Goal: Task Accomplishment & Management: Manage account settings

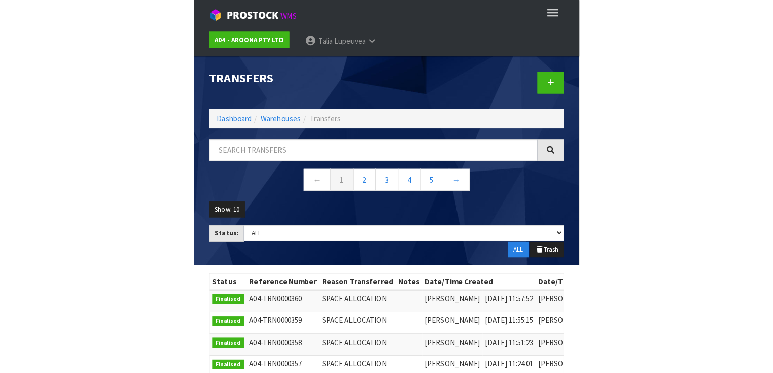
scroll to position [74, 0]
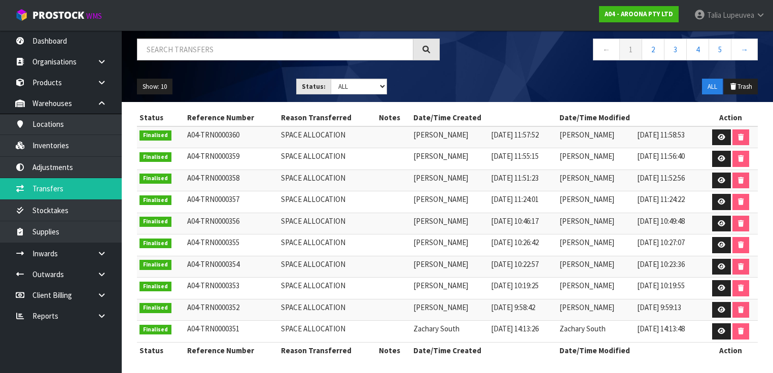
click at [382, 81] on div "Show: 10 5 10 25 50 Status: Draft Pending Pick Goods Picked Finalised ALL ALL T…" at bounding box center [447, 86] width 636 height 31
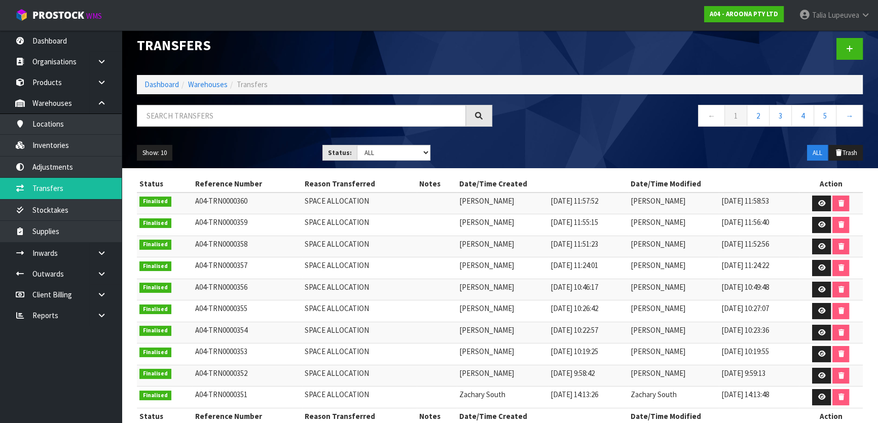
scroll to position [0, 0]
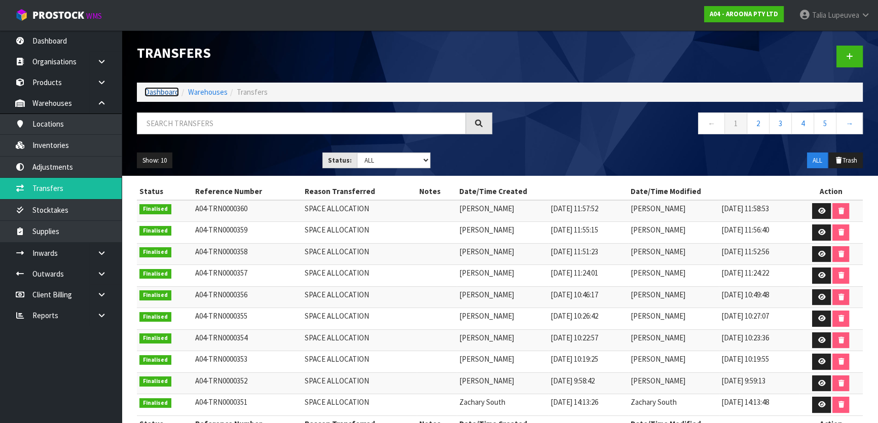
click at [159, 90] on link "Dashboard" at bounding box center [162, 92] width 34 height 10
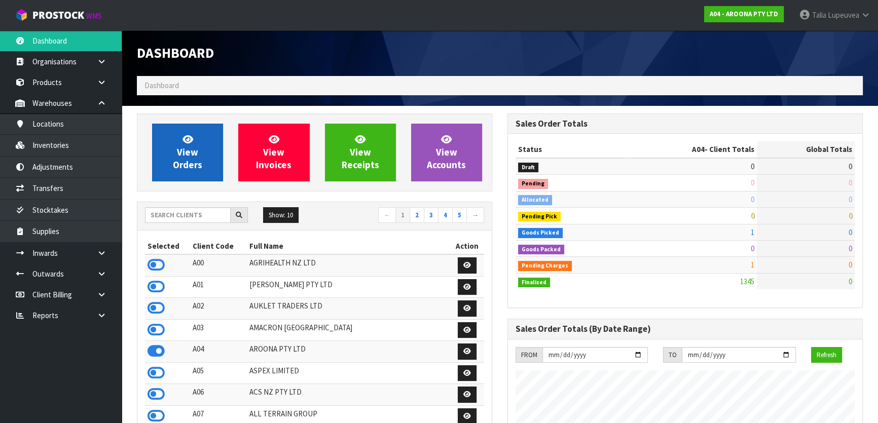
scroll to position [635, 370]
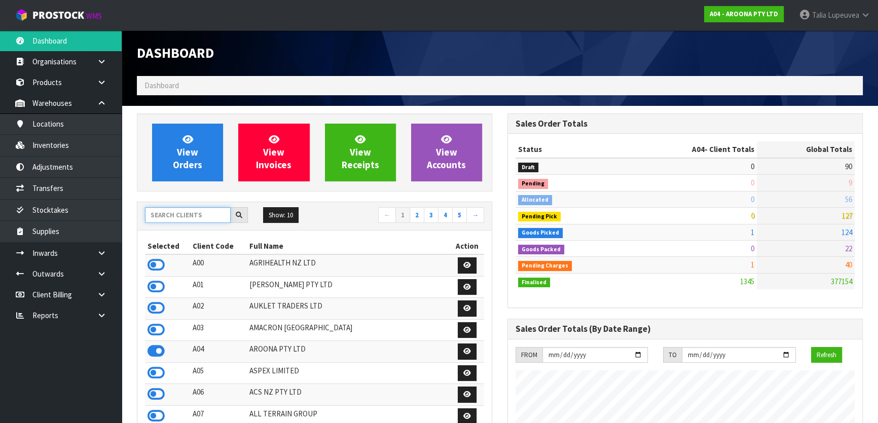
click at [206, 220] on input "text" at bounding box center [188, 215] width 86 height 16
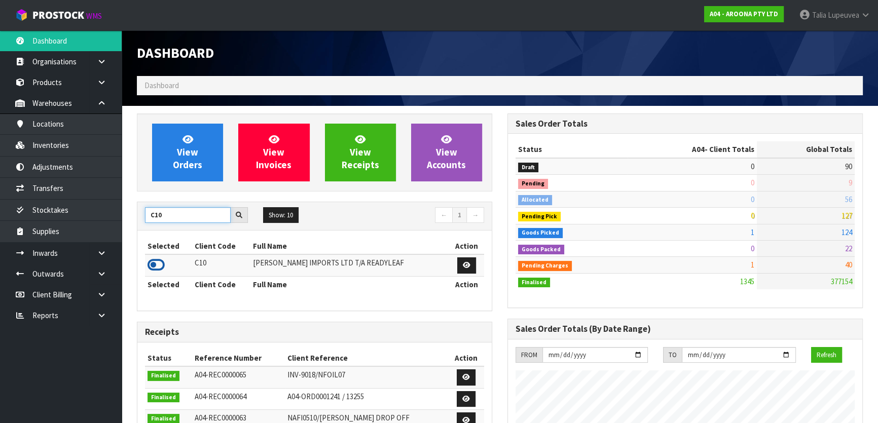
type input "C10"
click at [156, 265] on icon at bounding box center [156, 265] width 17 height 15
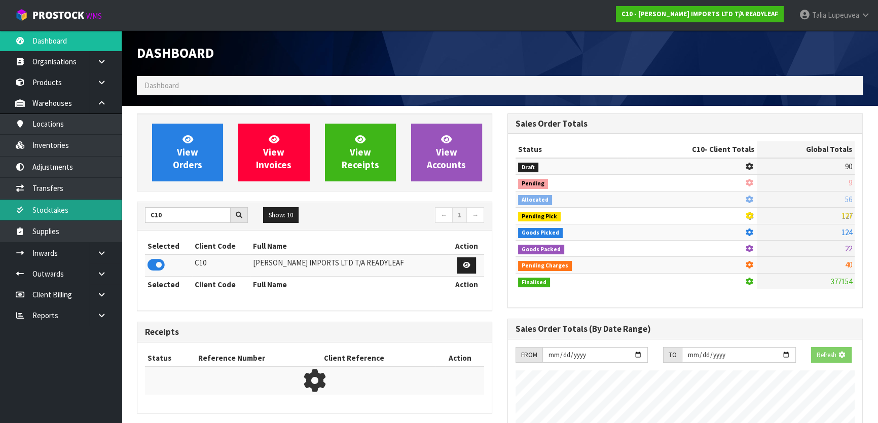
scroll to position [717, 370]
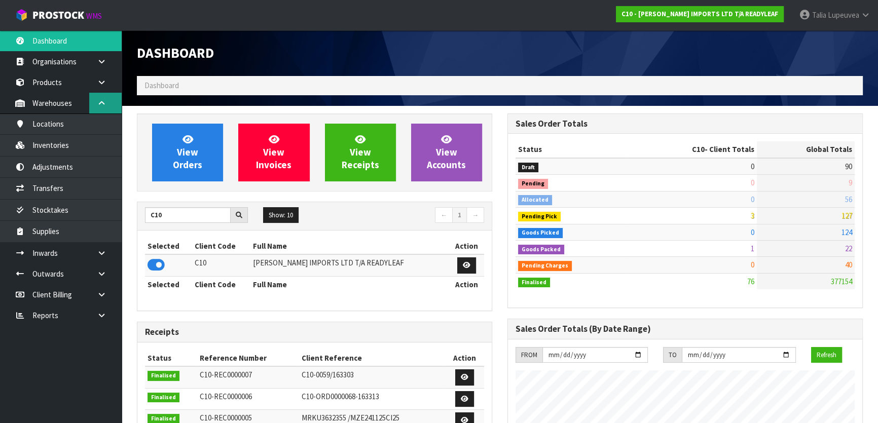
click at [100, 105] on icon at bounding box center [102, 103] width 10 height 8
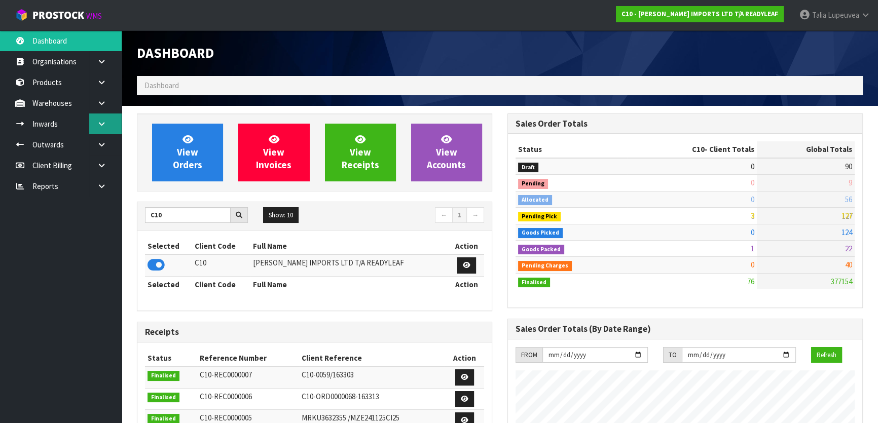
click at [98, 128] on link at bounding box center [105, 124] width 32 height 21
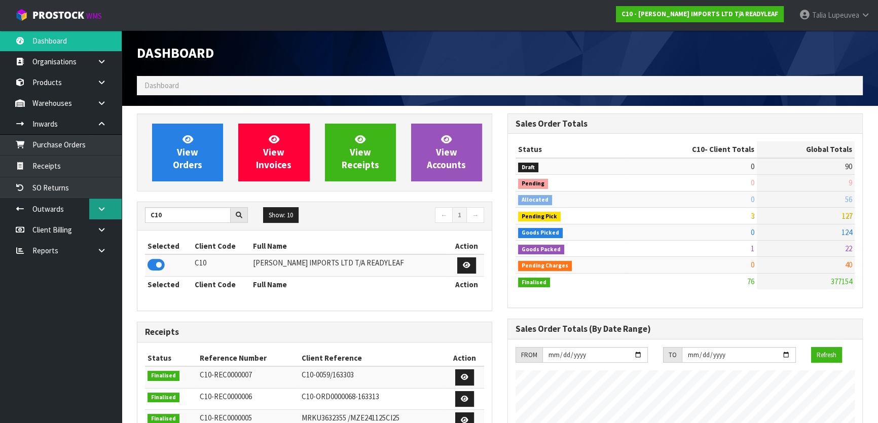
click at [105, 208] on icon at bounding box center [102, 209] width 10 height 8
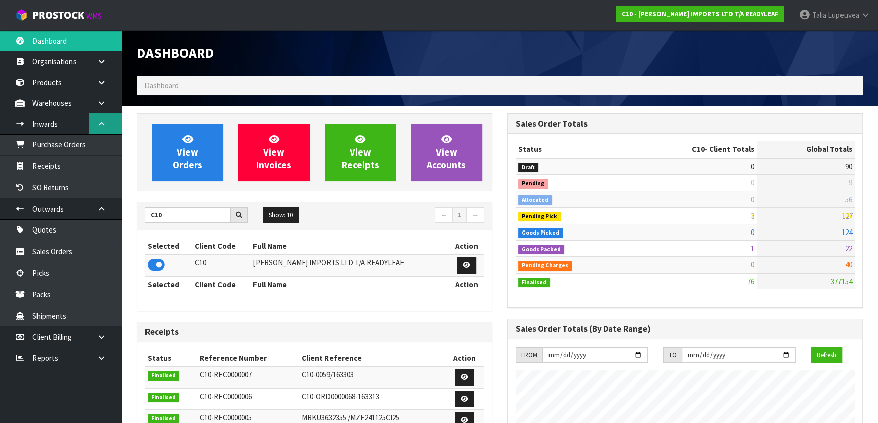
click at [107, 124] on link at bounding box center [105, 124] width 32 height 21
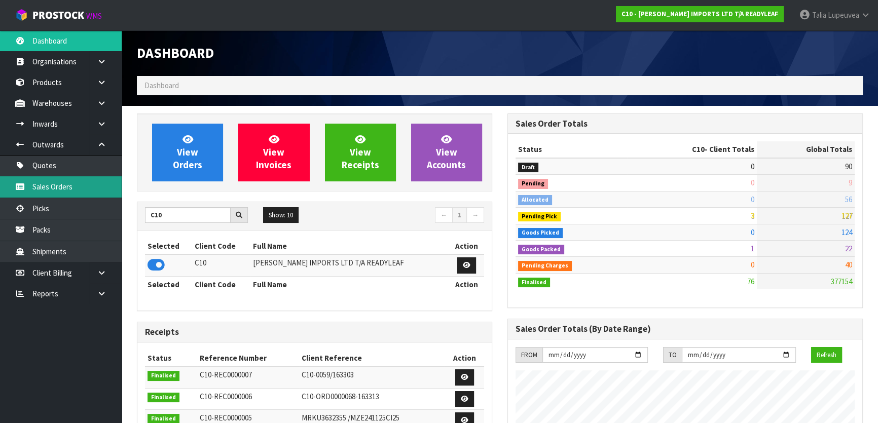
click at [85, 180] on link "Sales Orders" at bounding box center [61, 186] width 122 height 21
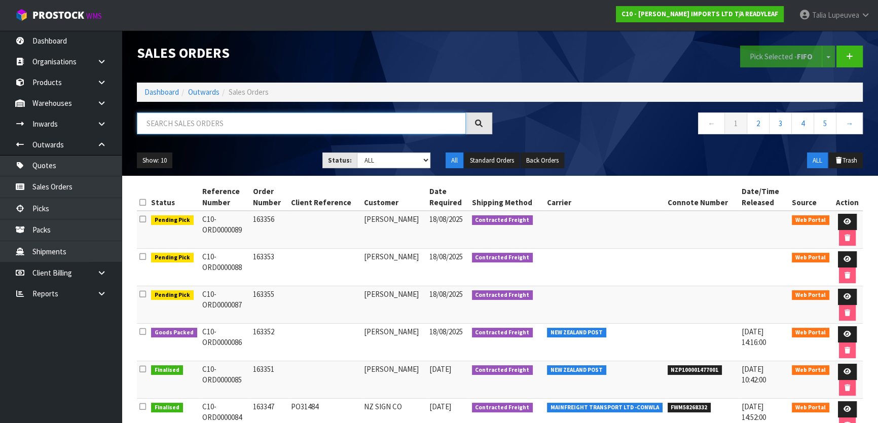
click at [181, 132] on input "text" at bounding box center [301, 124] width 329 height 22
type input "JOB-0407933"
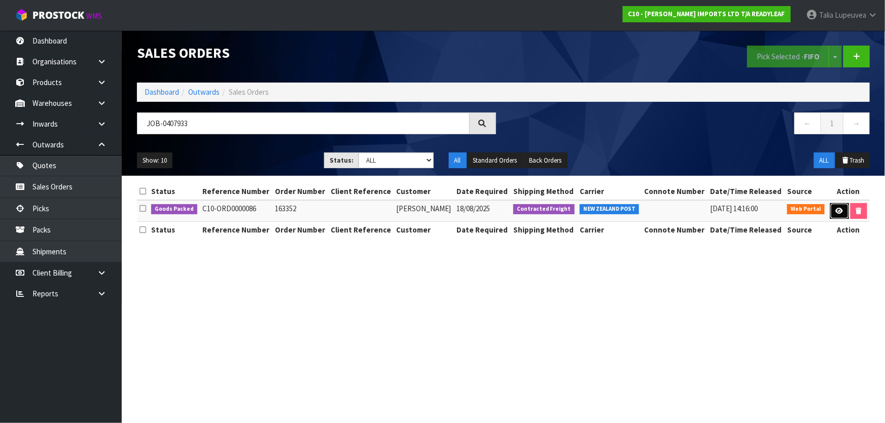
click at [382, 211] on link at bounding box center [839, 211] width 19 height 16
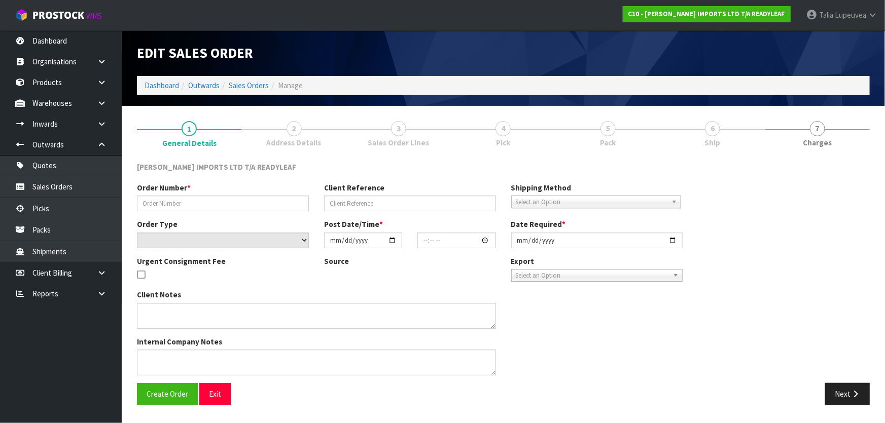
type input "163352"
select select "number:0"
type input "[DATE]"
type input "14:35:00.000"
type input "[DATE]"
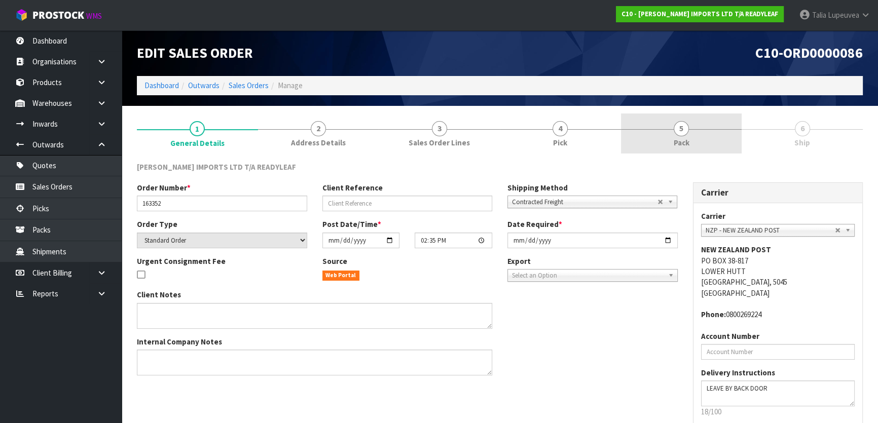
click at [382, 138] on link "5 Pack" at bounding box center [681, 134] width 121 height 40
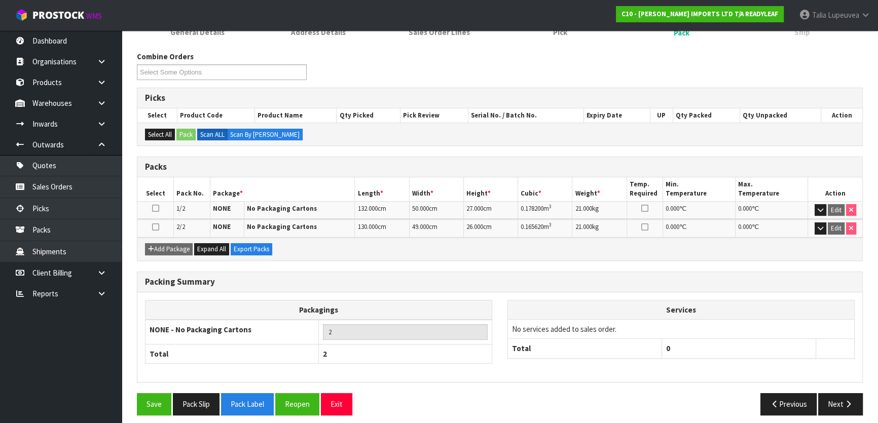
scroll to position [116, 0]
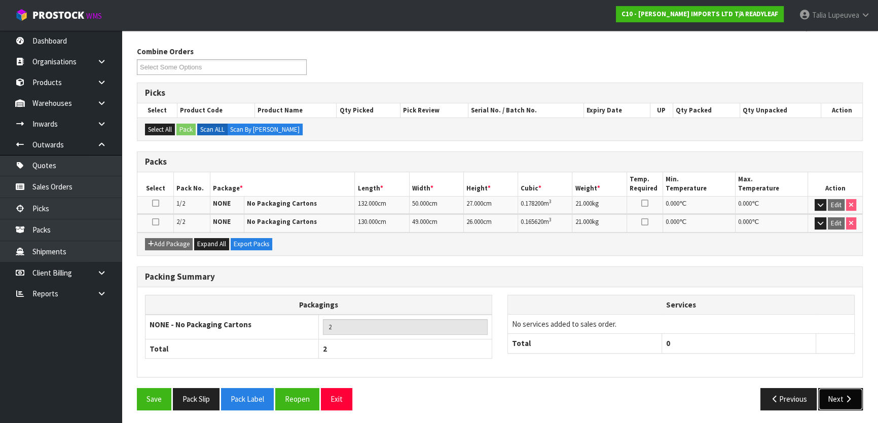
click at [382, 369] on button "Next" at bounding box center [841, 399] width 45 height 22
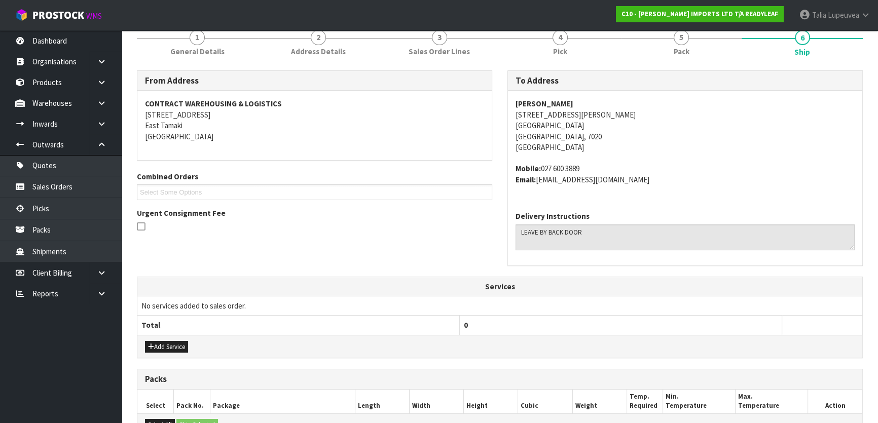
scroll to position [92, 0]
click at [382, 98] on strong "[PERSON_NAME]" at bounding box center [545, 103] width 58 height 10
copy strong "[PERSON_NAME]"
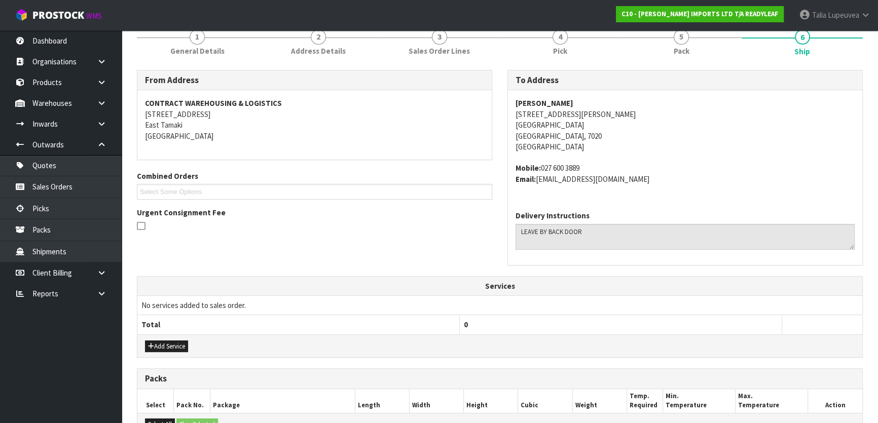
click at [382, 111] on address "[PERSON_NAME] [STREET_ADDRESS][PERSON_NAME]" at bounding box center [685, 125] width 339 height 54
copy address "[STREET_ADDRESS][PERSON_NAME]"
drag, startPoint x: 538, startPoint y: 178, endPoint x: 619, endPoint y: 193, distance: 82.5
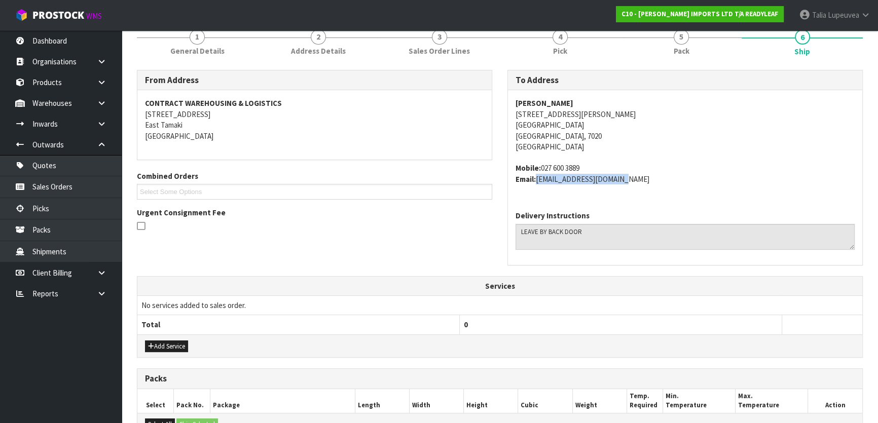
click at [382, 193] on div "[PERSON_NAME] [STREET_ADDRESS][PERSON_NAME] Mobile: [PHONE_NUMBER] Email: [EMAI…" at bounding box center [685, 146] width 355 height 113
copy address "[EMAIL_ADDRESS][DOMAIN_NAME]"
drag, startPoint x: 541, startPoint y: 167, endPoint x: 598, endPoint y: 165, distance: 57.4
click at [382, 165] on address "Mobile: [PHONE_NUMBER] Email: [EMAIL_ADDRESS][DOMAIN_NAME]" at bounding box center [685, 174] width 339 height 22
copy address "027 600 3889"
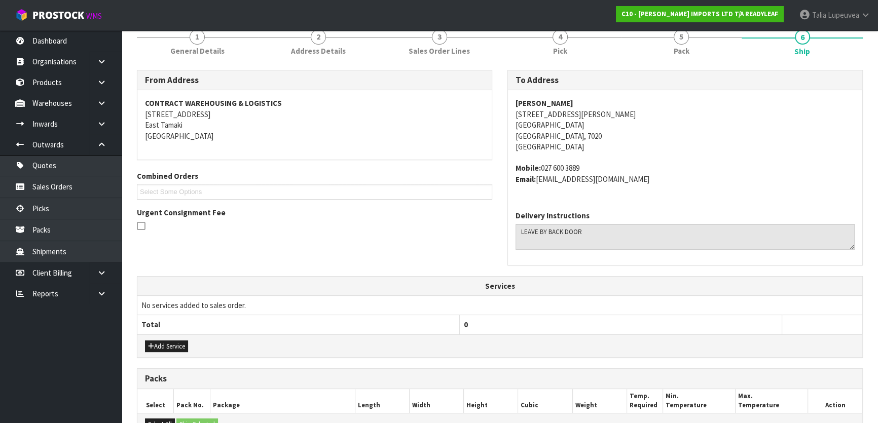
click at [382, 98] on strong "[PERSON_NAME]" at bounding box center [545, 103] width 58 height 10
click at [382, 102] on strong "[PERSON_NAME]" at bounding box center [545, 103] width 58 height 10
click at [382, 101] on strong "[PERSON_NAME]" at bounding box center [545, 103] width 58 height 10
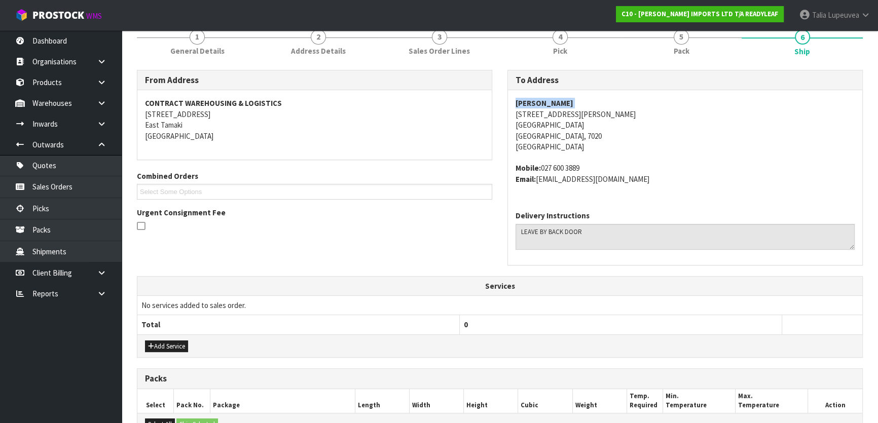
click at [382, 101] on strong "[PERSON_NAME]" at bounding box center [545, 103] width 58 height 10
copy strong "[PERSON_NAME]"
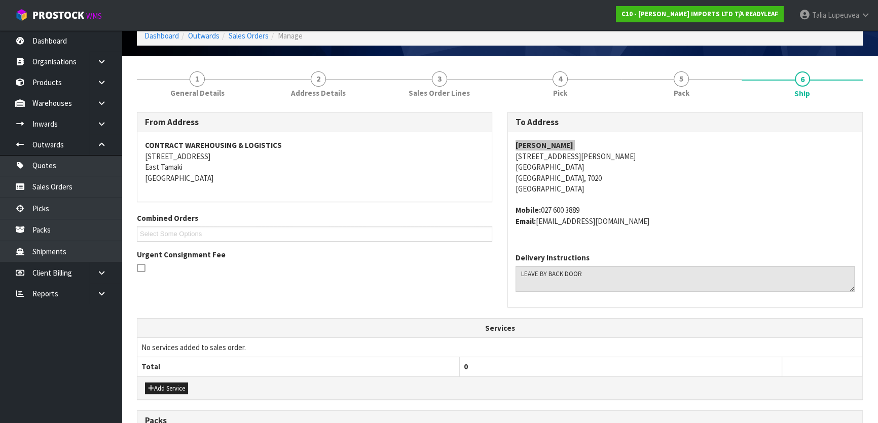
scroll to position [0, 0]
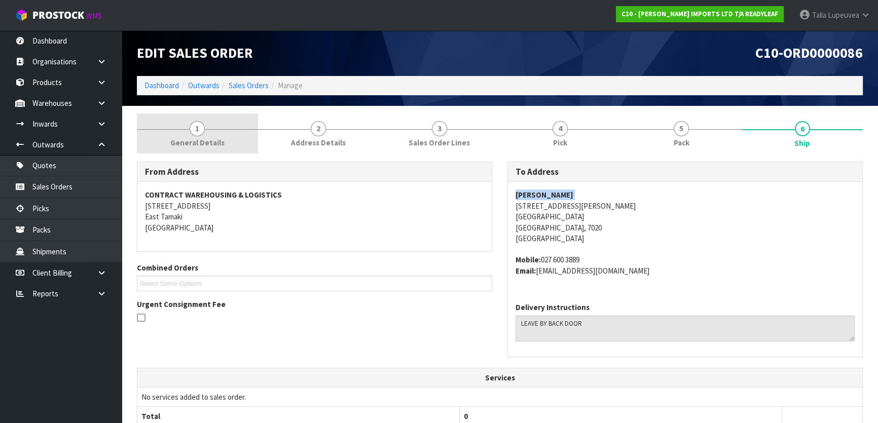
click at [193, 139] on span "General Details" at bounding box center [197, 142] width 54 height 11
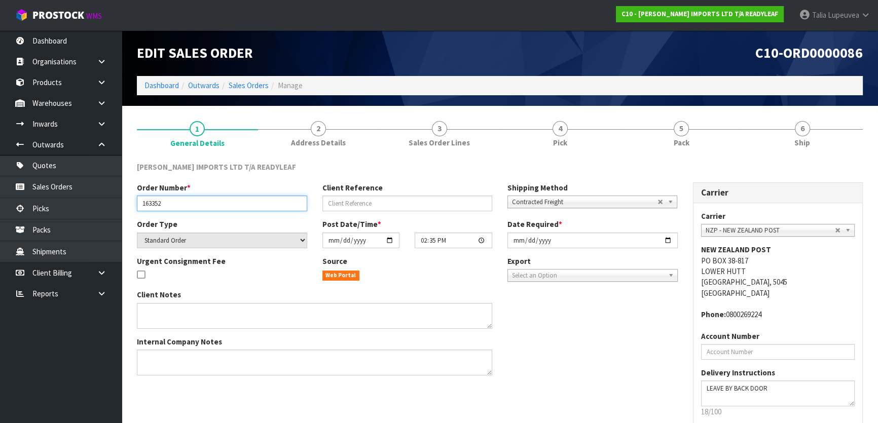
click at [151, 202] on input "163352" at bounding box center [222, 204] width 170 height 16
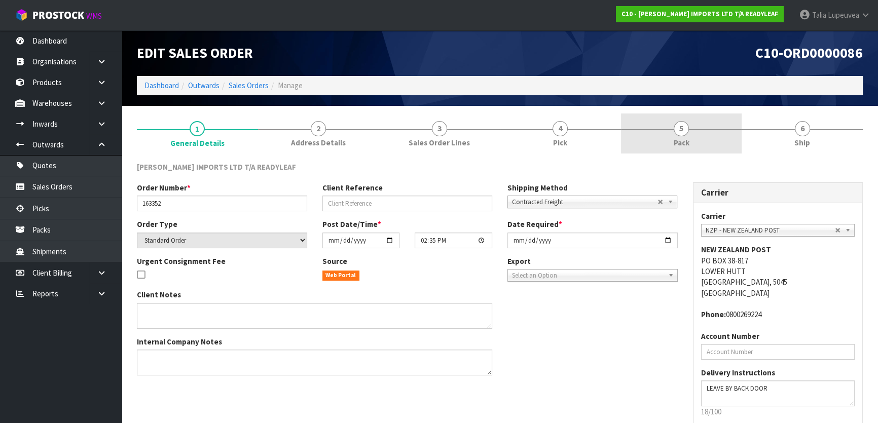
click at [382, 139] on link "5 Pack" at bounding box center [681, 134] width 121 height 40
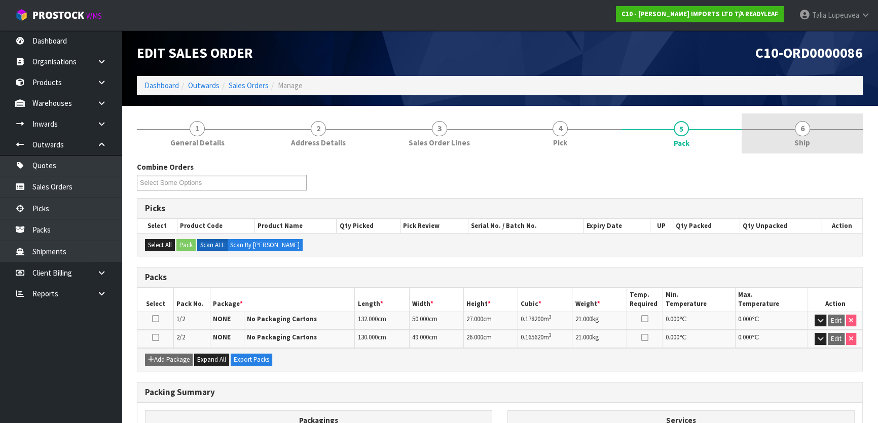
click at [382, 135] on link "6 Ship" at bounding box center [802, 134] width 121 height 40
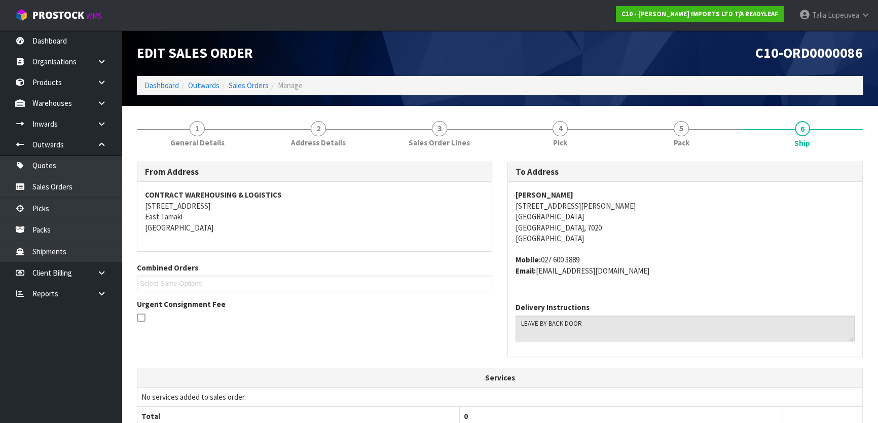
click at [382, 200] on address "[PERSON_NAME] [STREET_ADDRESS][PERSON_NAME]" at bounding box center [685, 217] width 339 height 54
click at [382, 203] on address "[PERSON_NAME] [STREET_ADDRESS][PERSON_NAME]" at bounding box center [685, 217] width 339 height 54
copy address "[STREET_ADDRESS][PERSON_NAME]"
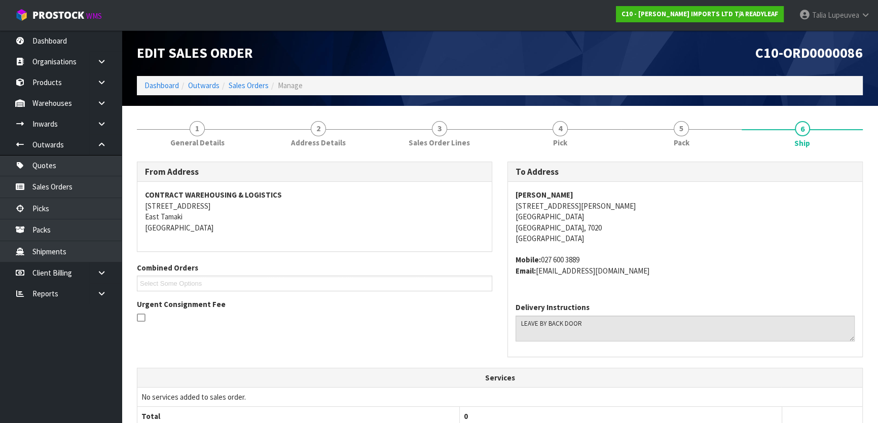
click at [382, 253] on div "To Address [PERSON_NAME] [STREET_ADDRESS][PERSON_NAME] Mobile: [PHONE_NUMBER] E…" at bounding box center [685, 265] width 371 height 206
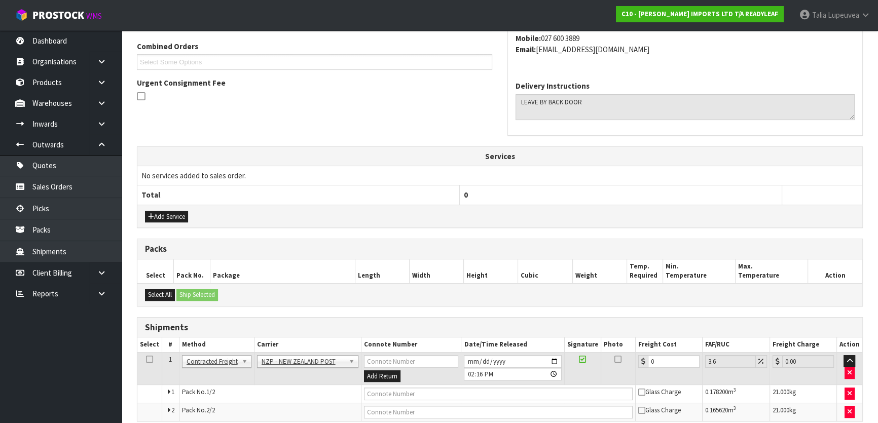
scroll to position [266, 0]
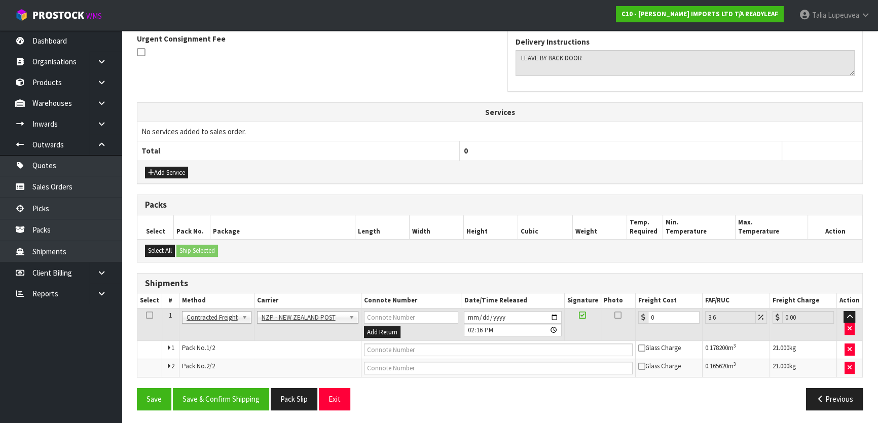
click at [382, 163] on div "1 General Details 2 Address Details 3 Sales Order Lines 4 Pick 5 Pack 6 Ship Fr…" at bounding box center [499, 133] width 741 height 571
click at [382, 142] on div "1 General Details 2 Address Details 3 Sales Order Lines 4 Pick 5 Pack 6 Ship Fr…" at bounding box center [499, 133] width 741 height 571
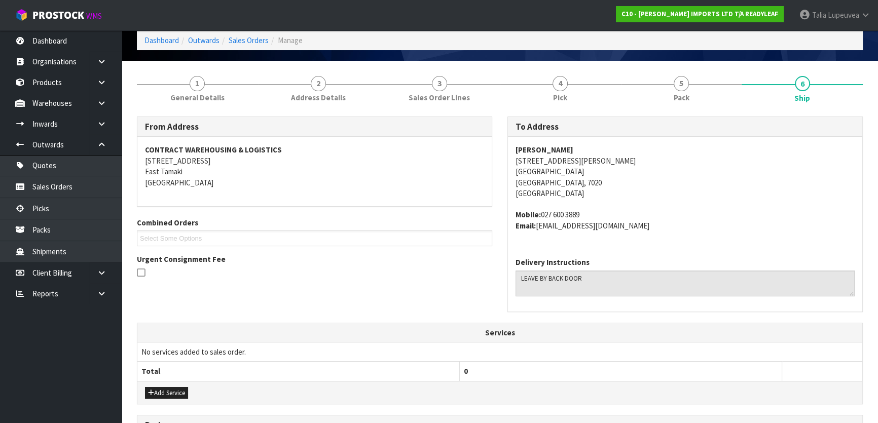
scroll to position [0, 0]
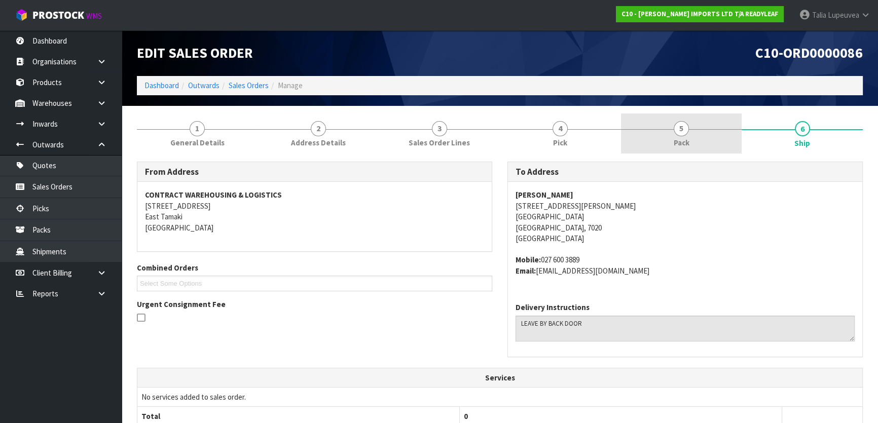
click at [382, 137] on link "5 Pack" at bounding box center [681, 134] width 121 height 40
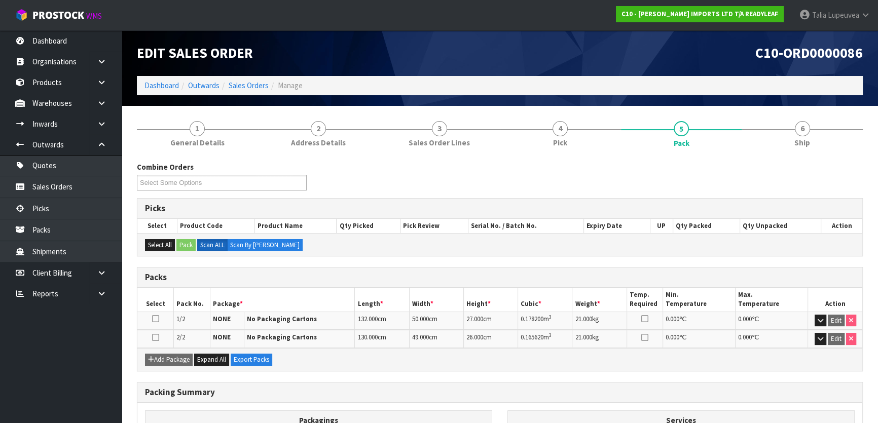
scroll to position [46, 0]
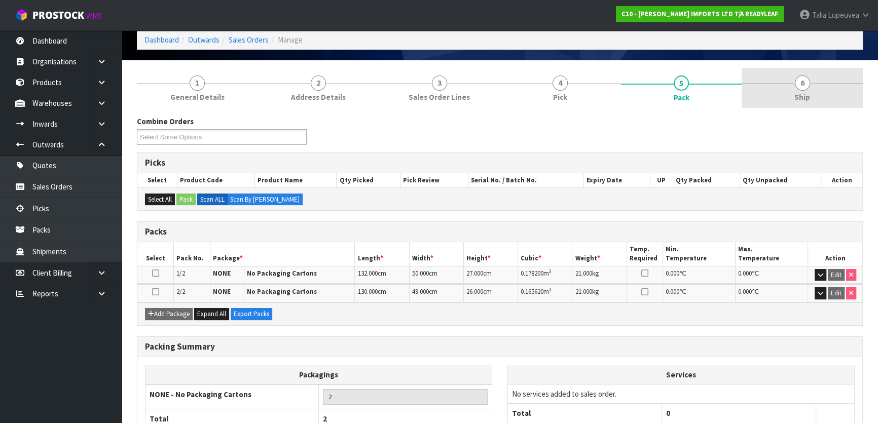
click at [382, 97] on link "6 Ship" at bounding box center [802, 88] width 121 height 40
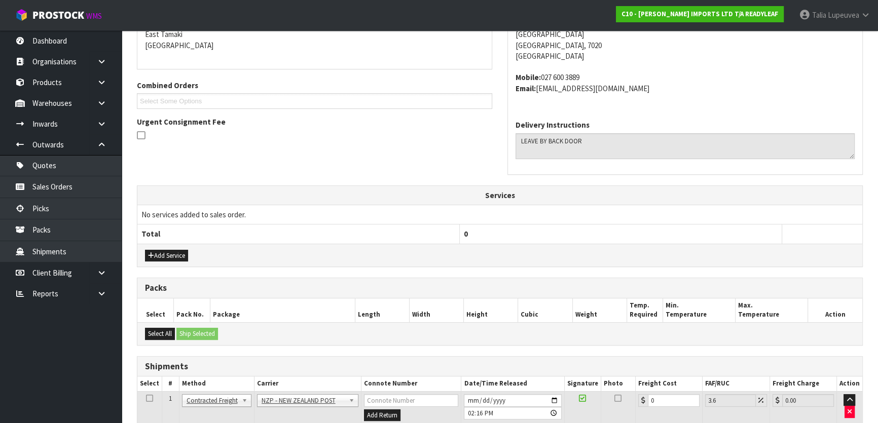
scroll to position [266, 0]
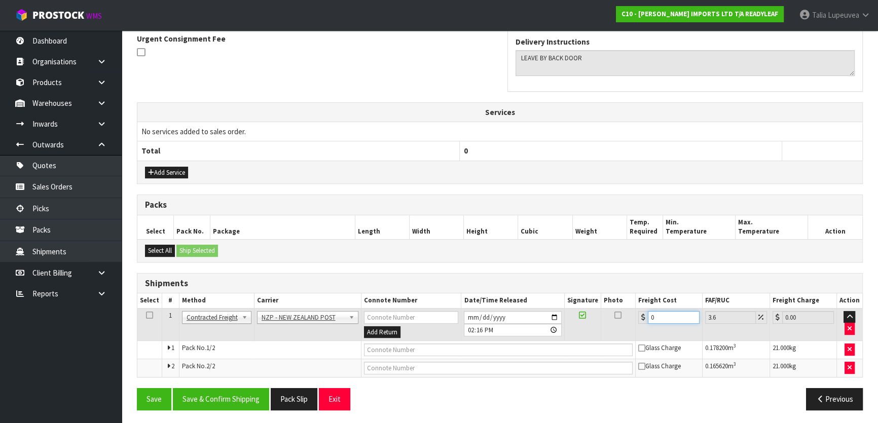
click at [382, 315] on input "0" at bounding box center [674, 317] width 52 height 13
click at [382, 316] on input "0" at bounding box center [674, 317] width 52 height 13
type input "1"
type input "1.04"
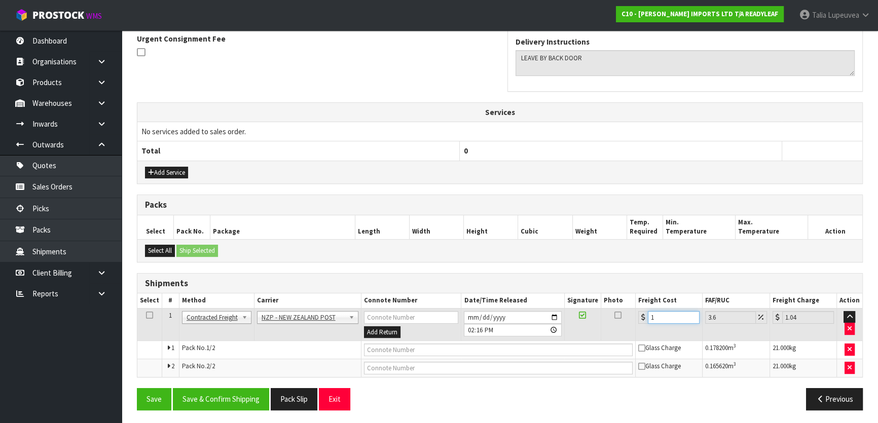
type input "10"
type input "10.36"
type input "107"
type input "110.85"
type input "107.6"
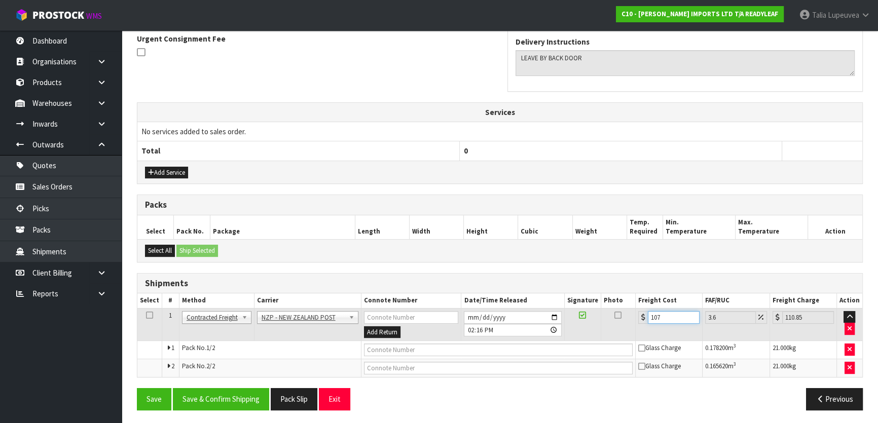
type input "111.47"
type input "107.63"
type input "111.5"
type input "107.63"
click at [382, 369] on div "Previous" at bounding box center [685, 399] width 371 height 22
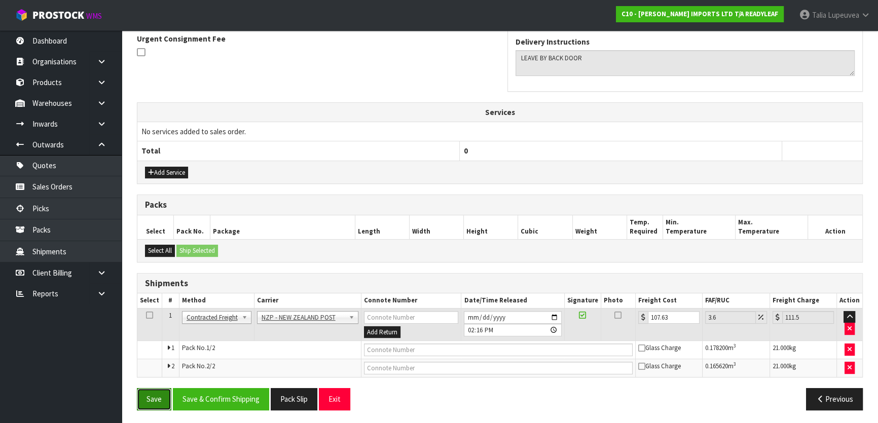
click at [160, 369] on button "Save" at bounding box center [154, 399] width 34 height 22
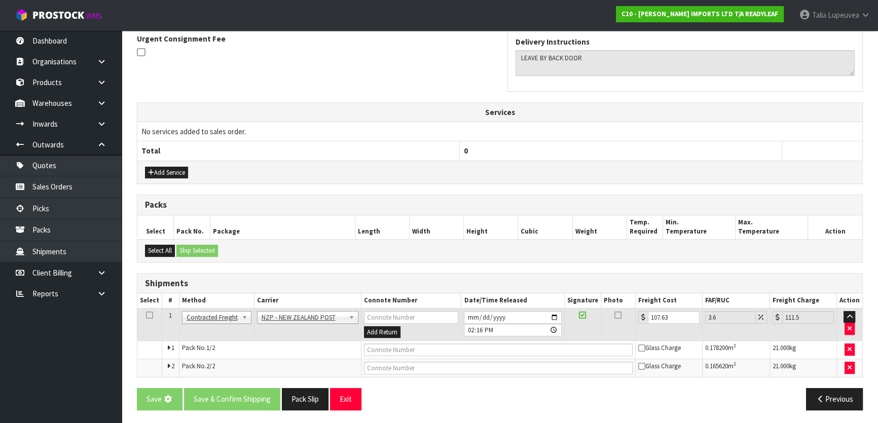
scroll to position [0, 0]
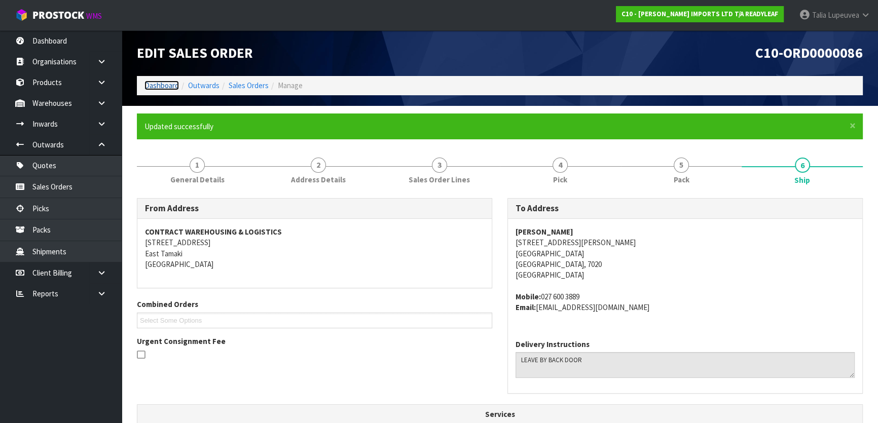
click at [154, 85] on link "Dashboard" at bounding box center [162, 86] width 34 height 10
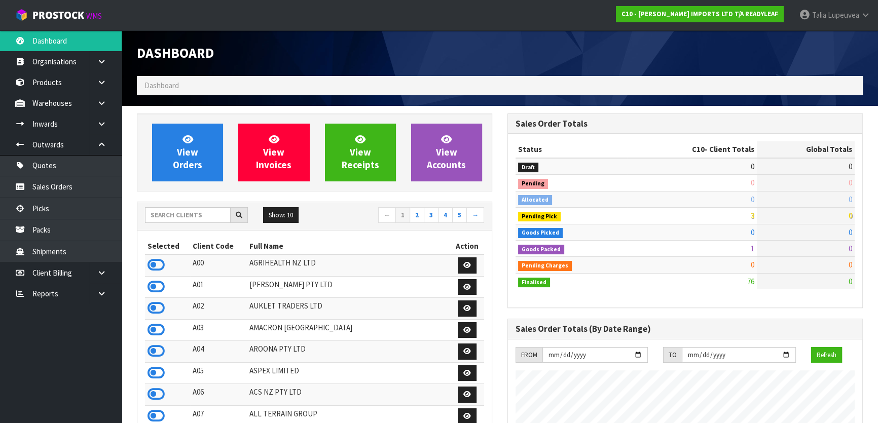
scroll to position [717, 370]
click at [193, 218] on input "text" at bounding box center [188, 215] width 86 height 16
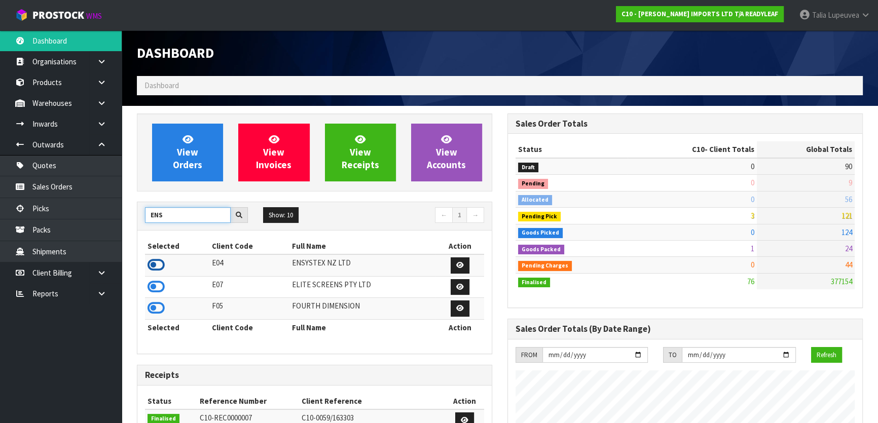
type input "ENS"
click at [155, 271] on icon at bounding box center [156, 265] width 17 height 15
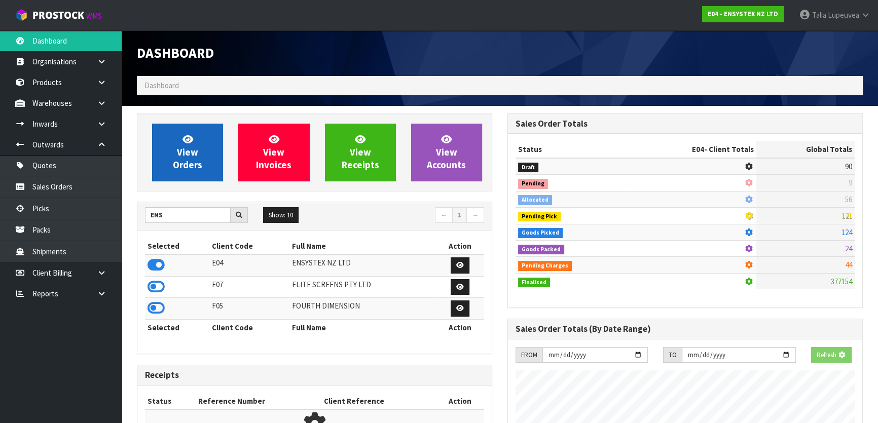
scroll to position [767, 370]
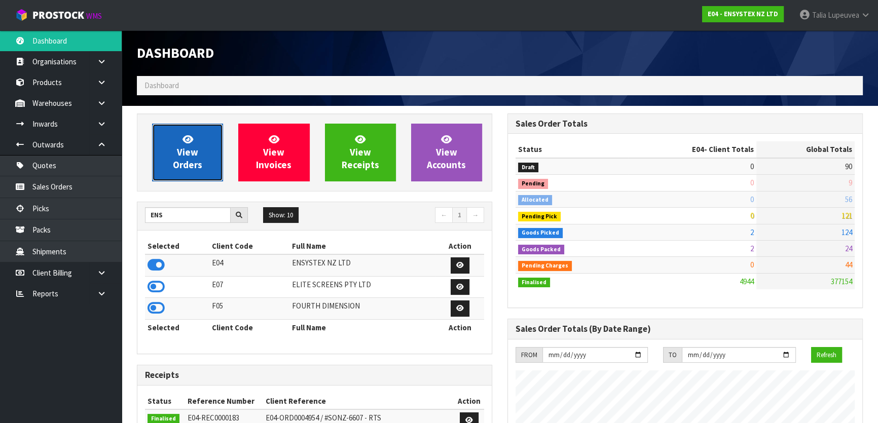
click at [189, 150] on span "View Orders" at bounding box center [187, 152] width 29 height 38
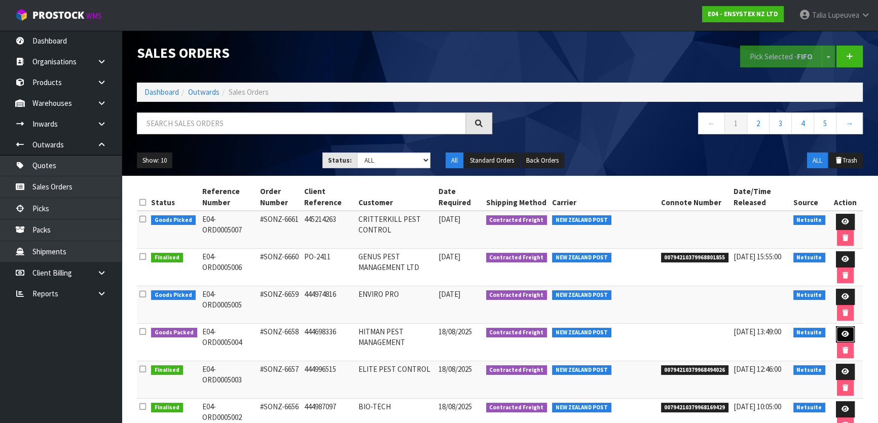
click at [382, 334] on icon at bounding box center [846, 334] width 8 height 7
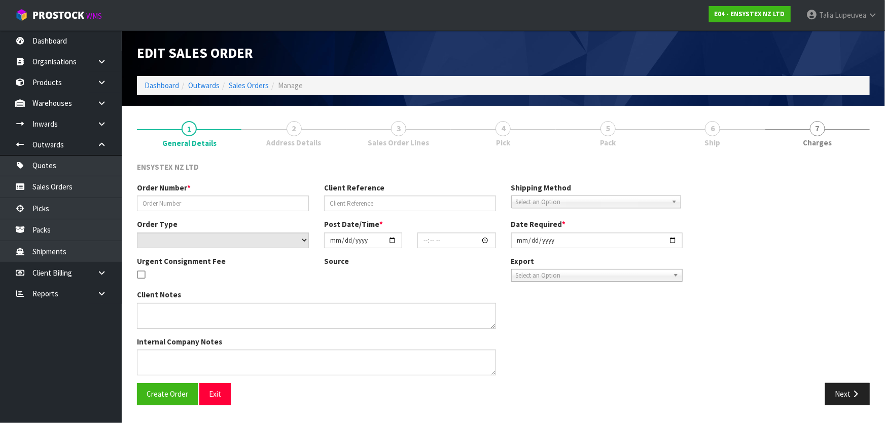
type input "#SONZ-6658"
type input "444698336"
select select "number:0"
type input "[DATE]"
type input "11:30:07.000"
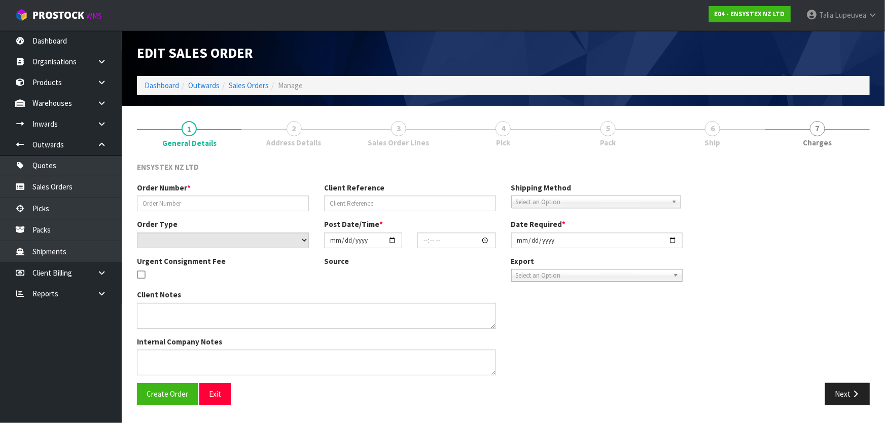
type input "[DATE]"
type textarea "This is urgent. Overnight required"
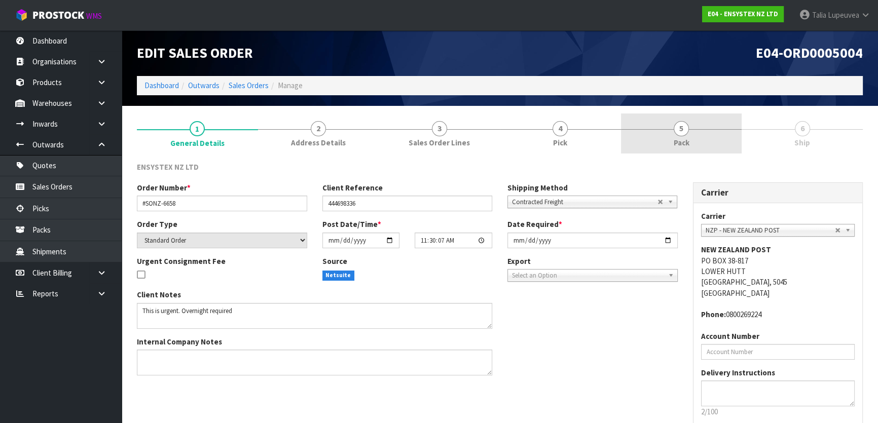
click at [382, 142] on span "Pack" at bounding box center [682, 142] width 16 height 11
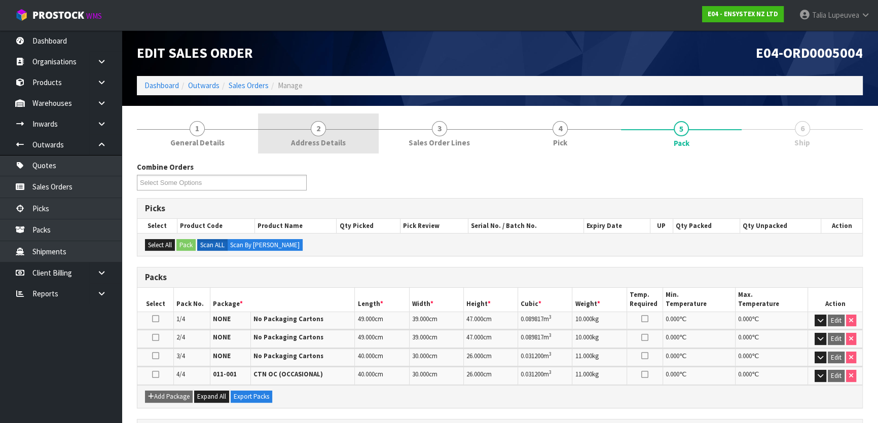
click at [333, 143] on span "Address Details" at bounding box center [318, 142] width 55 height 11
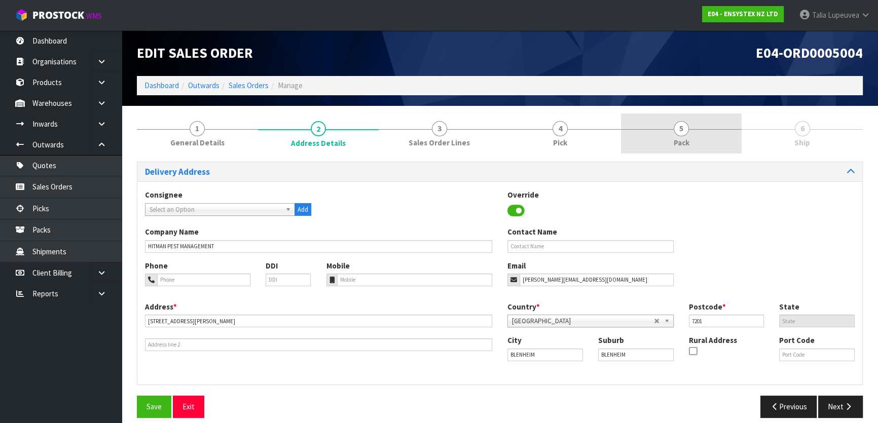
click at [382, 136] on link "5 Pack" at bounding box center [681, 134] width 121 height 40
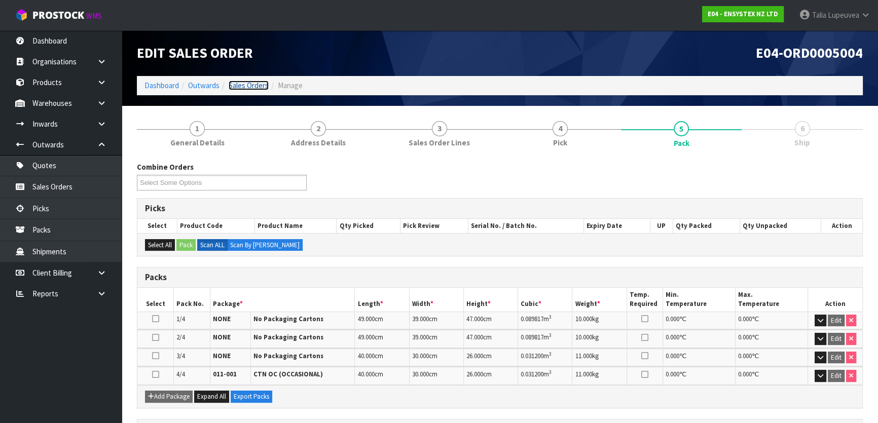
click at [255, 84] on link "Sales Orders" at bounding box center [249, 86] width 40 height 10
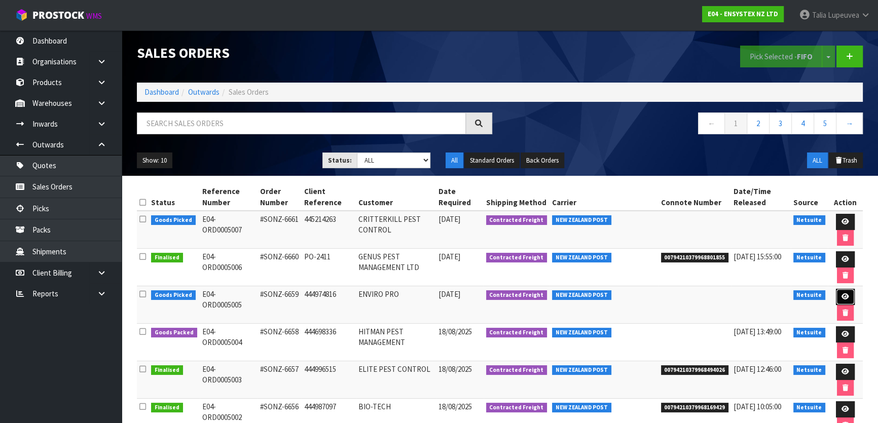
click at [382, 295] on icon at bounding box center [846, 297] width 8 height 7
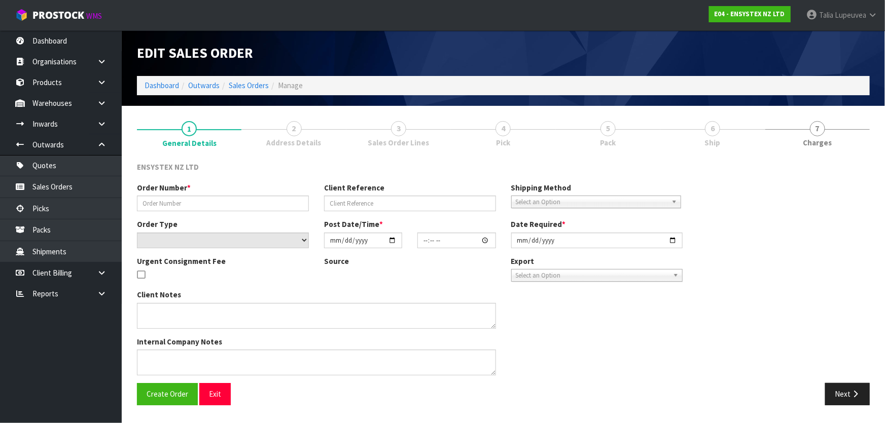
type input "#SONZ-6659"
type input "444974816"
select select "number:0"
type input "[DATE]"
type input "12:45:11.000"
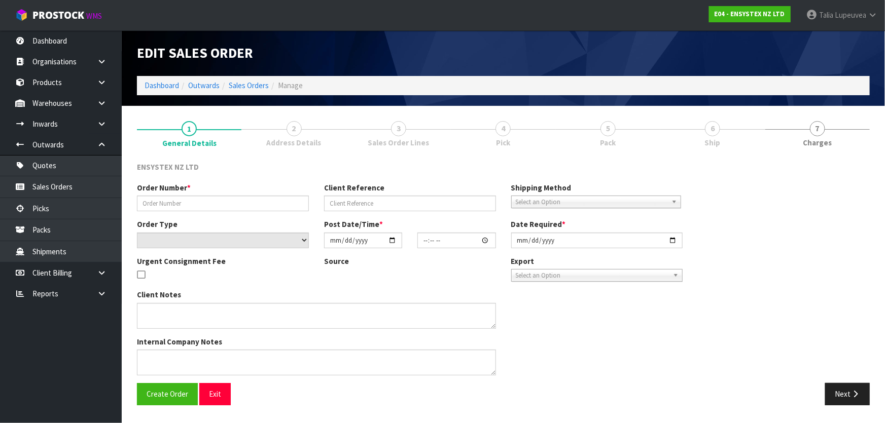
type input "[DATE]"
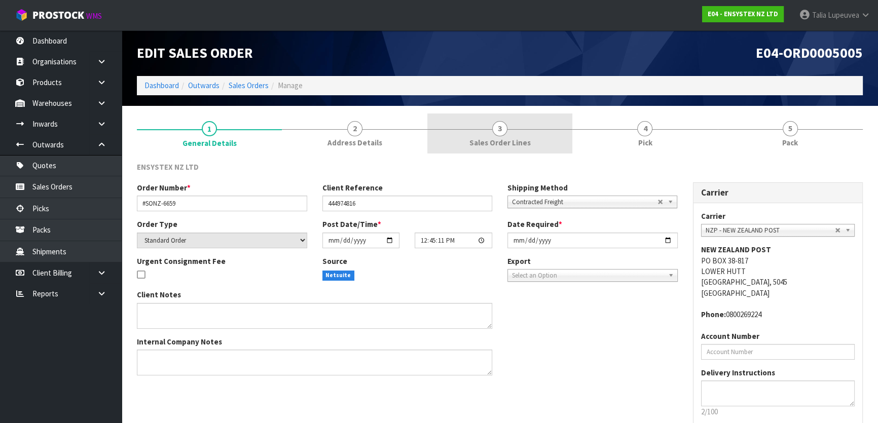
click at [382, 137] on span "Sales Order Lines" at bounding box center [500, 142] width 61 height 11
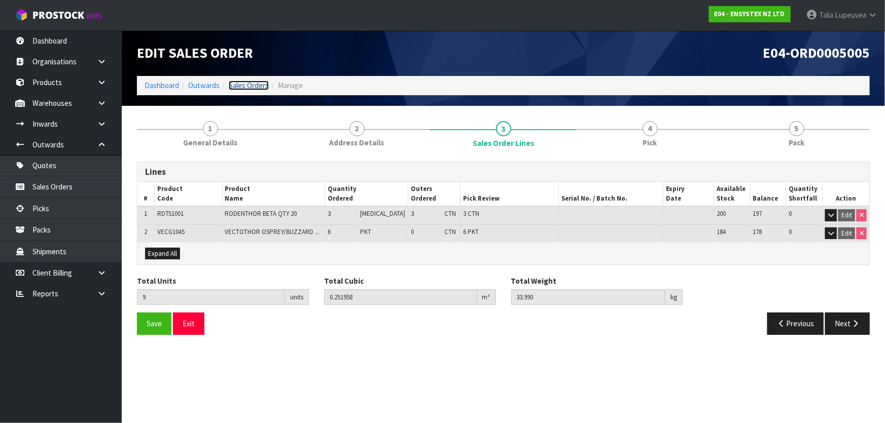
click at [243, 87] on link "Sales Orders" at bounding box center [249, 86] width 40 height 10
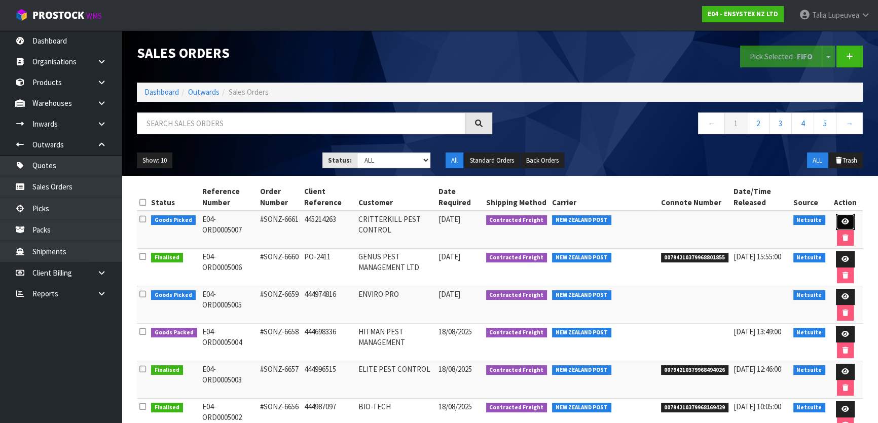
click at [382, 222] on icon at bounding box center [846, 222] width 8 height 7
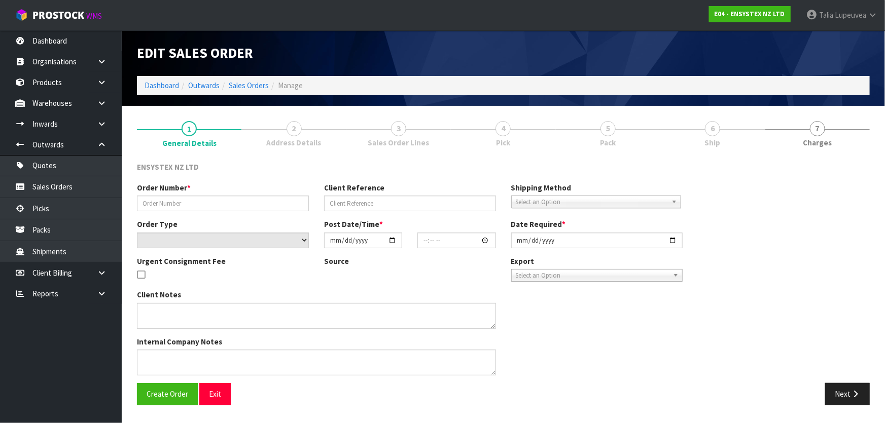
type input "#SONZ-6661"
type input "445214263"
select select "number:0"
type input "[DATE]"
type input "14:15:06.000"
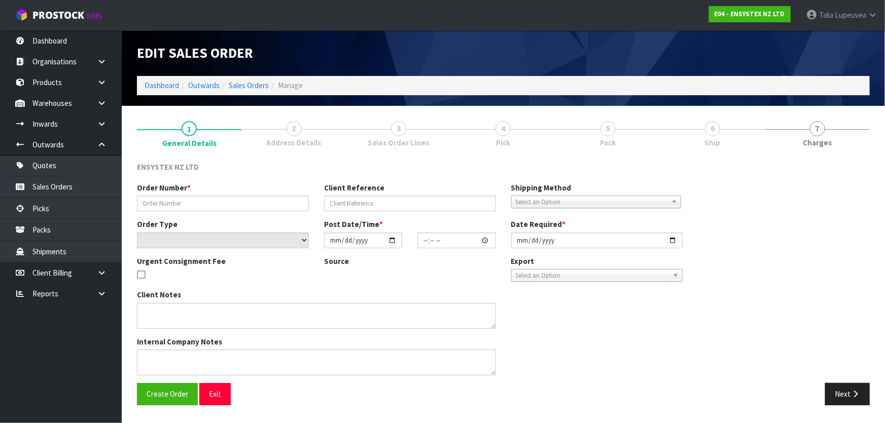
type input "[DATE]"
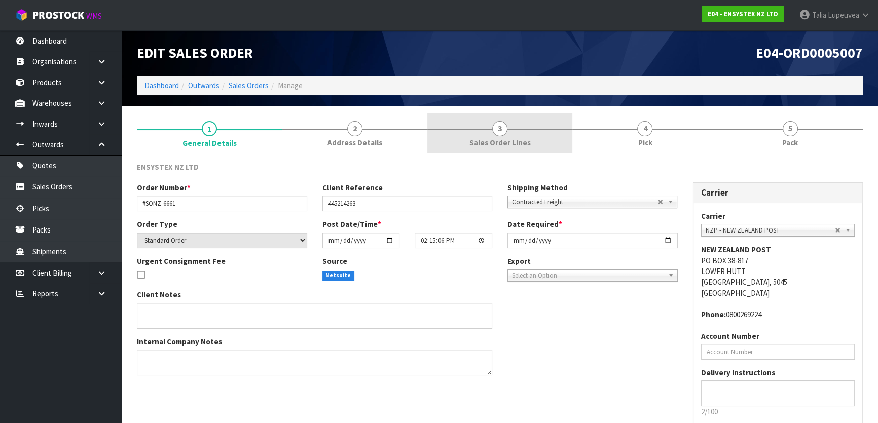
click at [382, 133] on link "3 Sales Order Lines" at bounding box center [500, 134] width 145 height 40
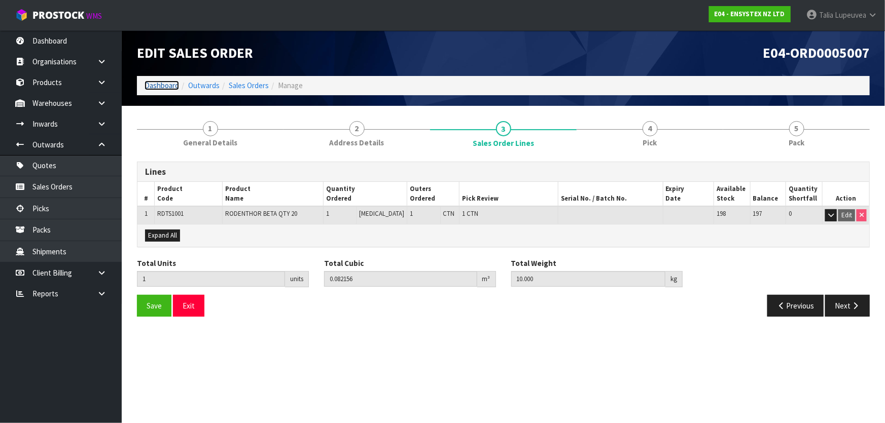
click at [166, 85] on link "Dashboard" at bounding box center [162, 86] width 34 height 10
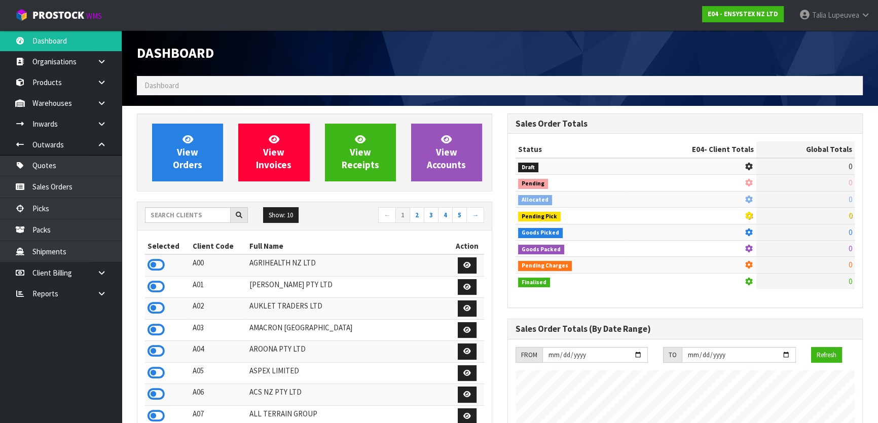
scroll to position [767, 370]
click at [157, 331] on icon at bounding box center [156, 330] width 17 height 15
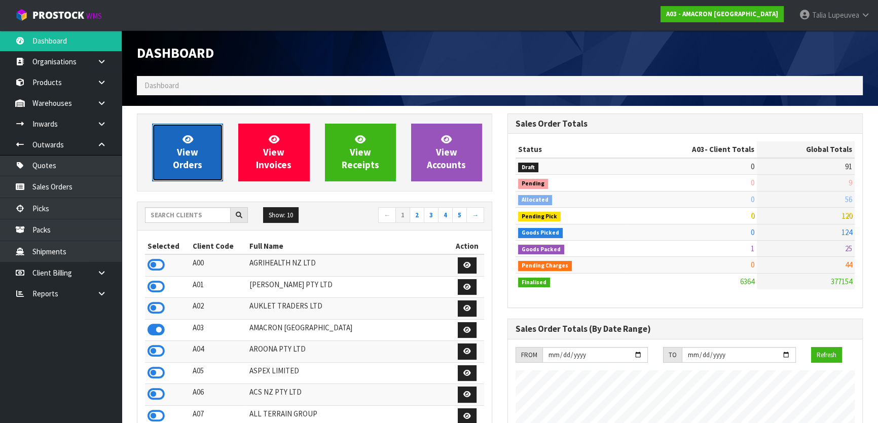
click at [195, 155] on span "View Orders" at bounding box center [187, 152] width 29 height 38
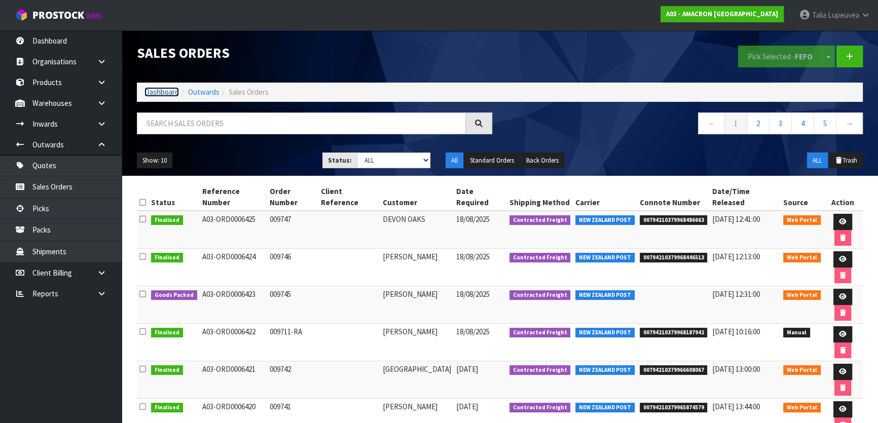
click at [175, 91] on link "Dashboard" at bounding box center [162, 92] width 34 height 10
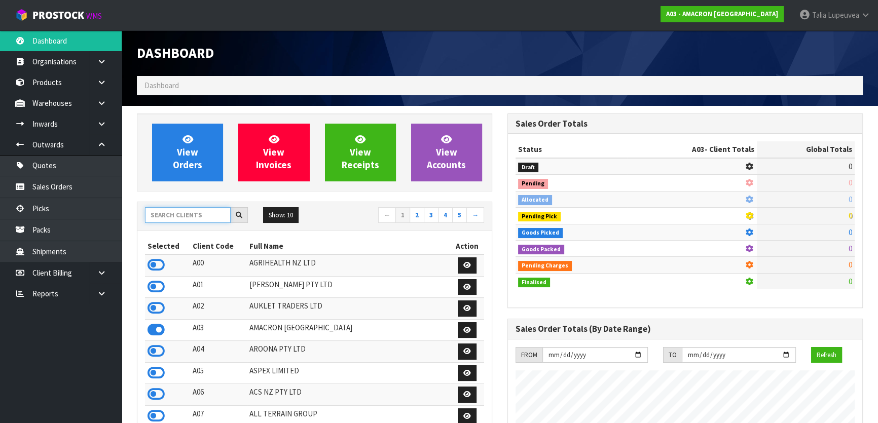
click at [201, 214] on input "text" at bounding box center [188, 215] width 86 height 16
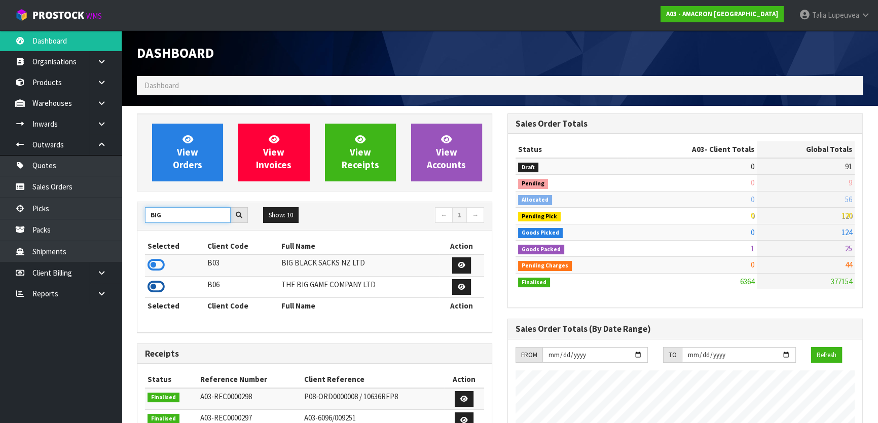
type input "BIG"
click at [152, 285] on icon at bounding box center [156, 286] width 17 height 15
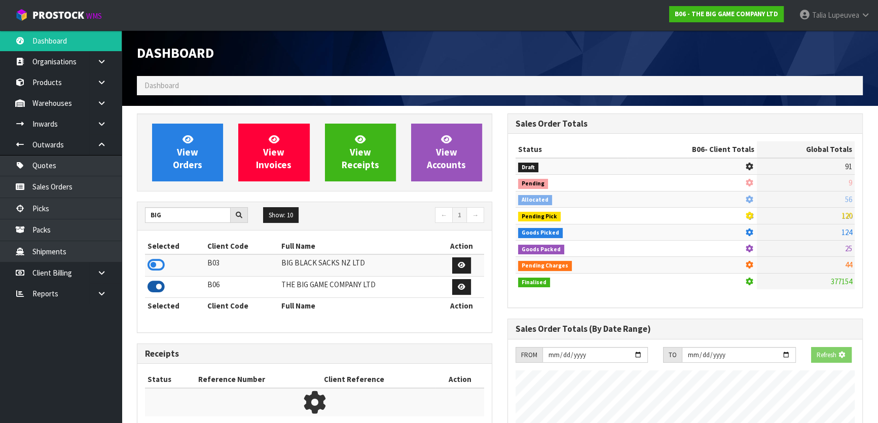
scroll to position [767, 370]
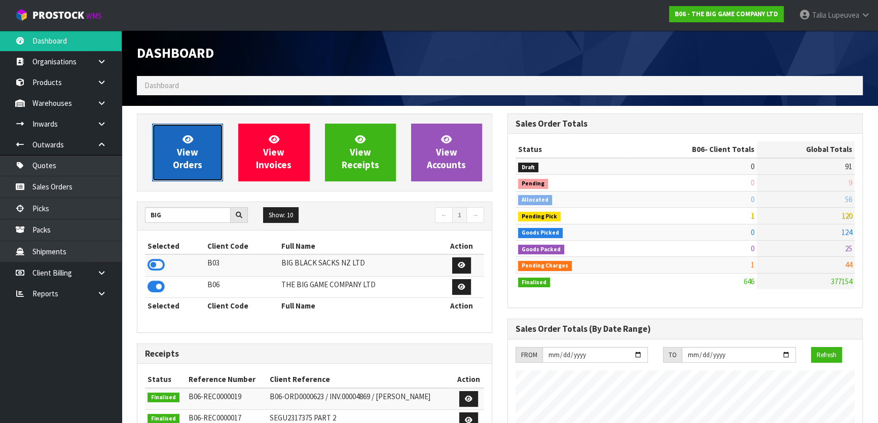
click at [179, 161] on span "View Orders" at bounding box center [187, 152] width 29 height 38
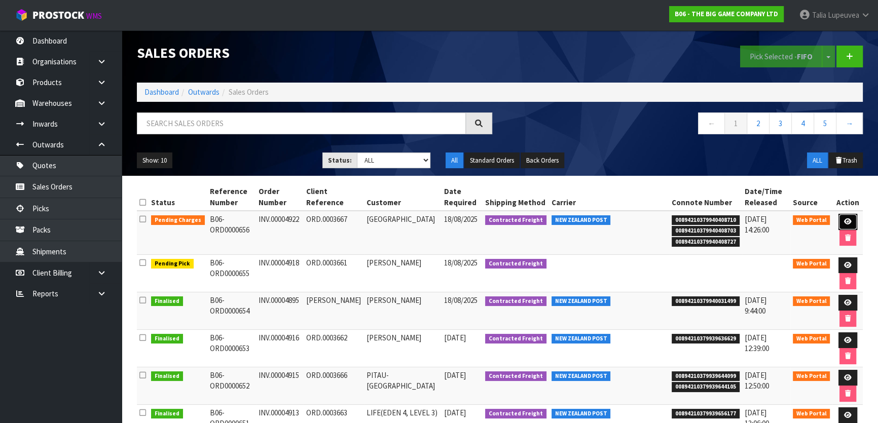
click at [382, 219] on icon at bounding box center [848, 222] width 8 height 7
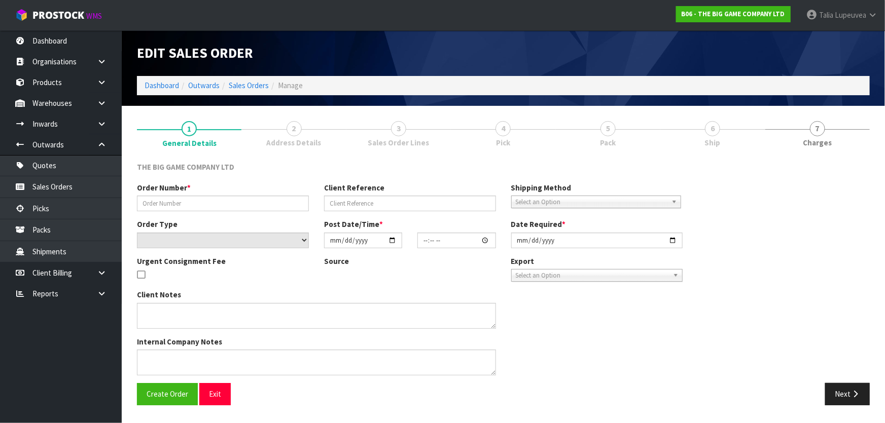
type input "INV.00004922"
type input "ORD.0003667"
select select "number:0"
type input "[DATE]"
type input "16:00:00.000"
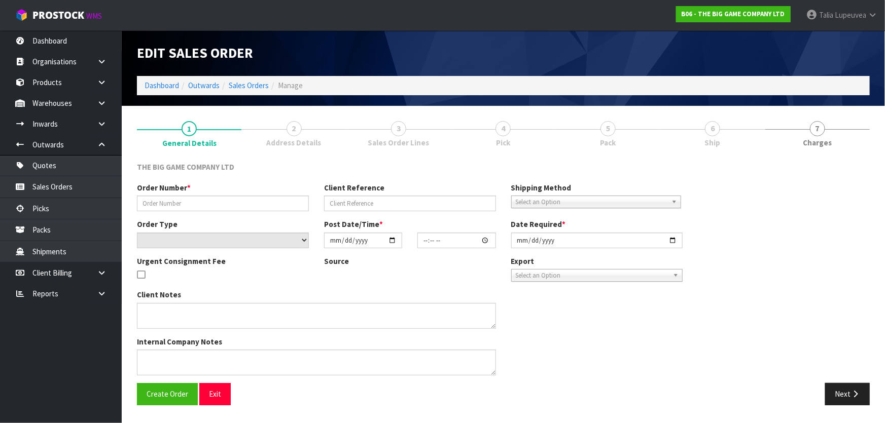
type input "[DATE]"
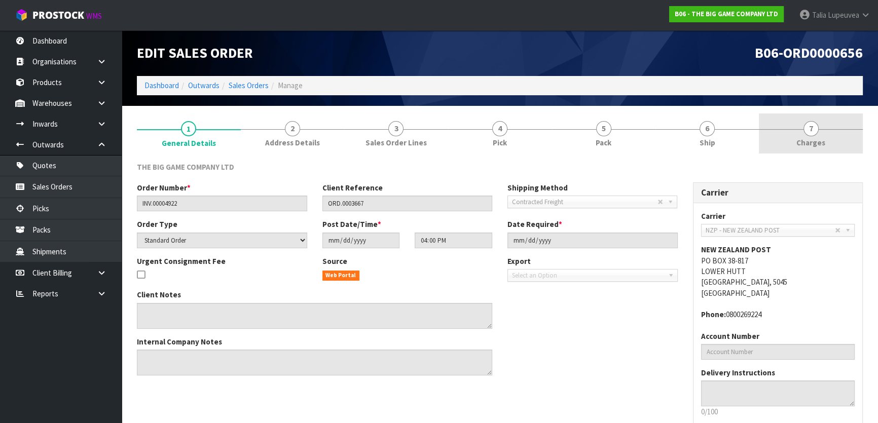
click at [382, 131] on link "7 [GEOGRAPHIC_DATA]" at bounding box center [811, 134] width 104 height 40
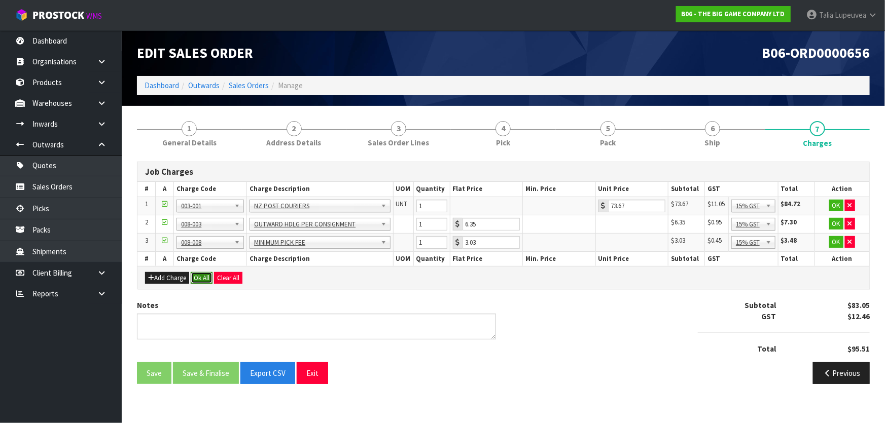
click at [203, 276] on button "Ok All" at bounding box center [202, 278] width 22 height 12
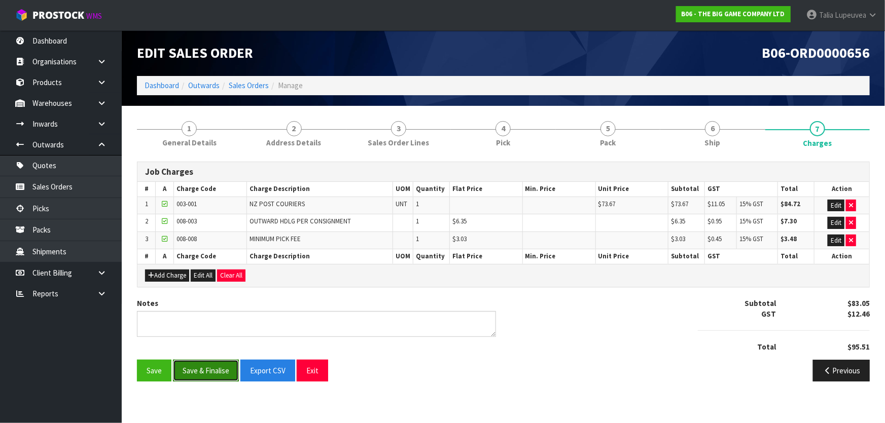
click at [217, 369] on button "Save & Finalise" at bounding box center [206, 371] width 66 height 22
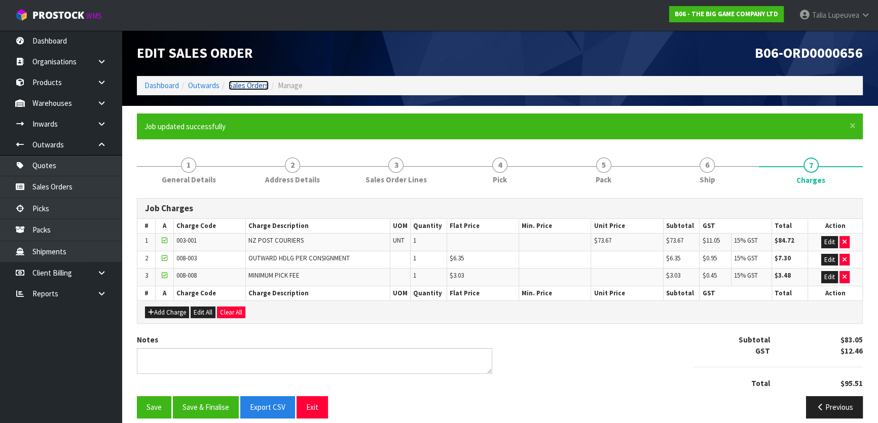
click at [258, 83] on link "Sales Orders" at bounding box center [249, 86] width 40 height 10
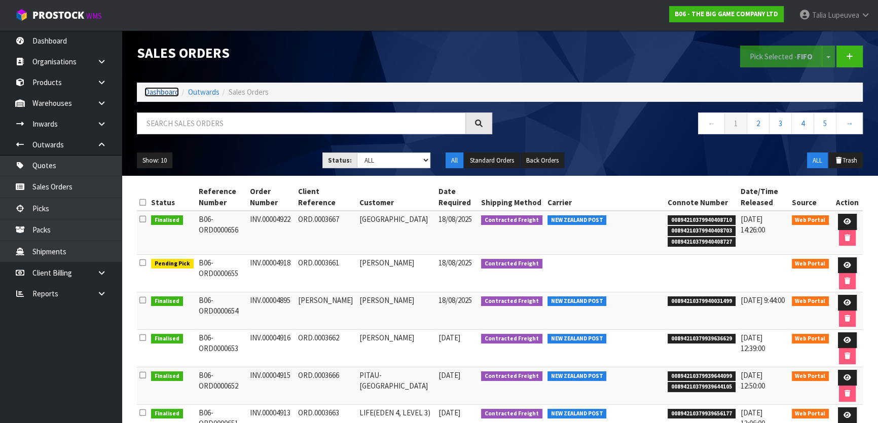
click at [160, 92] on link "Dashboard" at bounding box center [162, 92] width 34 height 10
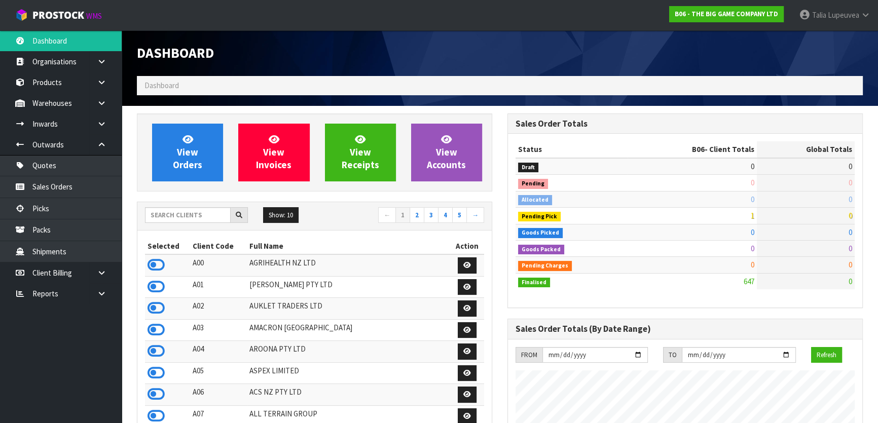
scroll to position [767, 370]
click at [188, 216] on input "text" at bounding box center [188, 215] width 86 height 16
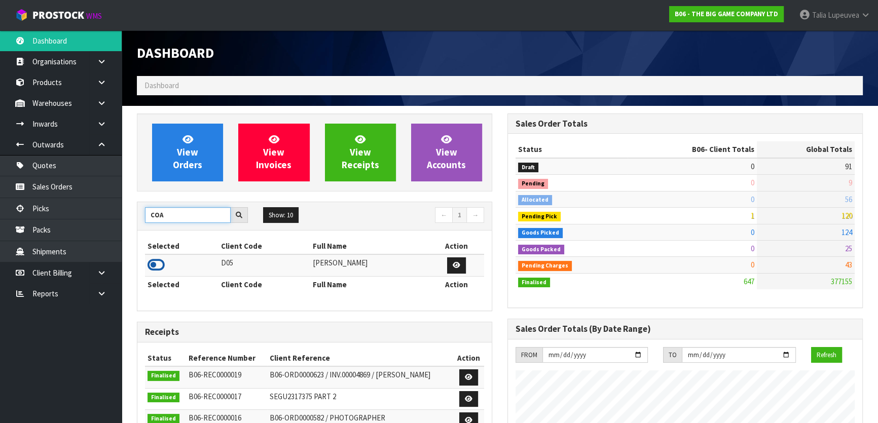
type input "COA"
click at [151, 266] on icon at bounding box center [156, 265] width 17 height 15
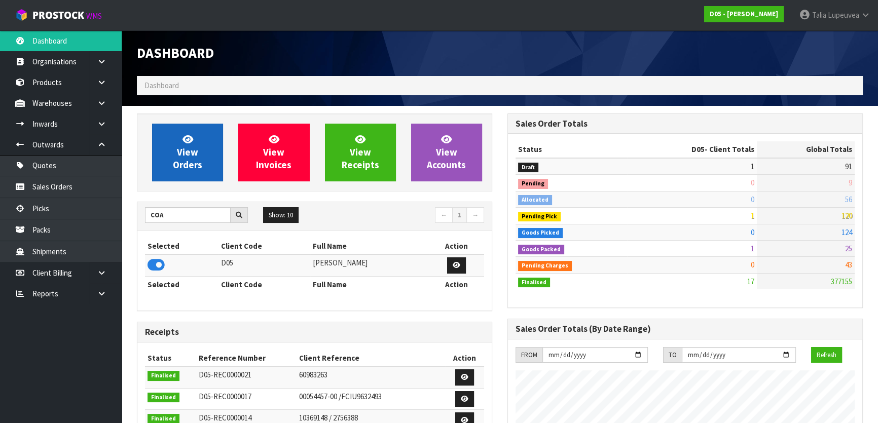
scroll to position [897, 370]
click at [190, 159] on span "View Orders" at bounding box center [187, 152] width 29 height 38
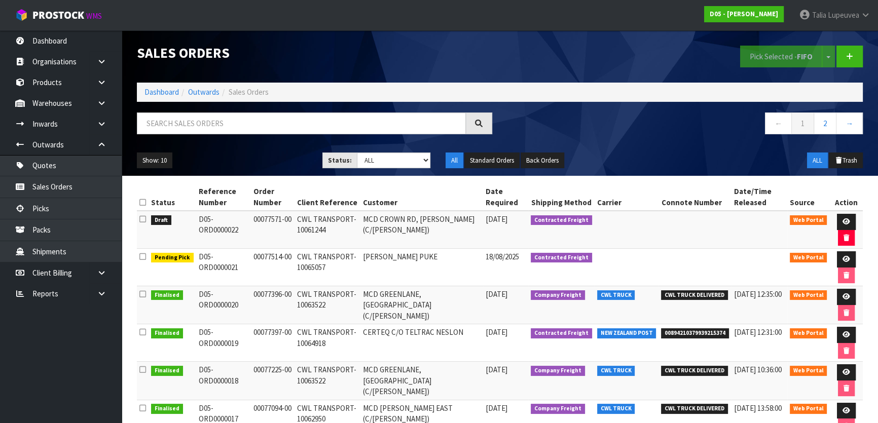
click at [382, 147] on div "Show: 10 5 10 25 50 Status: Draft Pending Allocated Pending Pick Goods Picked G…" at bounding box center [499, 160] width 741 height 31
click at [382, 220] on icon at bounding box center [847, 222] width 8 height 7
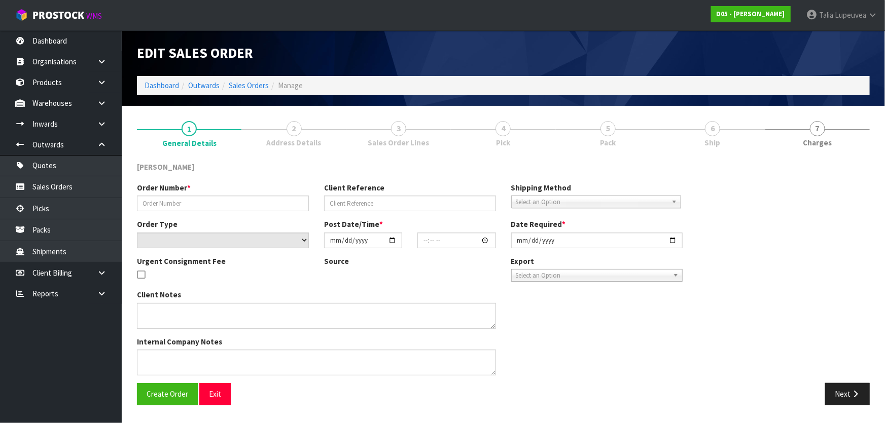
type input "00077571-00"
type input "CWL TRANSPORT-10061244"
select select "number:0"
type input "[DATE]"
type input "18:46:00.000"
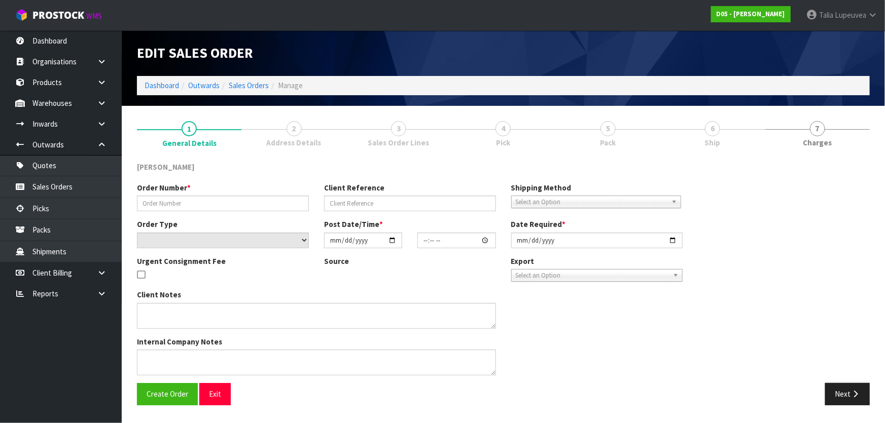
type input "[DATE]"
type textarea "PLEASE DELIVER BY 26/08 FORKLIFT ON ONSITE"
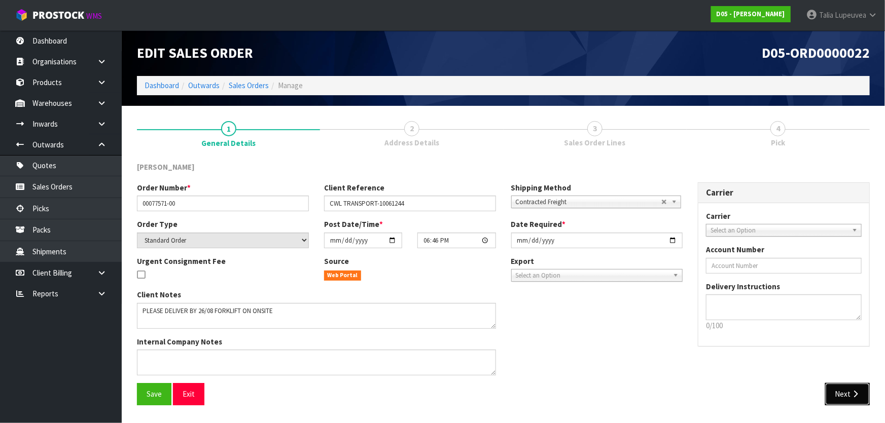
click at [382, 369] on button "Next" at bounding box center [847, 394] width 45 height 22
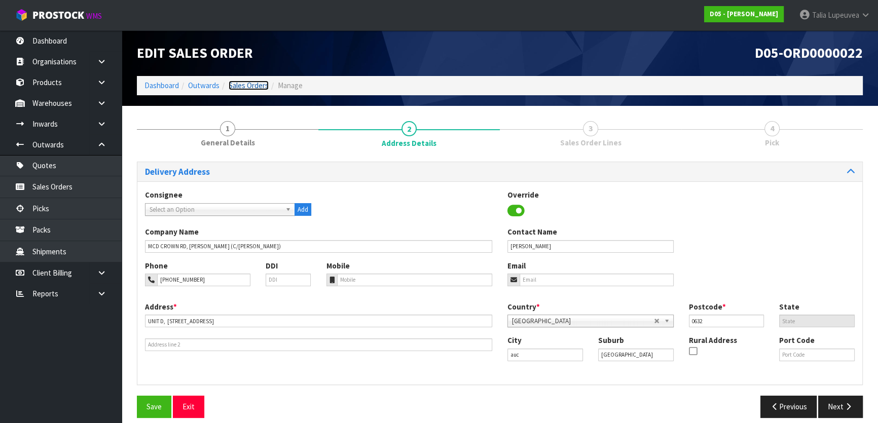
click at [248, 84] on link "Sales Orders" at bounding box center [249, 86] width 40 height 10
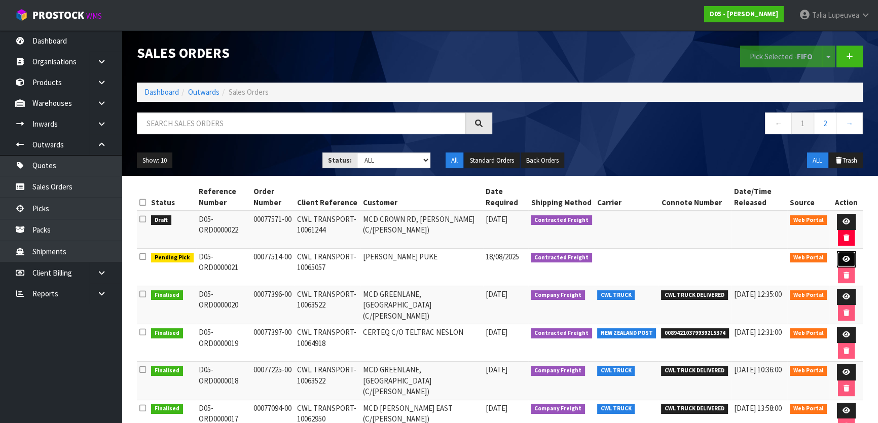
click at [382, 259] on icon at bounding box center [847, 259] width 8 height 7
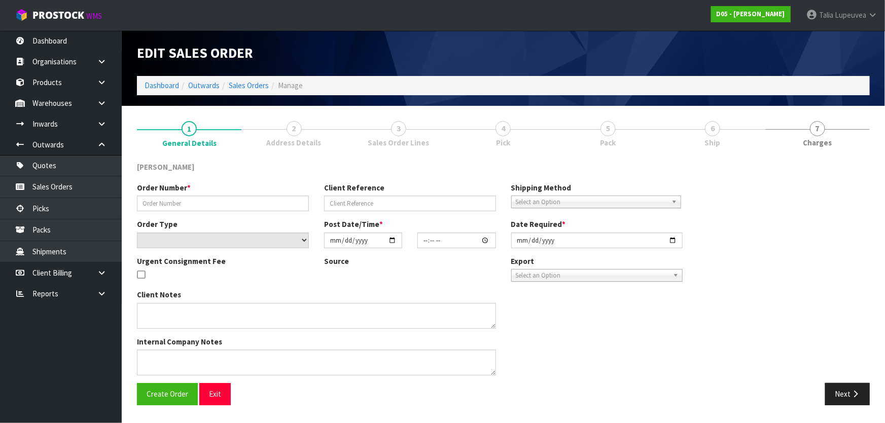
type input "00077514-00"
type input "CWL TRANSPORT-10065057"
select select "number:0"
type input "[DATE]"
type input "17:38:00.000"
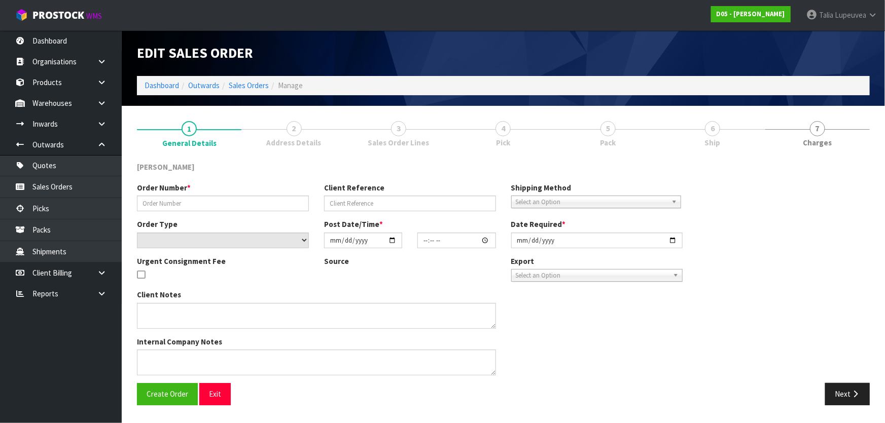
type input "[DATE]"
type textarea "PLEASE SHIP TO SITE"
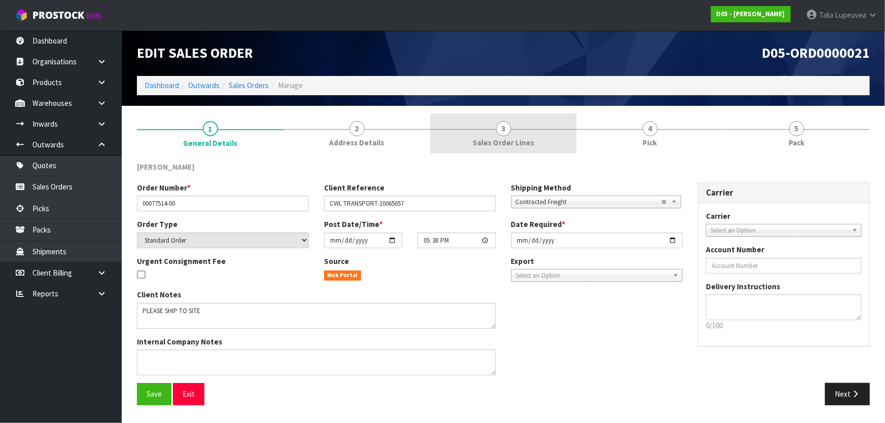
click at [382, 133] on link "3 Sales Order Lines" at bounding box center [503, 134] width 147 height 40
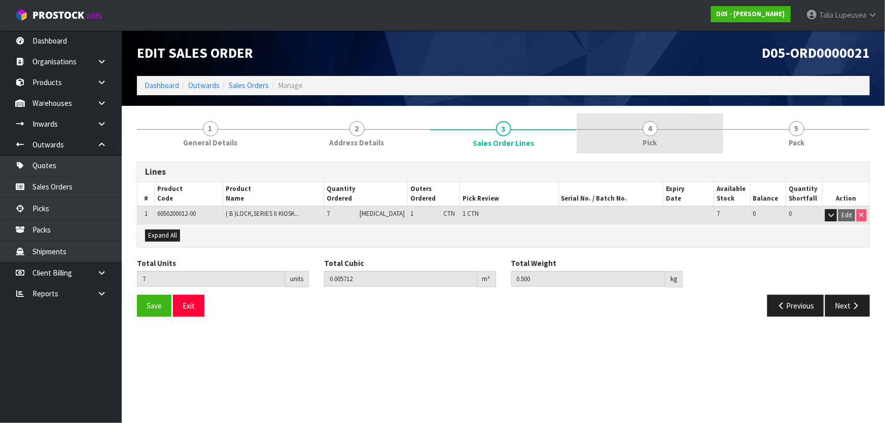
click at [382, 146] on span "Pick" at bounding box center [650, 142] width 14 height 11
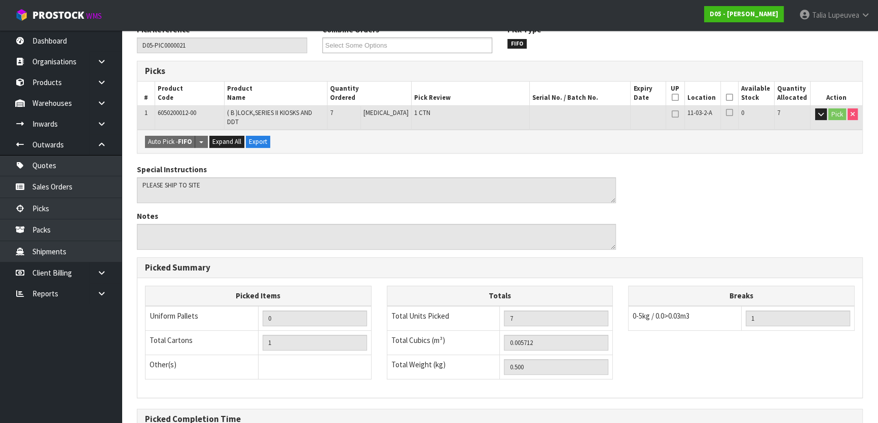
scroll to position [243, 0]
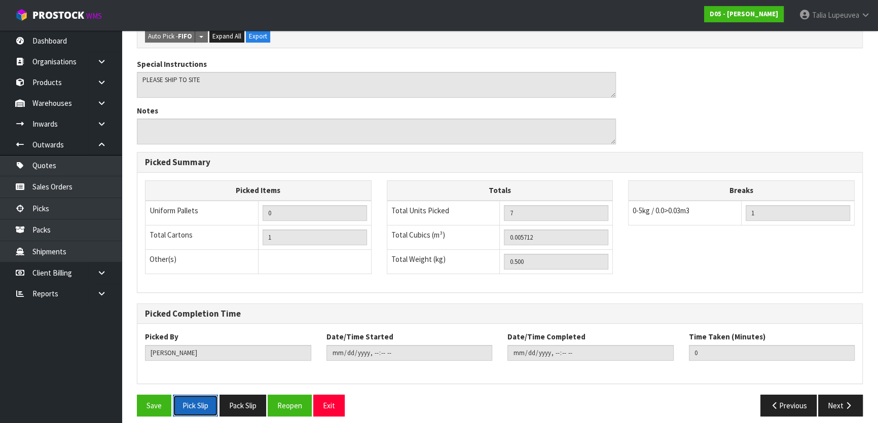
click at [205, 369] on button "Pick Slip" at bounding box center [195, 406] width 45 height 22
click at [244, 369] on button "Pack Slip" at bounding box center [243, 406] width 47 height 22
click at [253, 369] on button "Pack Slip" at bounding box center [243, 406] width 47 height 22
click at [244, 369] on button "Pack Slip" at bounding box center [243, 406] width 47 height 22
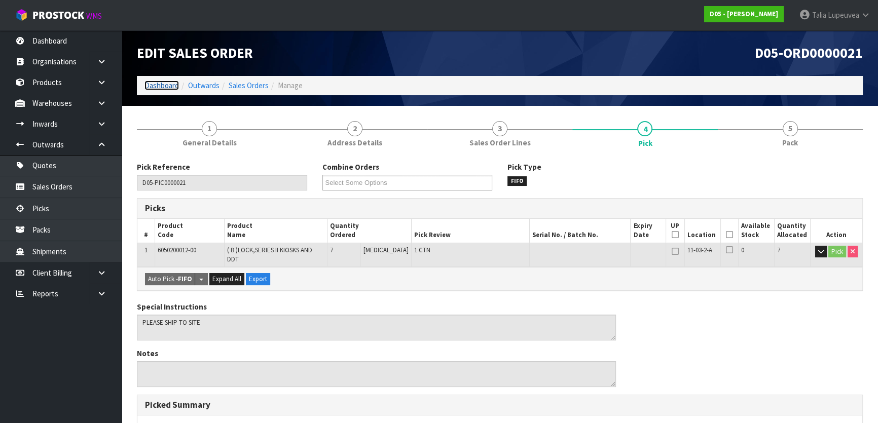
click at [152, 82] on link "Dashboard" at bounding box center [162, 86] width 34 height 10
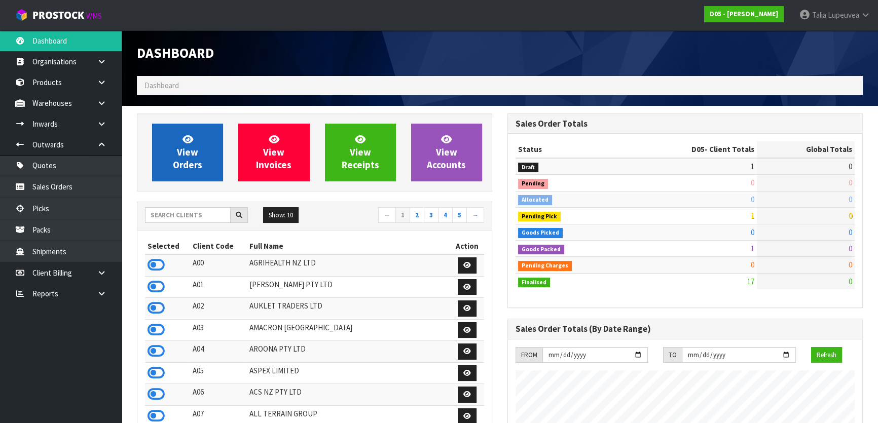
scroll to position [897, 370]
click at [204, 162] on link "View Orders" at bounding box center [187, 153] width 71 height 58
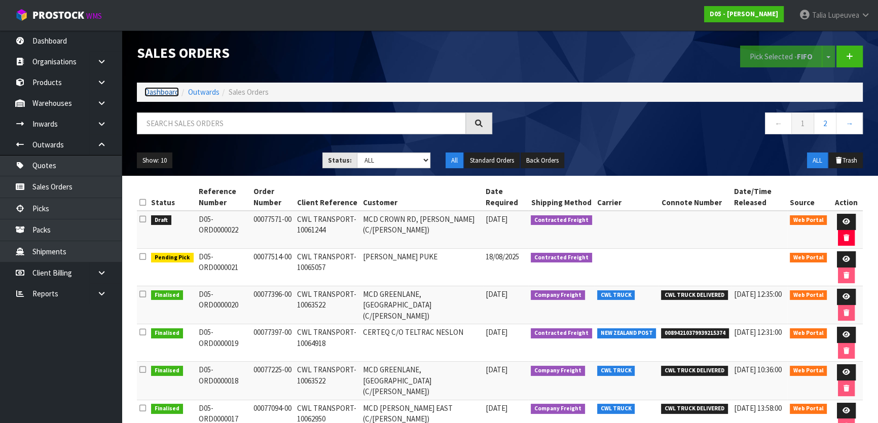
click at [166, 92] on link "Dashboard" at bounding box center [162, 92] width 34 height 10
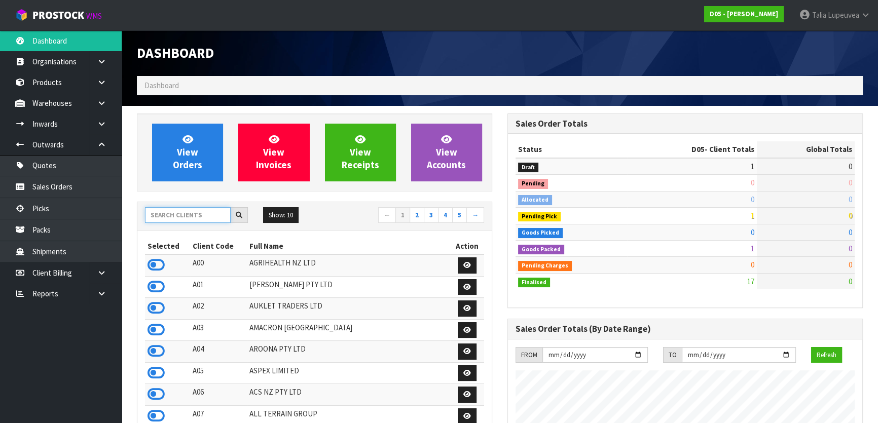
click at [204, 222] on input "text" at bounding box center [188, 215] width 86 height 16
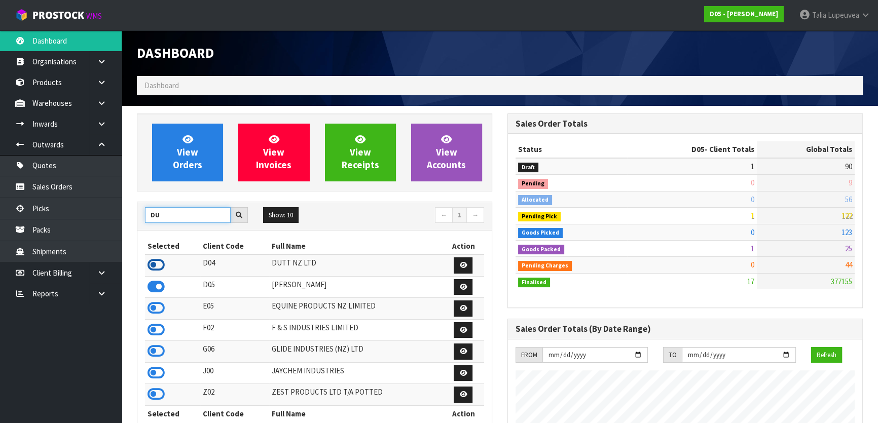
type input "DU"
click at [160, 263] on icon at bounding box center [156, 265] width 17 height 15
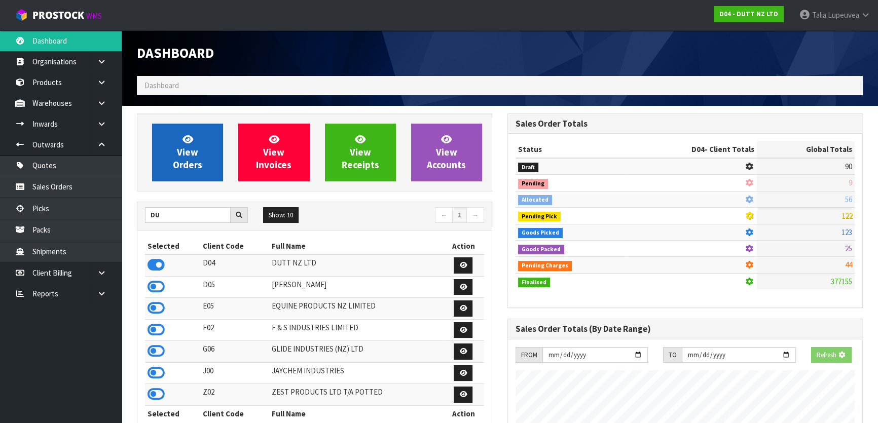
scroll to position [631, 370]
click at [184, 158] on span "View Orders" at bounding box center [187, 152] width 29 height 38
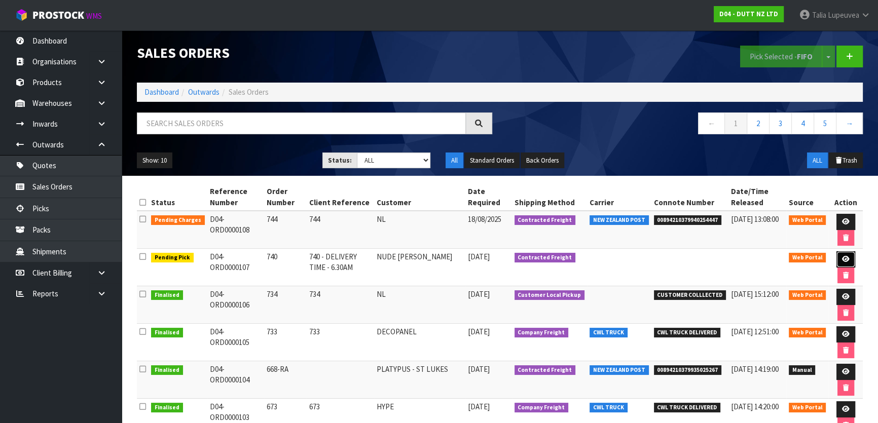
click at [382, 258] on icon at bounding box center [846, 259] width 8 height 7
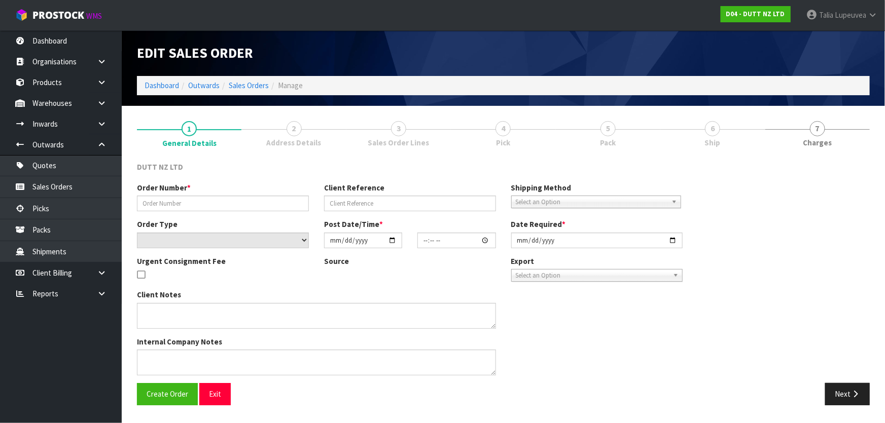
type input "740"
type input "740 - DELIVERY TIME - 6.30AM"
select select "number:0"
type input "[DATE]"
type input "10:23:00.000"
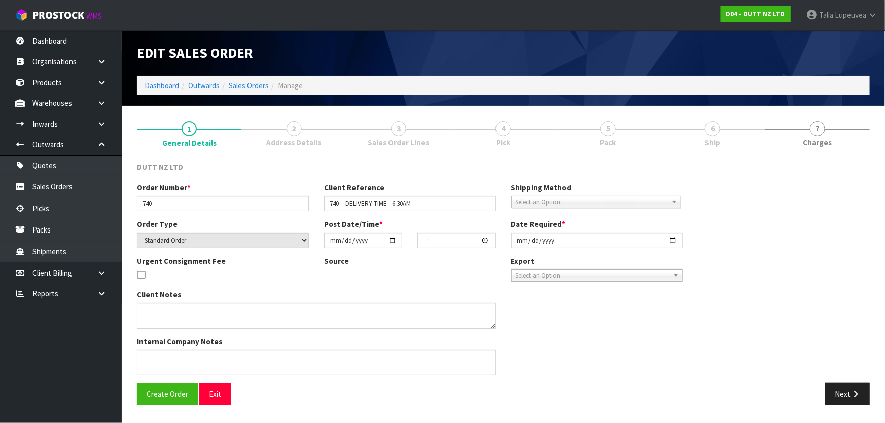
type input "[DATE]"
type textarea "TAILGATE/ PALLET JACK DELIVERY TO STORE PLEASE CONTACT THE SITE CONTACT ON ARRI…"
type textarea "REPRINTED - AFTER UOM IS CHANGED"
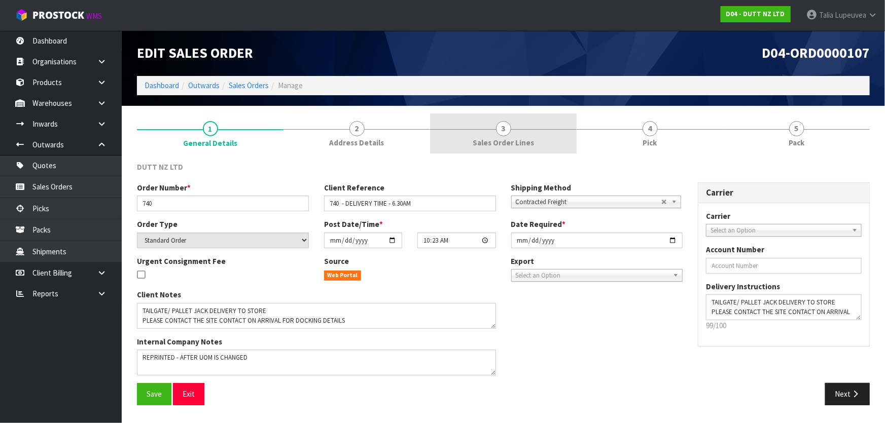
click at [382, 138] on span "Sales Order Lines" at bounding box center [503, 142] width 61 height 11
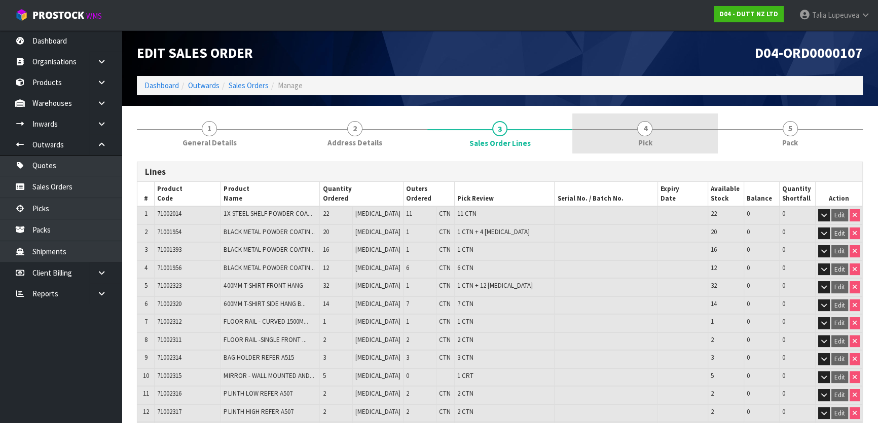
click at [382, 146] on link "4 Pick" at bounding box center [645, 134] width 145 height 40
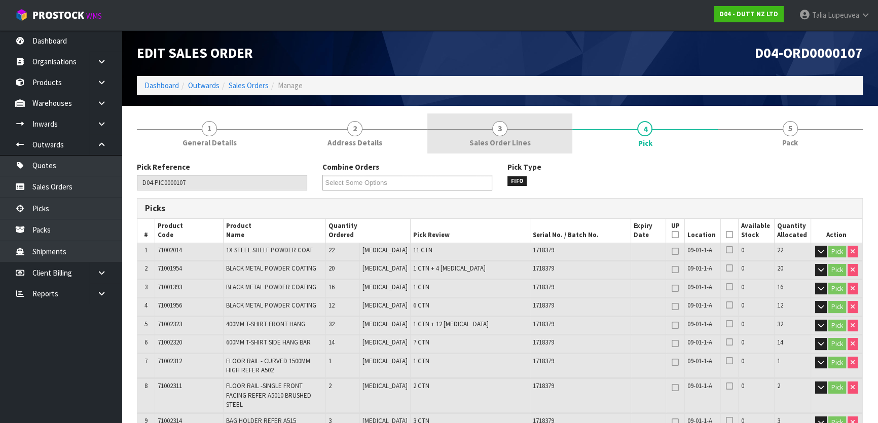
click at [382, 142] on span "Sales Order Lines" at bounding box center [500, 142] width 61 height 11
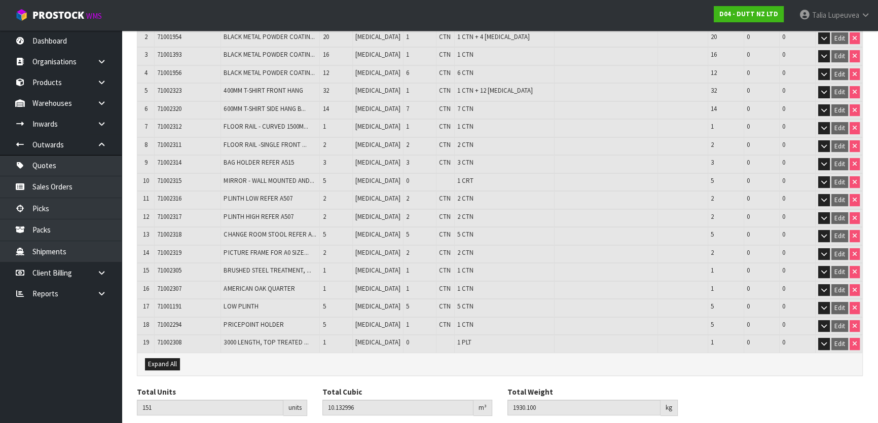
scroll to position [228, 0]
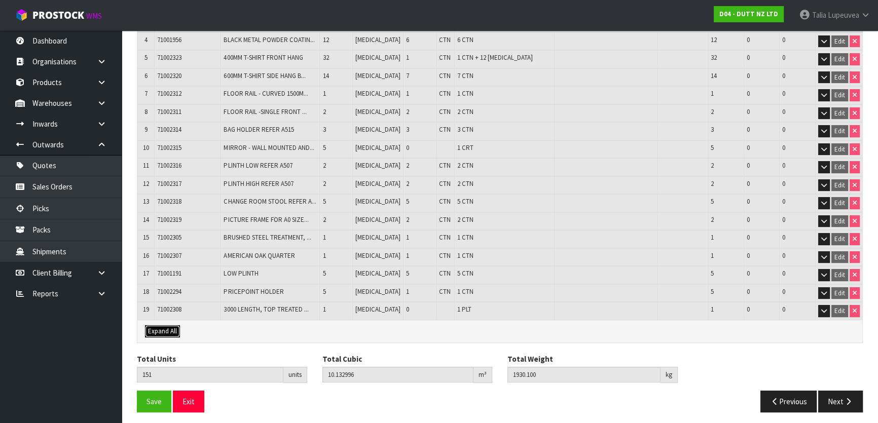
click at [166, 327] on span "Expand All" at bounding box center [162, 331] width 29 height 9
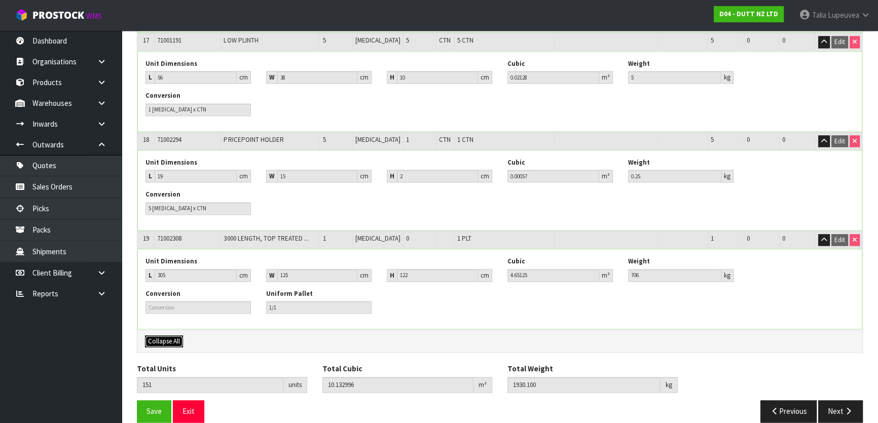
scroll to position [1765, 0]
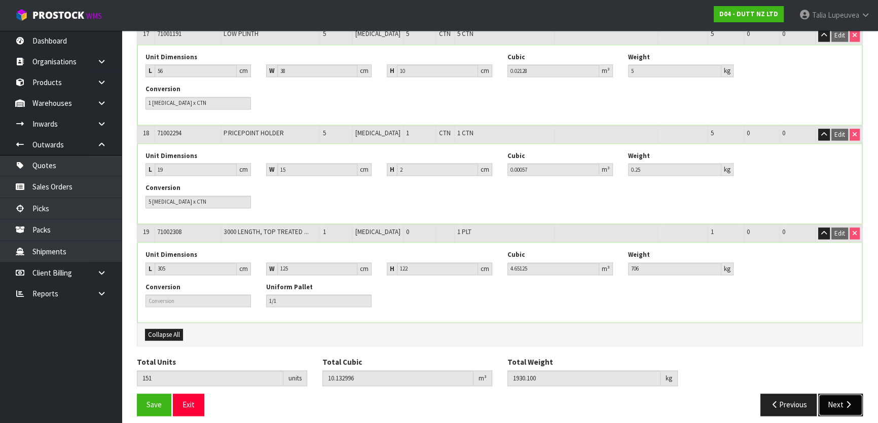
click at [382, 369] on button "Next" at bounding box center [841, 405] width 45 height 22
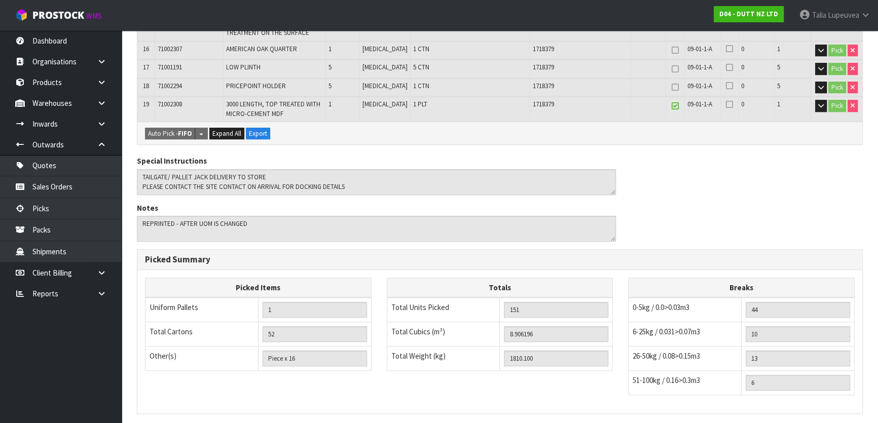
scroll to position [646, 0]
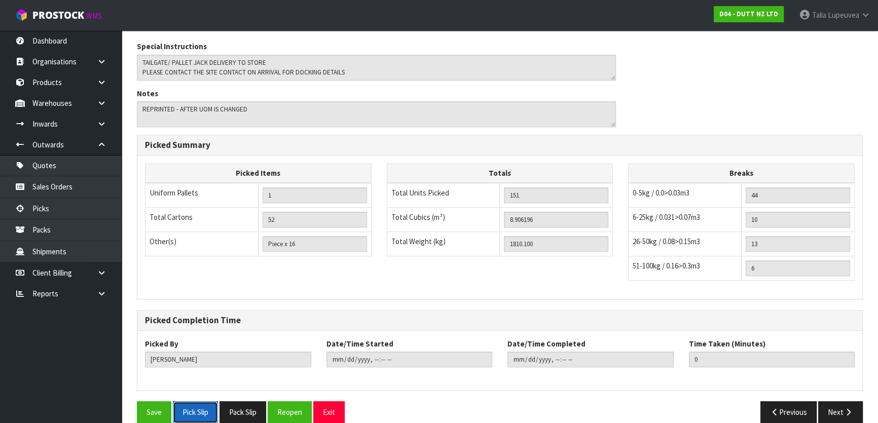
click at [204, 369] on button "Pick Slip" at bounding box center [195, 413] width 45 height 22
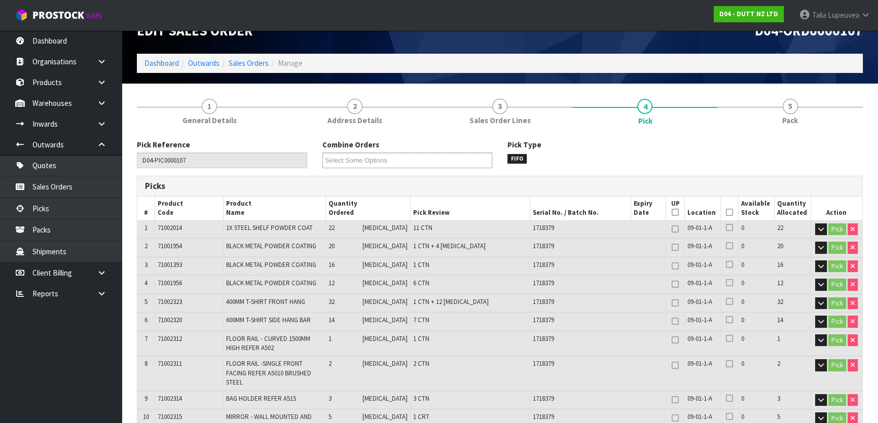
scroll to position [0, 0]
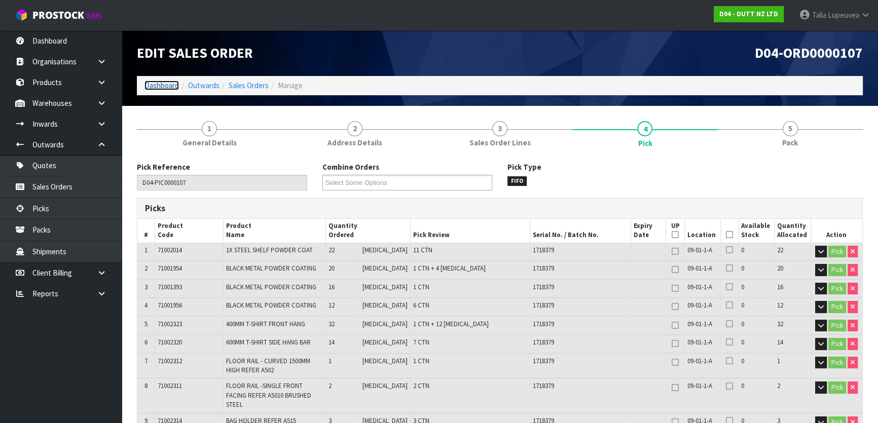
click at [178, 88] on link "Dashboard" at bounding box center [162, 86] width 34 height 10
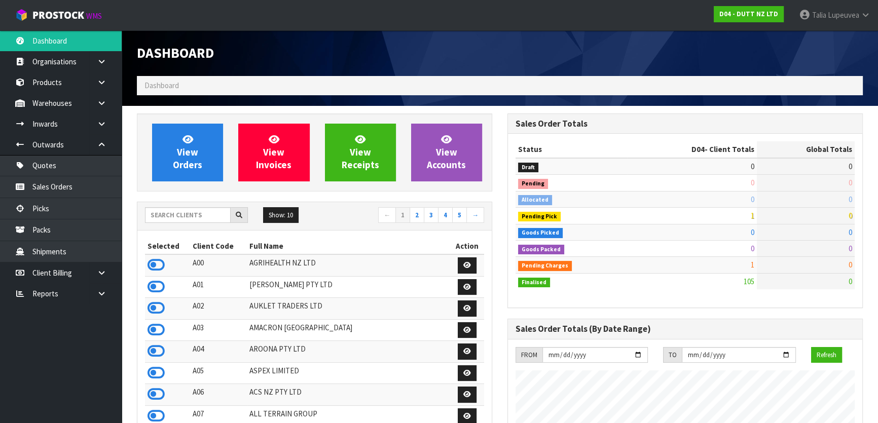
scroll to position [789, 370]
click at [207, 208] on input "text" at bounding box center [188, 215] width 86 height 16
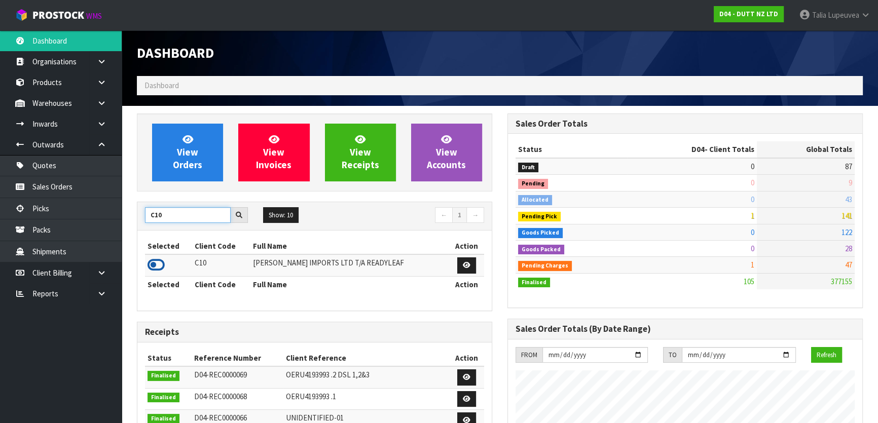
type input "C10"
click at [151, 265] on icon at bounding box center [156, 265] width 17 height 15
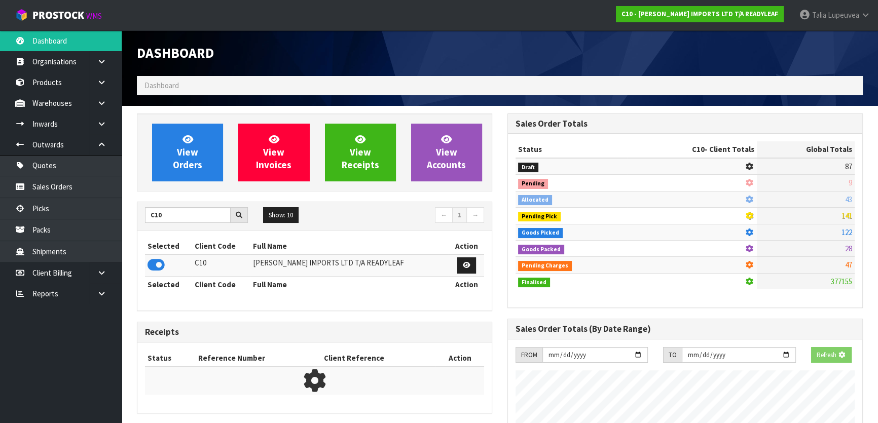
scroll to position [717, 370]
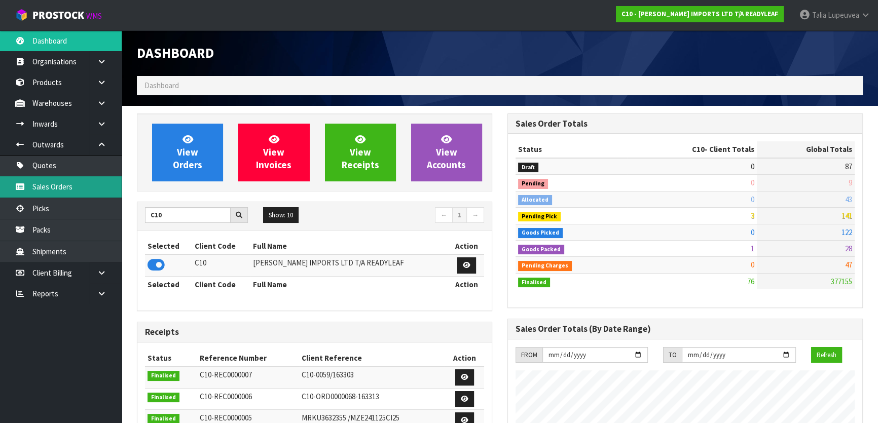
click at [77, 192] on link "Sales Orders" at bounding box center [61, 186] width 122 height 21
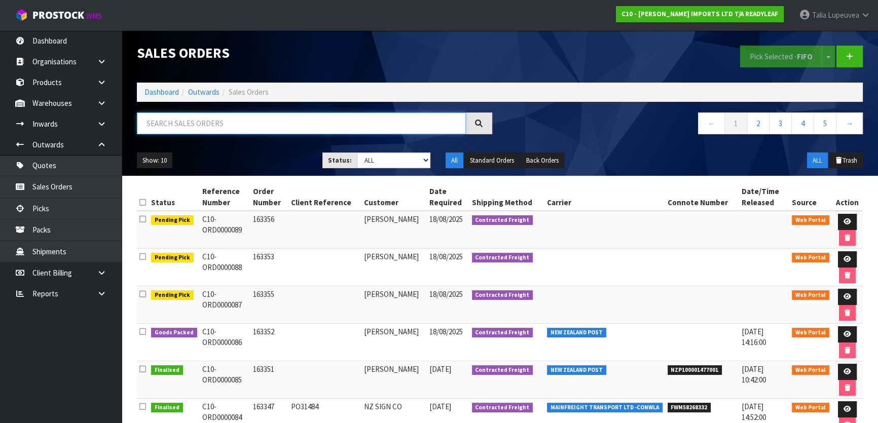
click at [198, 131] on input "text" at bounding box center [301, 124] width 329 height 22
click at [382, 330] on link at bounding box center [847, 335] width 19 height 16
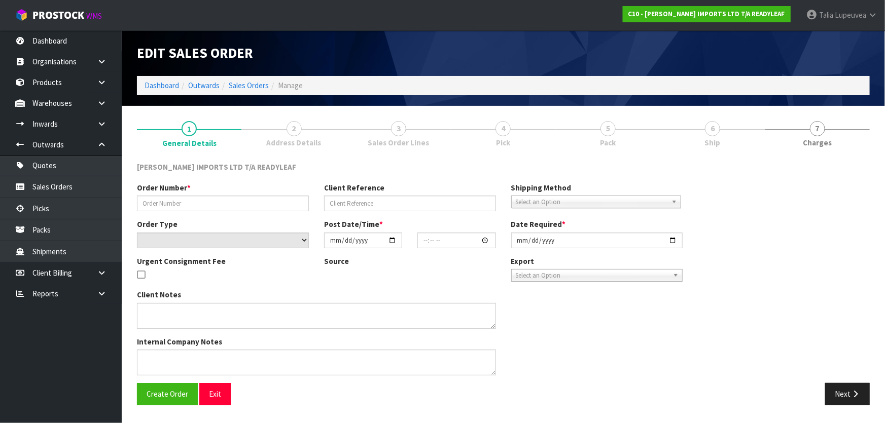
type input "163352"
select select "number:0"
type input "[DATE]"
type input "14:35:00.000"
type input "[DATE]"
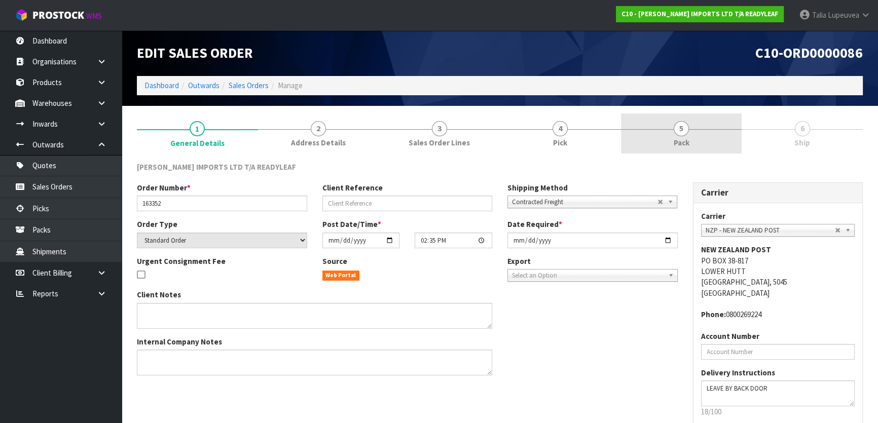
click at [382, 130] on span "5" at bounding box center [681, 128] width 15 height 15
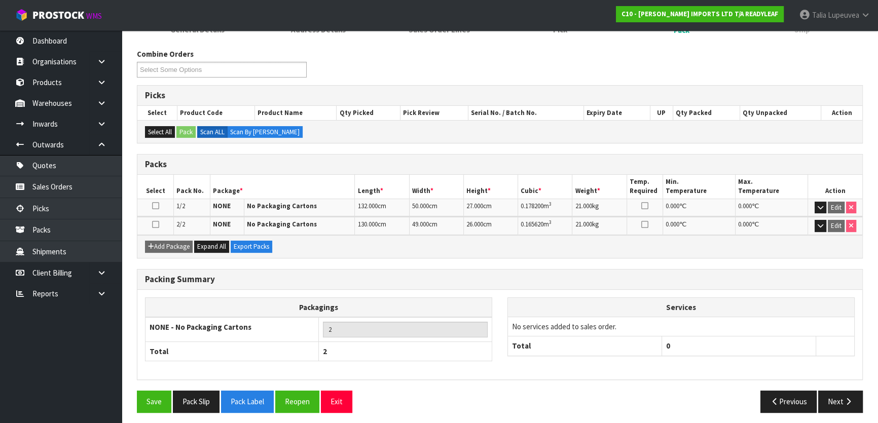
scroll to position [116, 0]
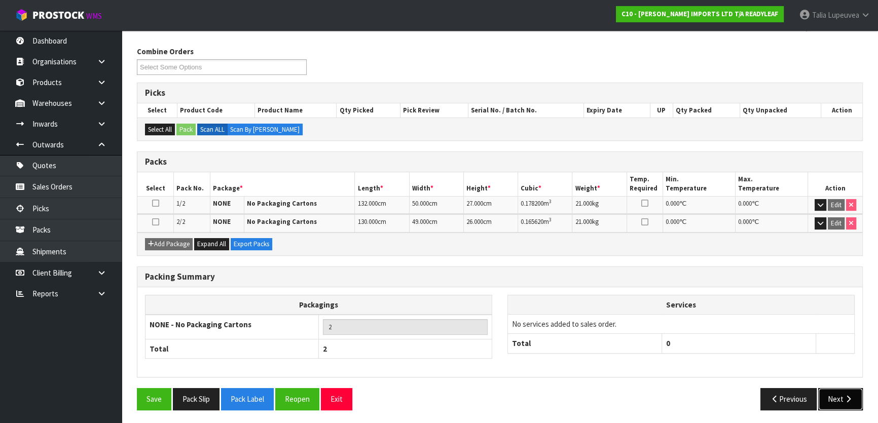
click at [382, 369] on button "Next" at bounding box center [841, 399] width 45 height 22
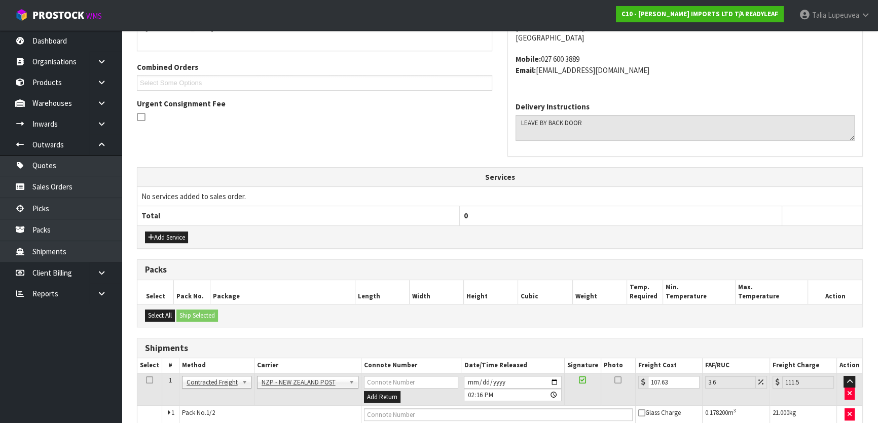
scroll to position [266, 0]
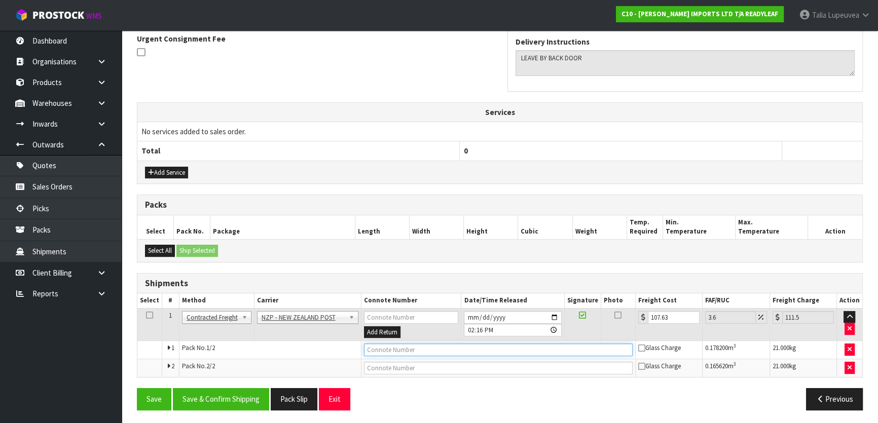
click at [382, 346] on input "text" at bounding box center [498, 350] width 269 height 13
type input "FWM58311034"
click at [137, 369] on button "Save" at bounding box center [154, 399] width 34 height 22
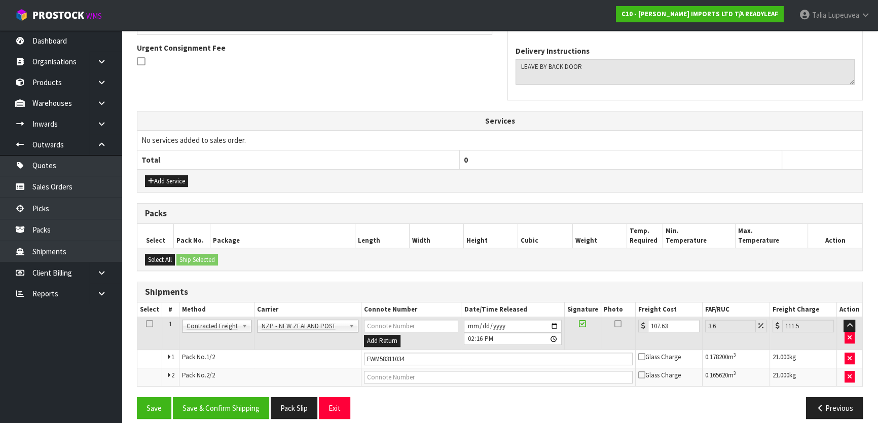
scroll to position [303, 0]
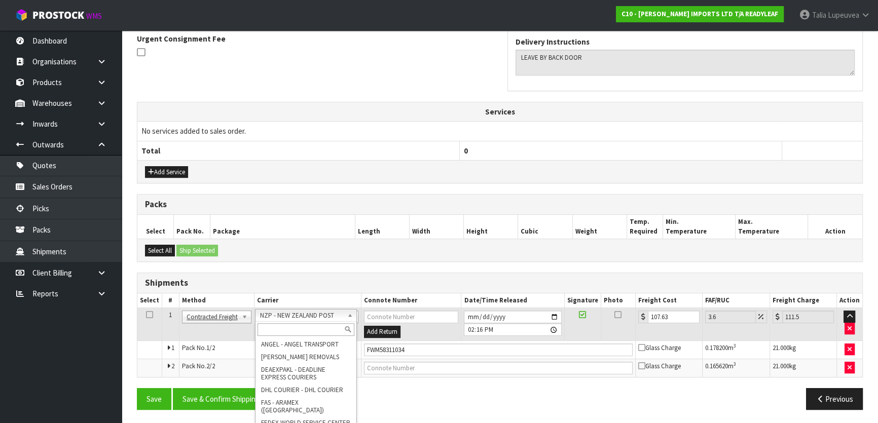
click at [311, 334] on input "text" at bounding box center [306, 330] width 97 height 13
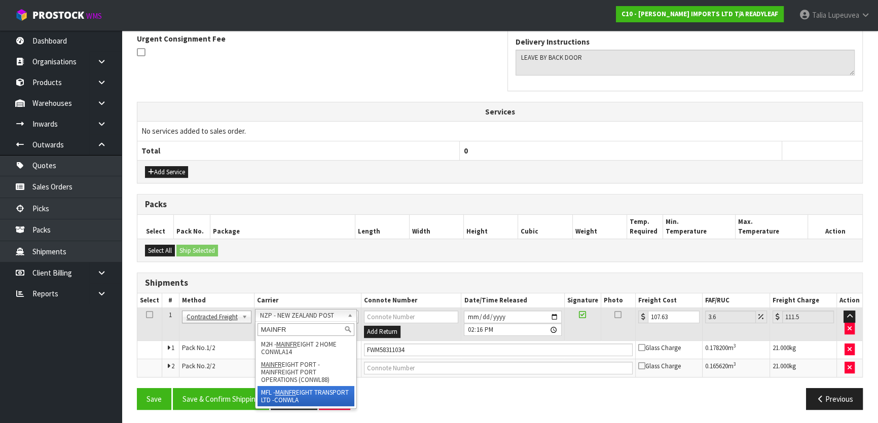
type input "MAINFR"
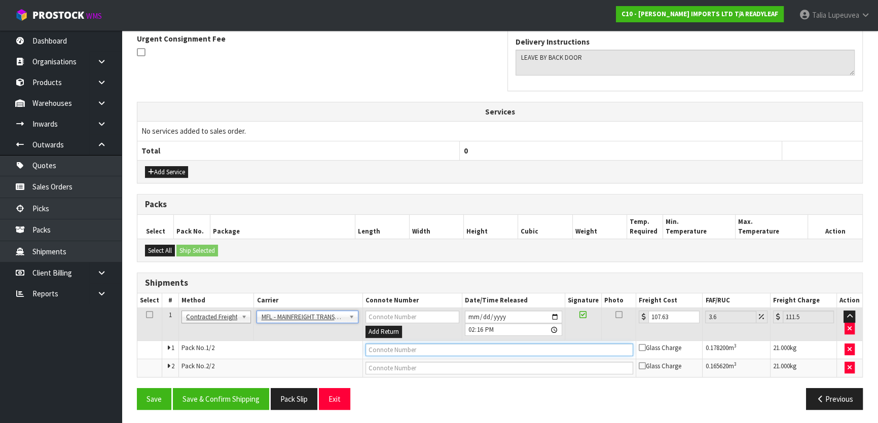
click at [382, 345] on input "text" at bounding box center [500, 350] width 268 height 13
type input "FWM58311034"
click at [137, 369] on button "Save" at bounding box center [154, 399] width 34 height 22
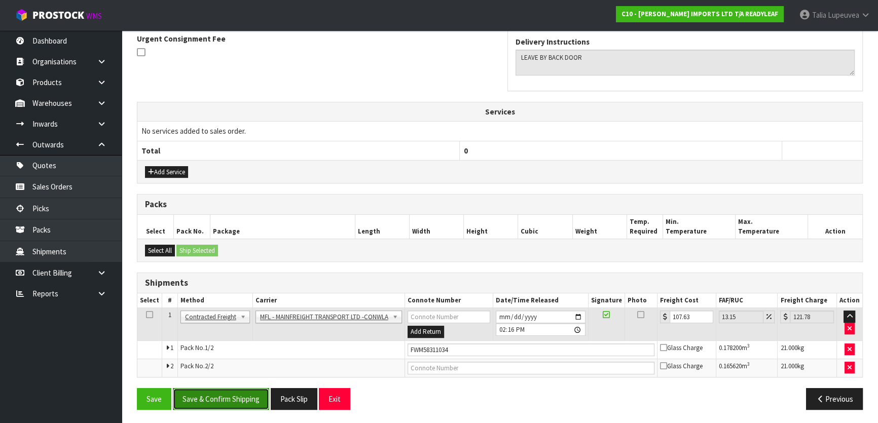
click at [231, 369] on button "Save & Confirm Shipping" at bounding box center [221, 399] width 96 height 22
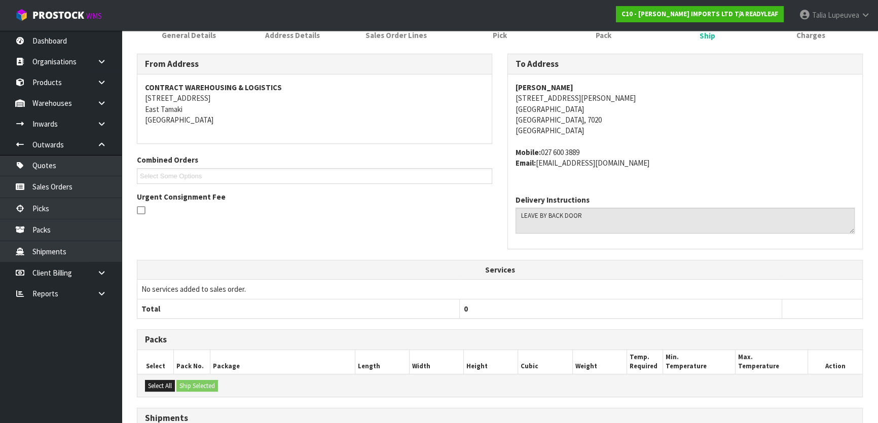
scroll to position [0, 0]
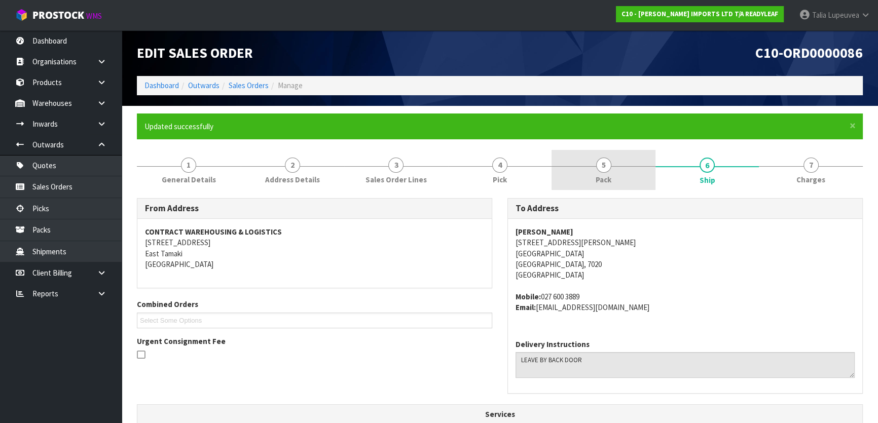
click at [382, 166] on div at bounding box center [604, 166] width 104 height 1
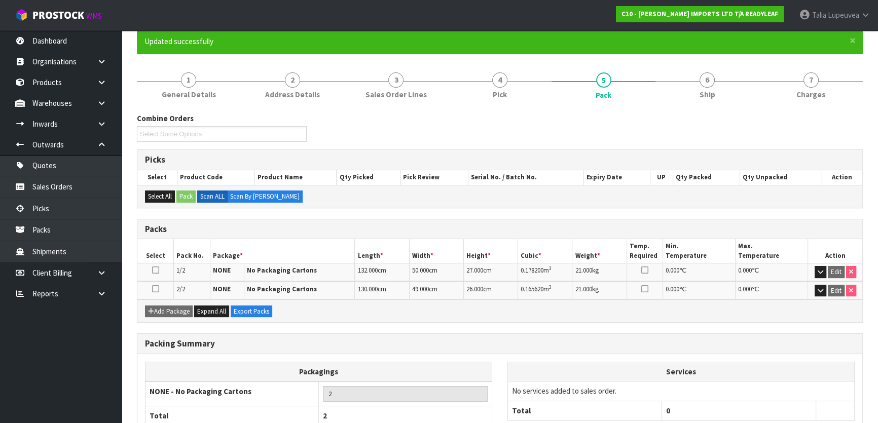
scroll to position [152, 0]
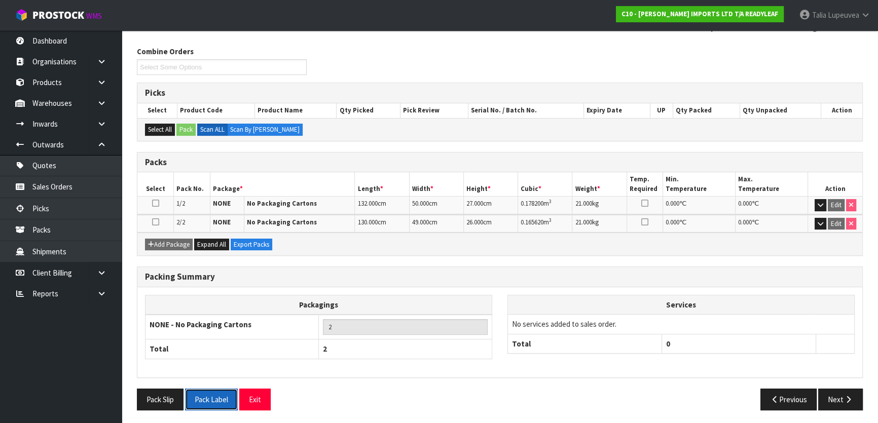
click at [211, 369] on button "Pack Label" at bounding box center [211, 400] width 53 height 22
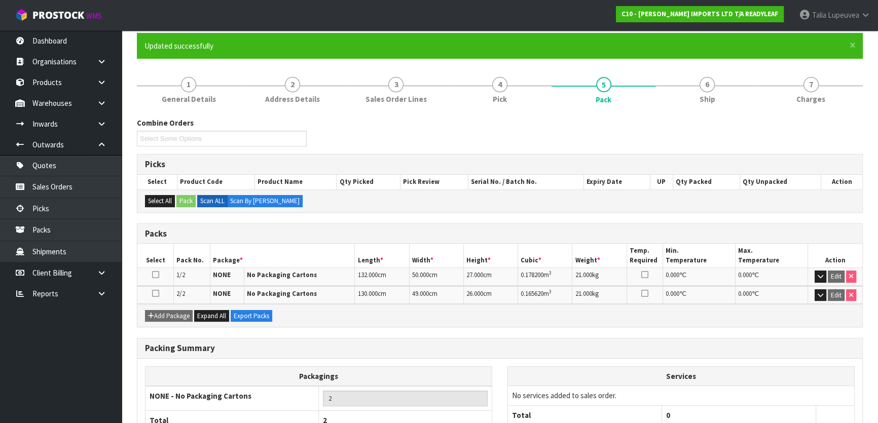
scroll to position [0, 0]
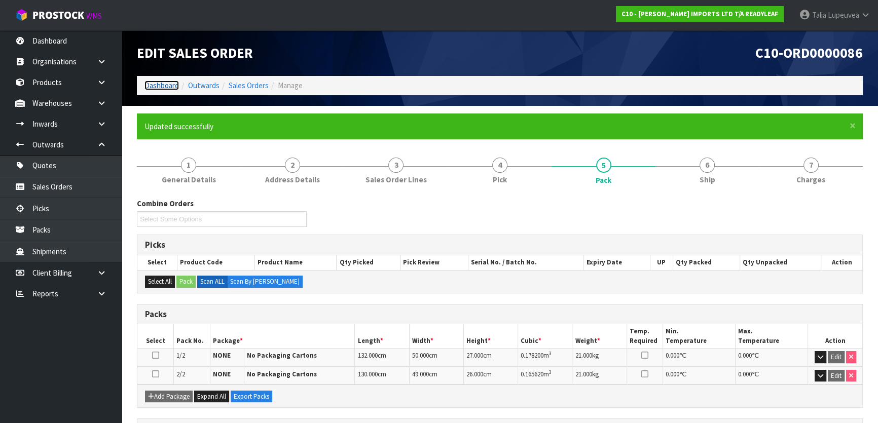
click at [171, 88] on link "Dashboard" at bounding box center [162, 86] width 34 height 10
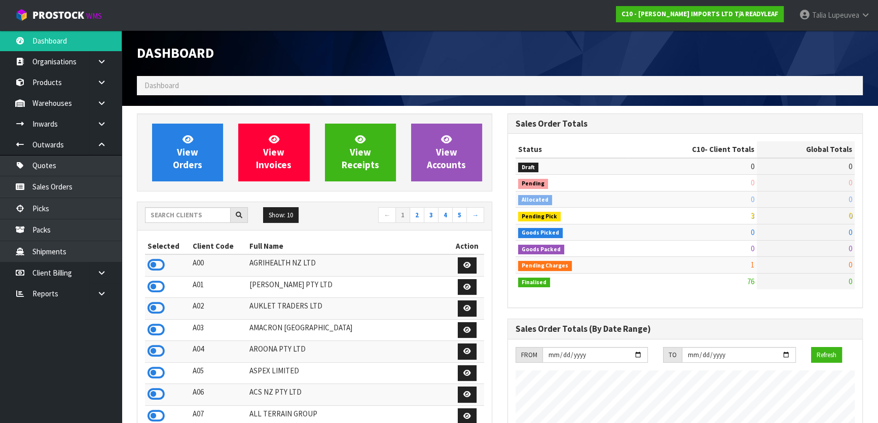
scroll to position [717, 370]
click at [220, 218] on input "text" at bounding box center [188, 215] width 86 height 16
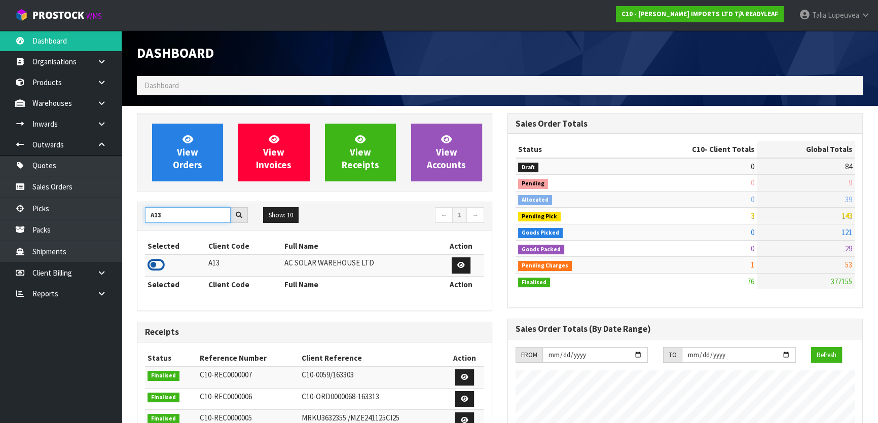
type input "A13"
click at [159, 259] on icon at bounding box center [156, 265] width 17 height 15
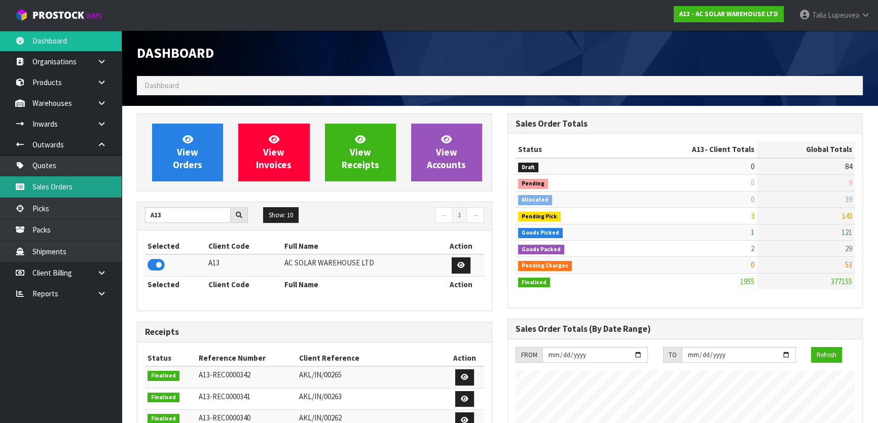
scroll to position [810, 370]
click at [80, 186] on link "Sales Orders" at bounding box center [61, 186] width 122 height 21
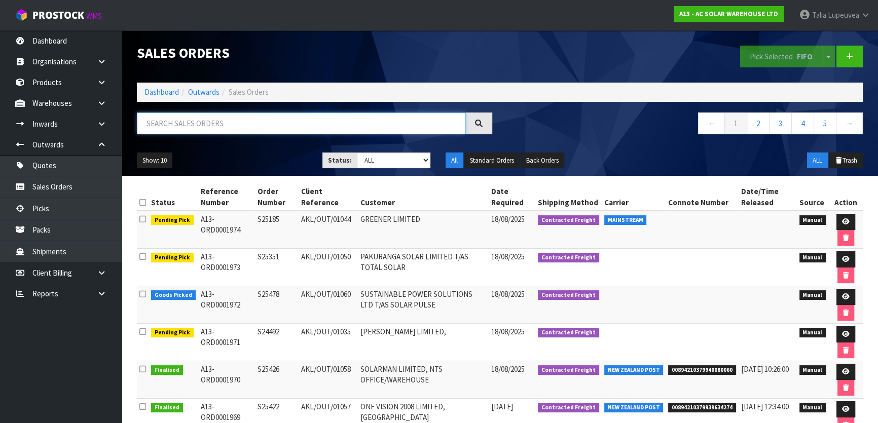
click at [187, 126] on input "text" at bounding box center [301, 124] width 329 height 22
type input "JOB-0408103"
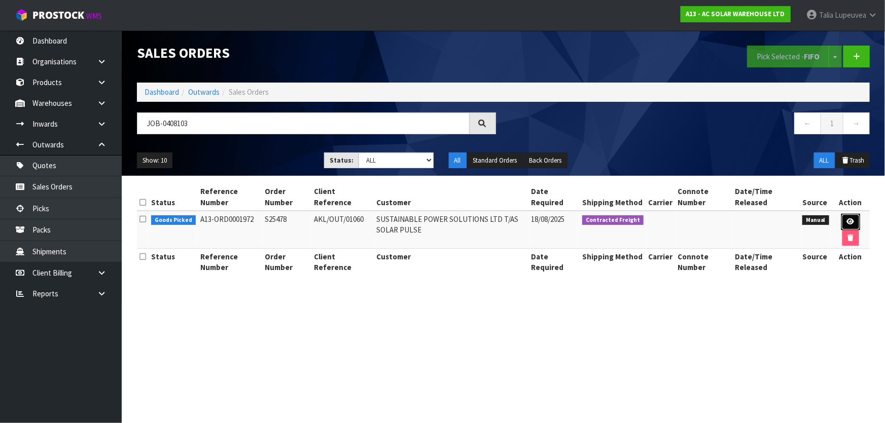
click at [382, 223] on icon at bounding box center [851, 222] width 8 height 7
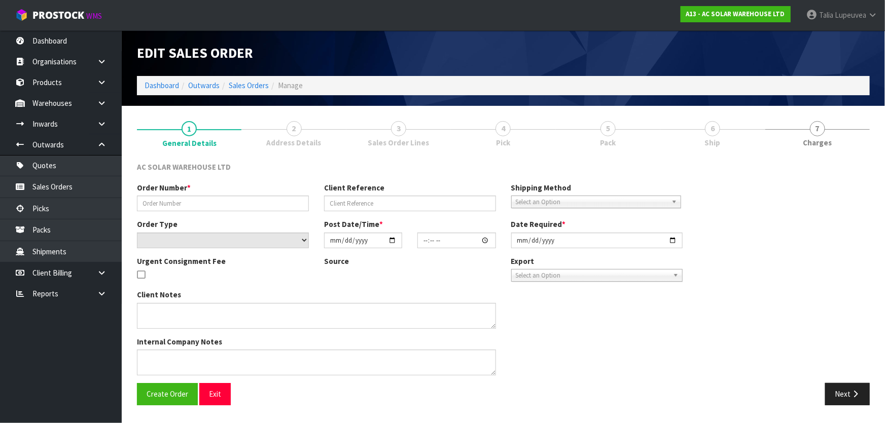
type input "S25478"
type input "AKL/OUT/01060"
select select "number:0"
type input "[DATE]"
type input "08:31:00.000"
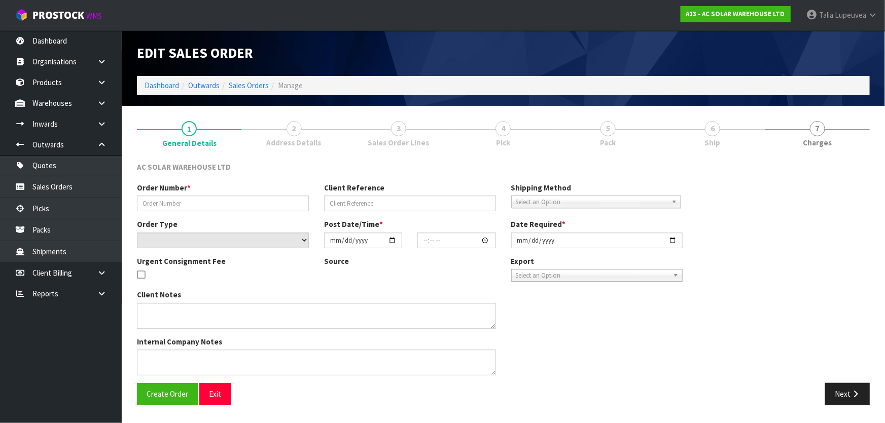
type input "[DATE]"
type textarea "SEND WITH MAINSTREAM"
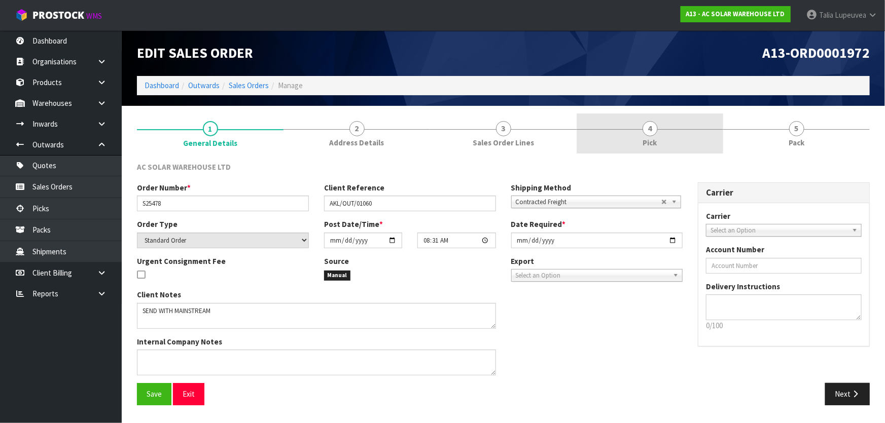
click at [382, 136] on link "4 Pick" at bounding box center [650, 134] width 147 height 40
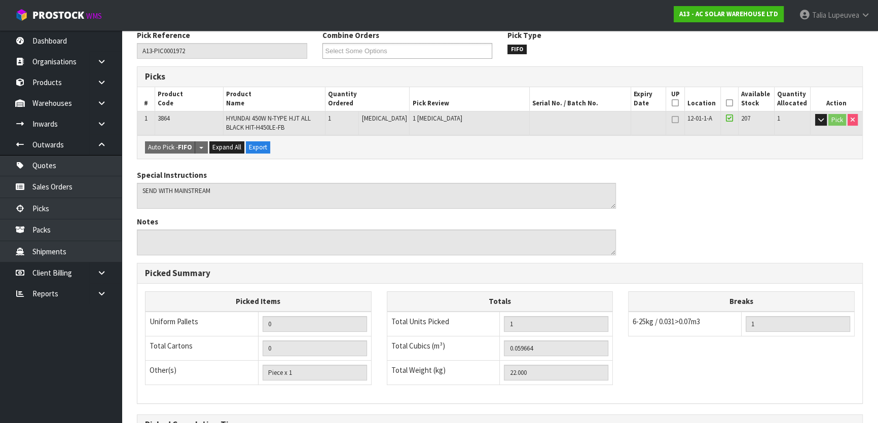
scroll to position [138, 0]
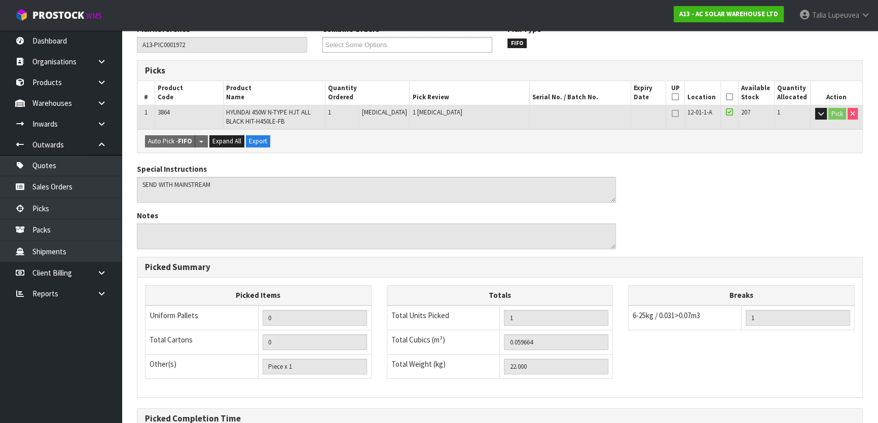
click at [382, 97] on icon at bounding box center [729, 97] width 7 height 1
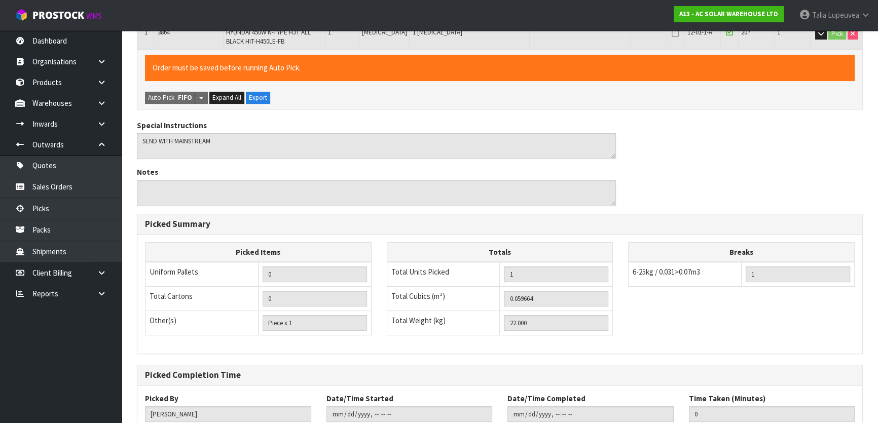
scroll to position [286, 0]
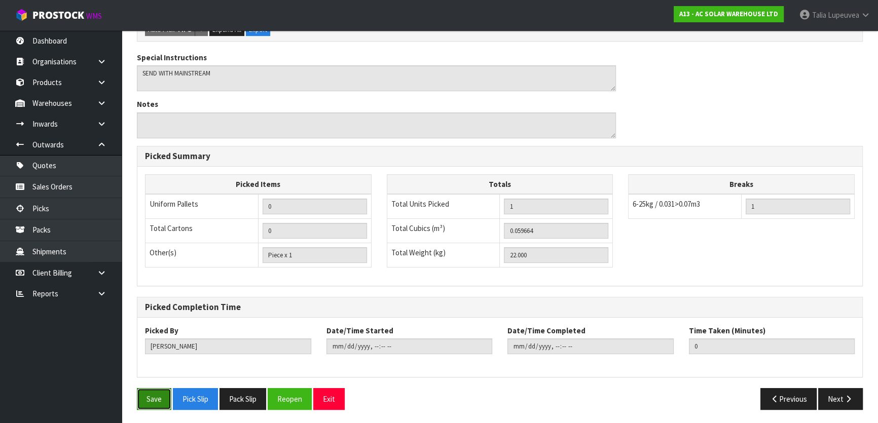
click at [157, 369] on button "Save" at bounding box center [154, 399] width 34 height 22
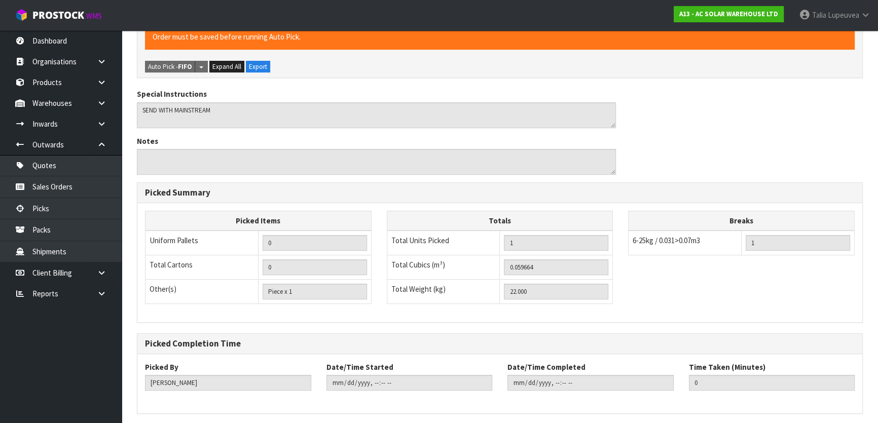
scroll to position [0, 0]
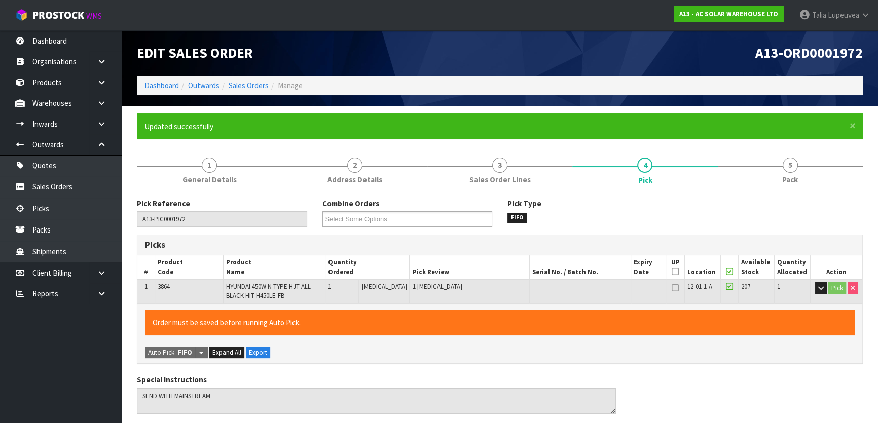
type input "[PERSON_NAME]"
type input "[DATE]T08:47:43"
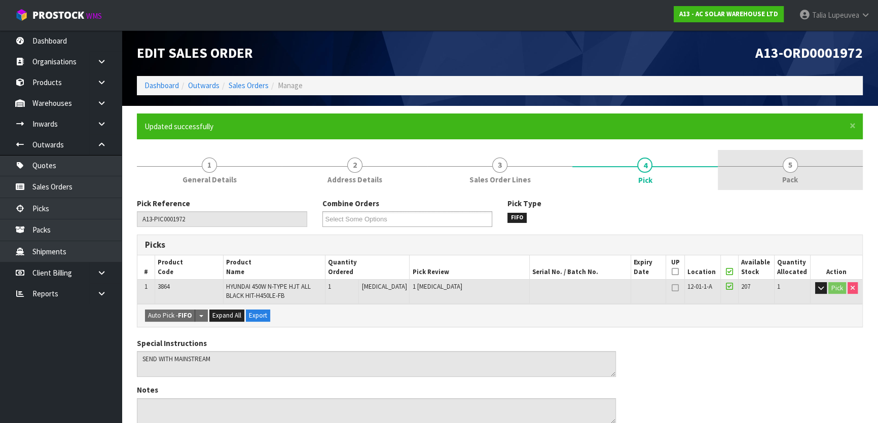
click at [382, 162] on link "5 Pack" at bounding box center [790, 170] width 145 height 40
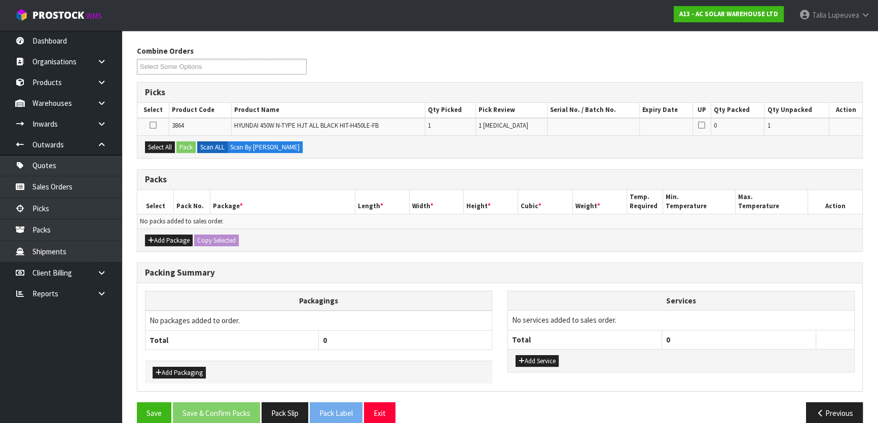
scroll to position [167, 0]
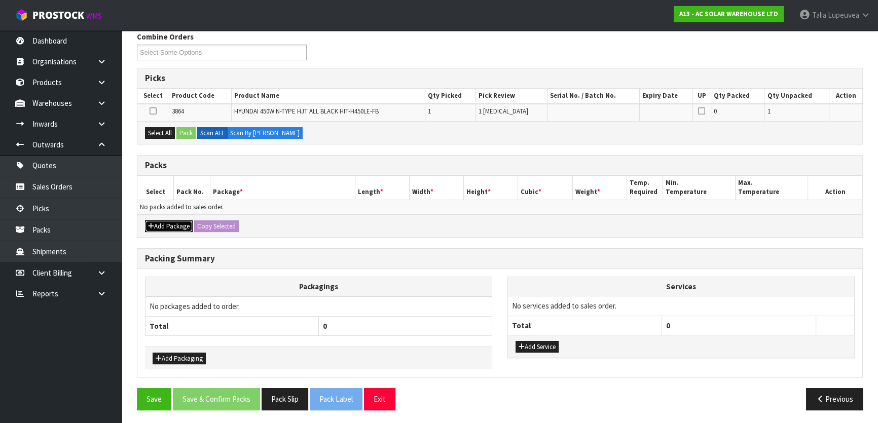
click at [186, 222] on button "Add Package" at bounding box center [169, 227] width 48 height 12
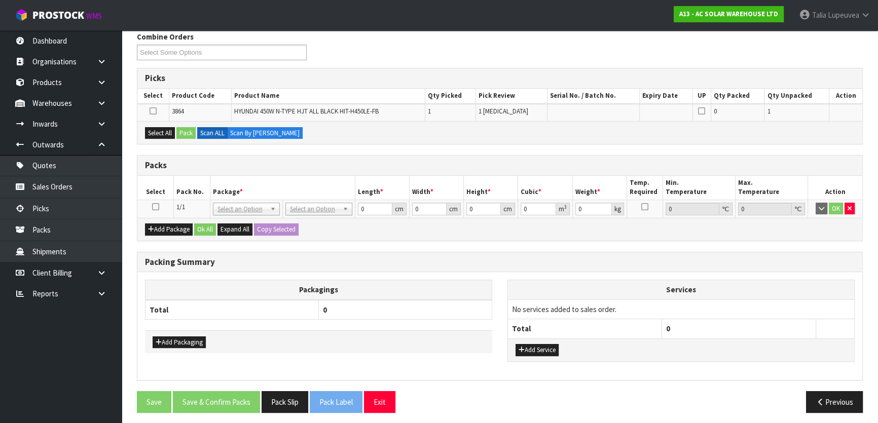
click at [154, 207] on icon at bounding box center [155, 207] width 7 height 1
click at [156, 137] on button "Select All" at bounding box center [160, 133] width 30 height 12
click at [187, 133] on button "Pack" at bounding box center [185, 133] width 19 height 12
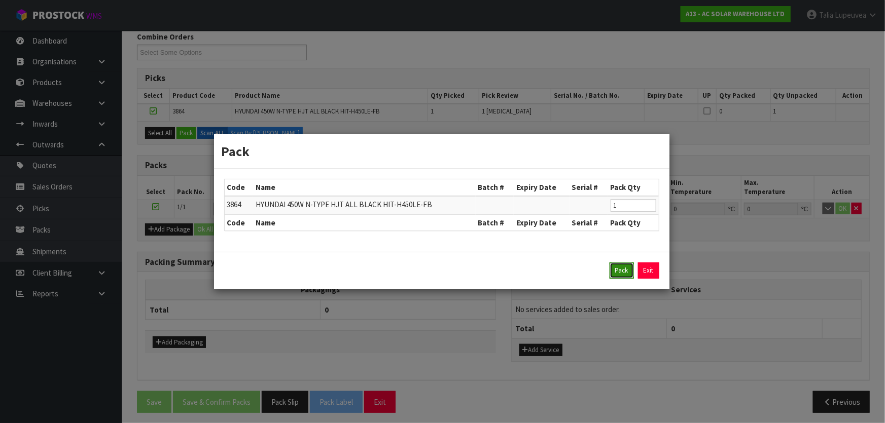
click at [382, 268] on button "Pack" at bounding box center [622, 271] width 24 height 16
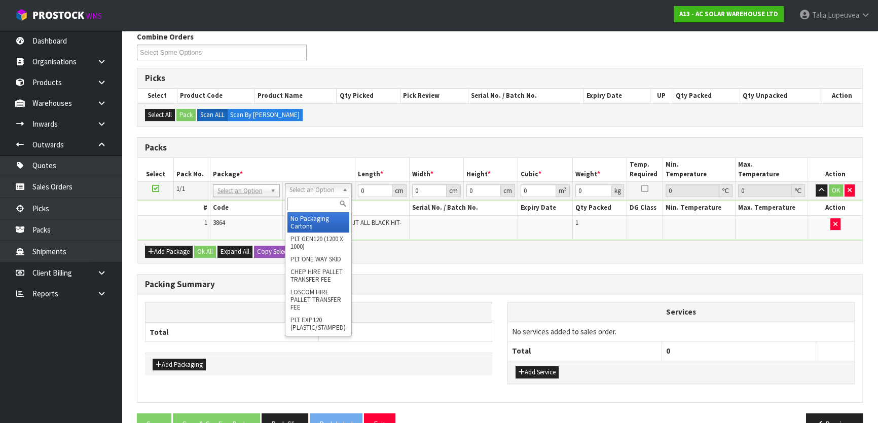
click at [382, 148] on h3 "Packs" at bounding box center [500, 148] width 710 height 10
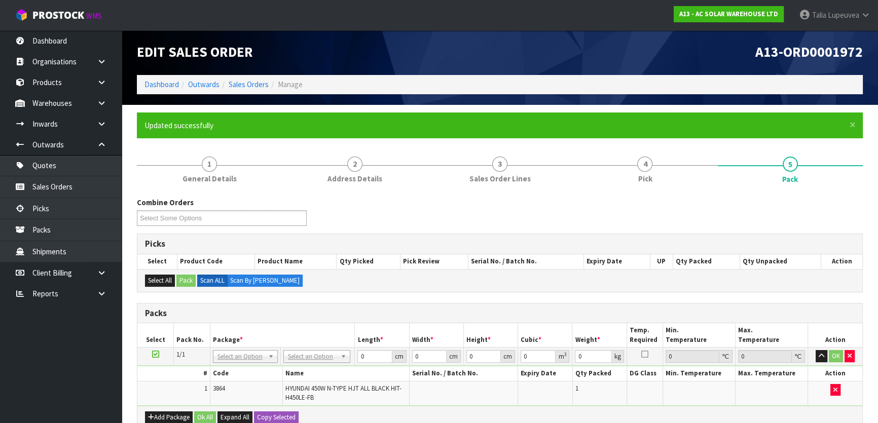
scroll to position [0, 0]
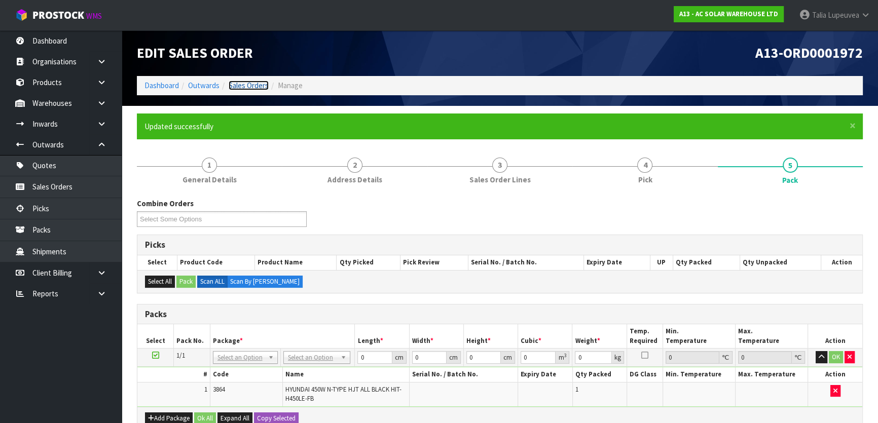
click at [233, 87] on link "Sales Orders" at bounding box center [249, 86] width 40 height 10
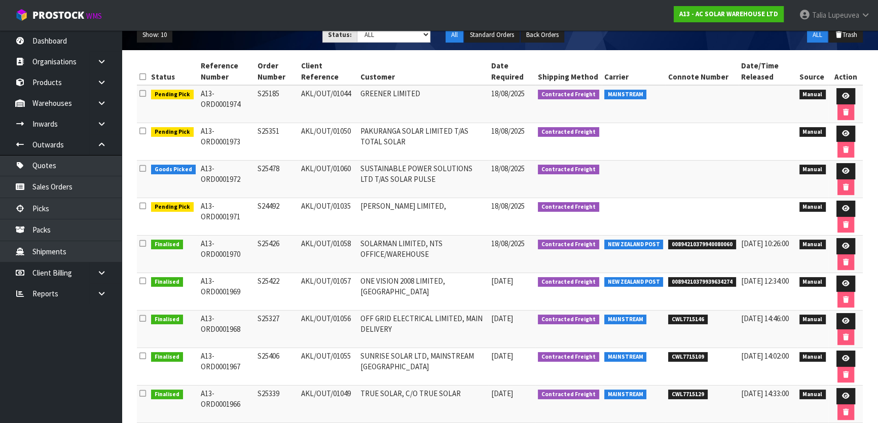
scroll to position [138, 0]
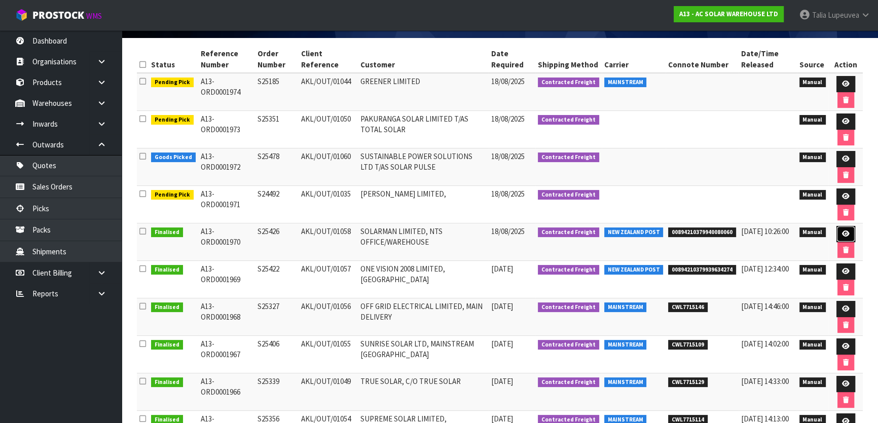
click at [382, 230] on link at bounding box center [846, 234] width 19 height 16
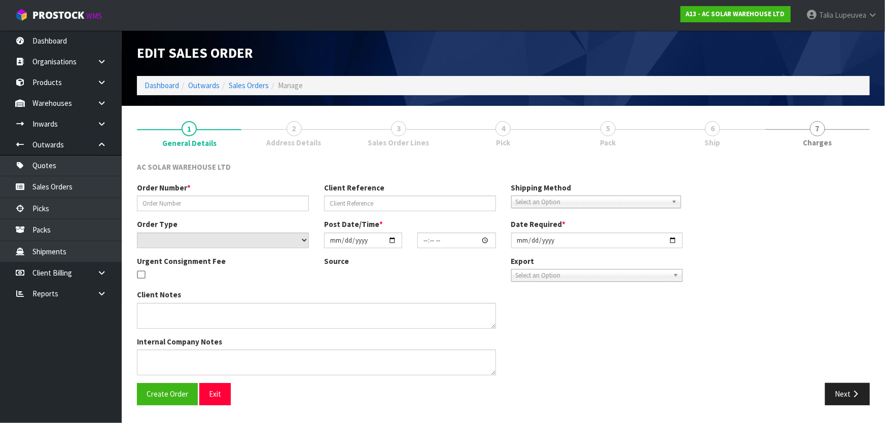
type input "S25426"
type input "AKL/OUT/01058"
select select "number:0"
type input "[DATE]"
type input "14:59:00.000"
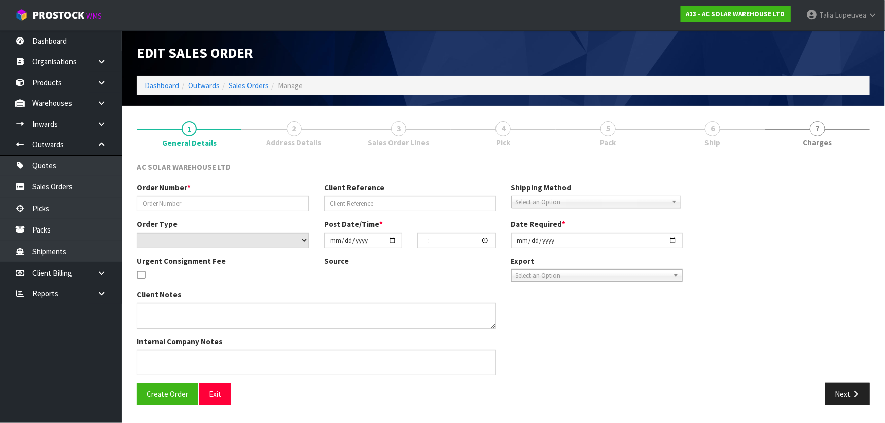
type input "[DATE]"
type textarea "SEND WITH NZ POST"
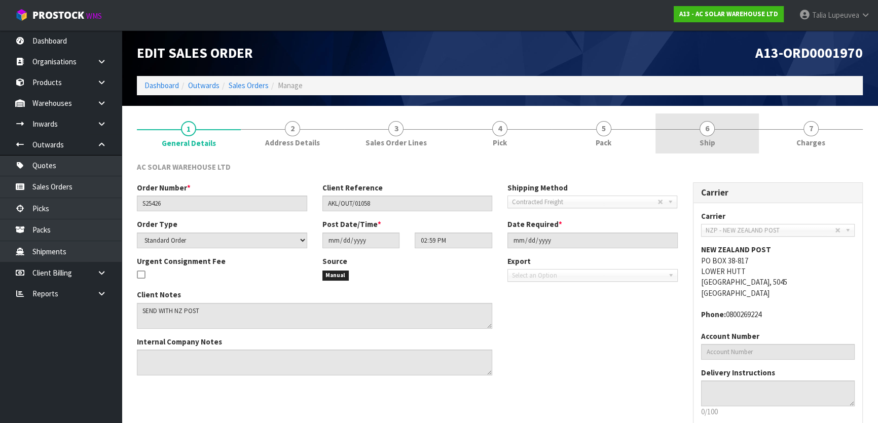
click at [382, 132] on link "6 Ship" at bounding box center [708, 134] width 104 height 40
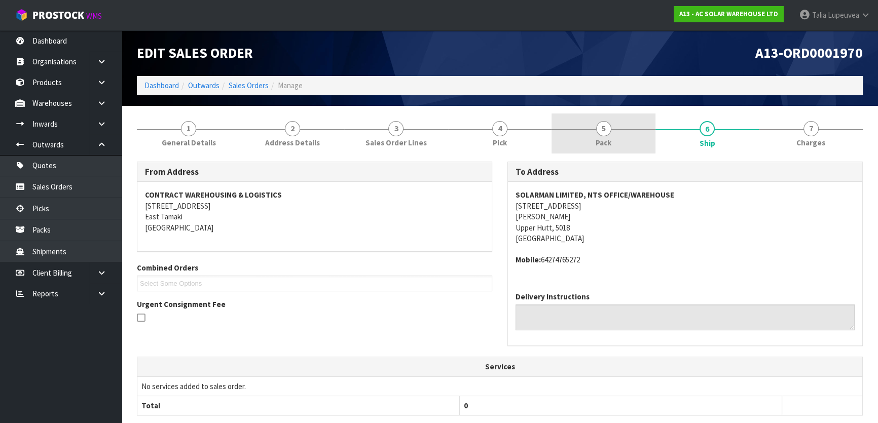
click at [382, 133] on link "5 Pack" at bounding box center [604, 134] width 104 height 40
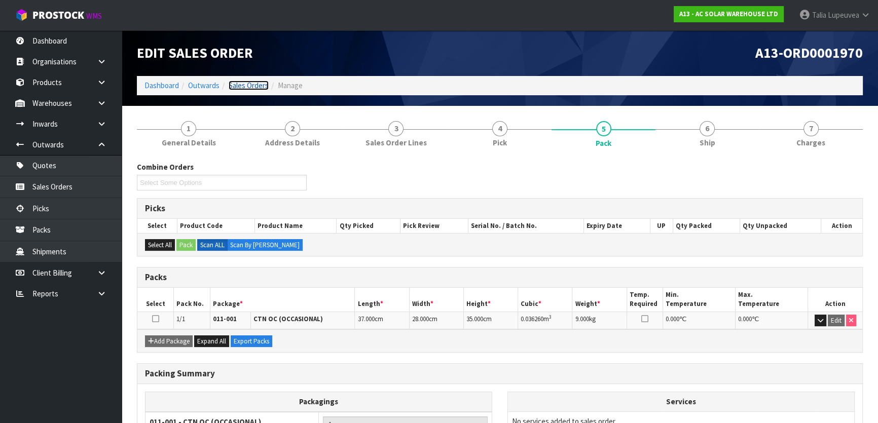
click at [242, 85] on link "Sales Orders" at bounding box center [249, 86] width 40 height 10
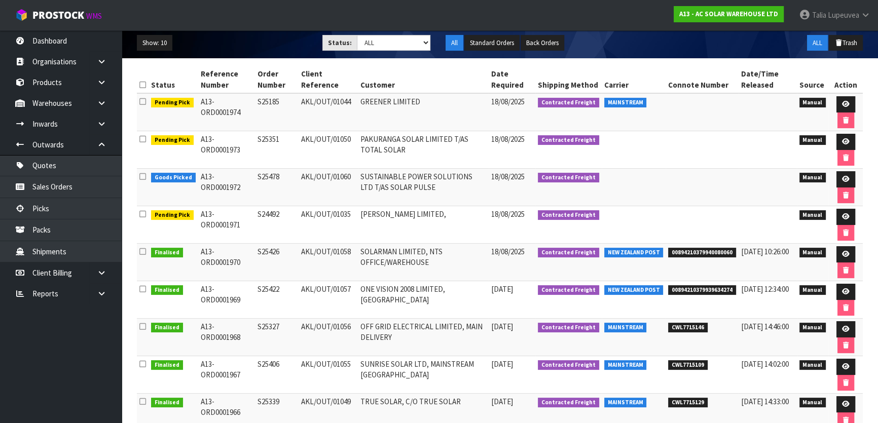
scroll to position [205, 0]
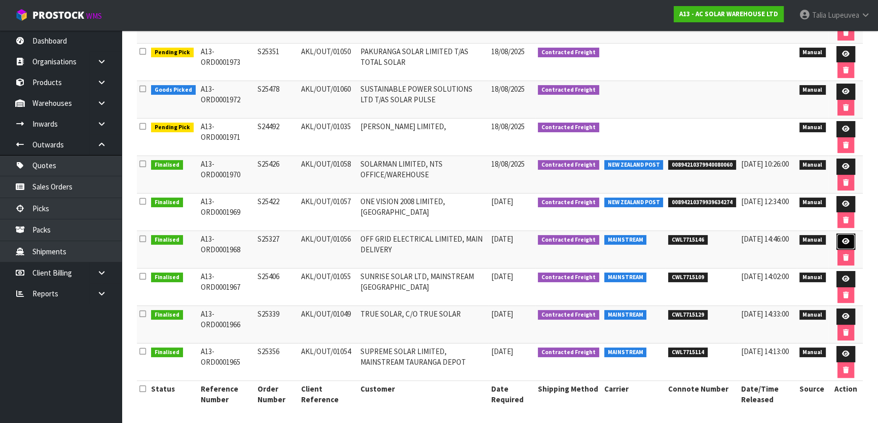
click at [382, 238] on icon at bounding box center [846, 241] width 8 height 7
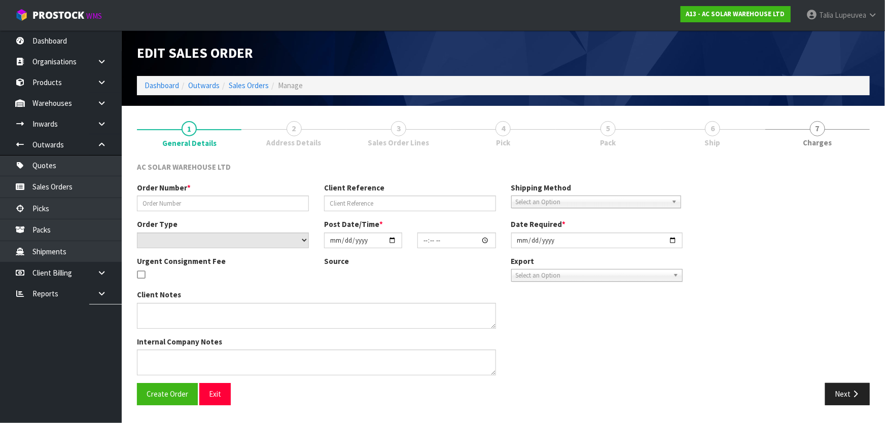
type input "S25327"
type input "AKL/OUT/01056"
select select "number:0"
type input "[DATE]"
type input "10:31:00.000"
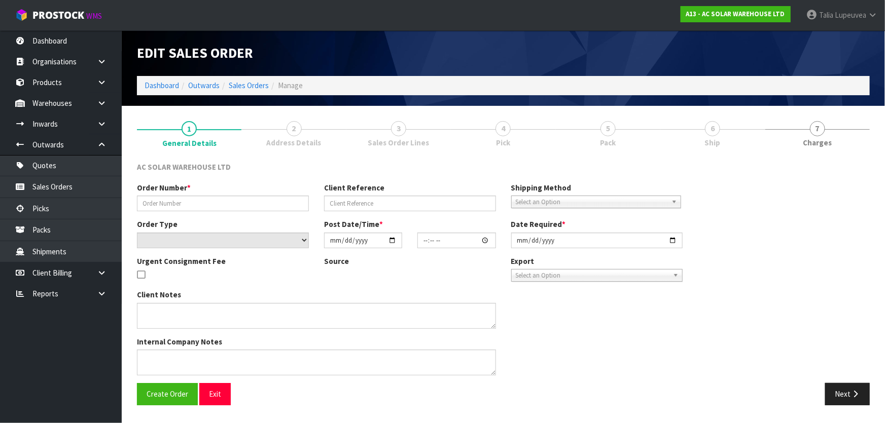
type input "[DATE]"
type textarea "SEND WITH MAINSTREAM"
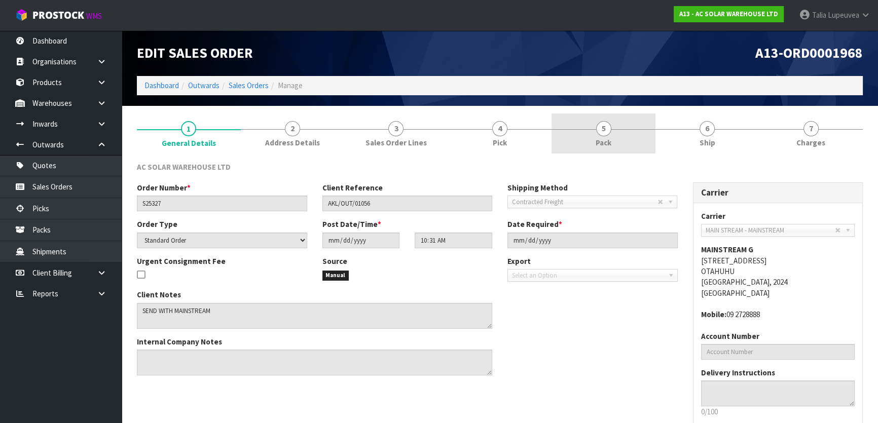
click at [382, 133] on link "5 Pack" at bounding box center [604, 134] width 104 height 40
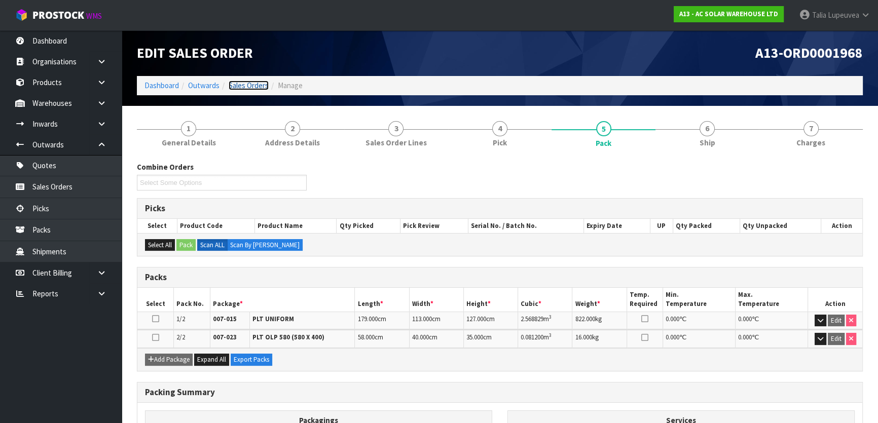
click at [261, 85] on link "Sales Orders" at bounding box center [249, 86] width 40 height 10
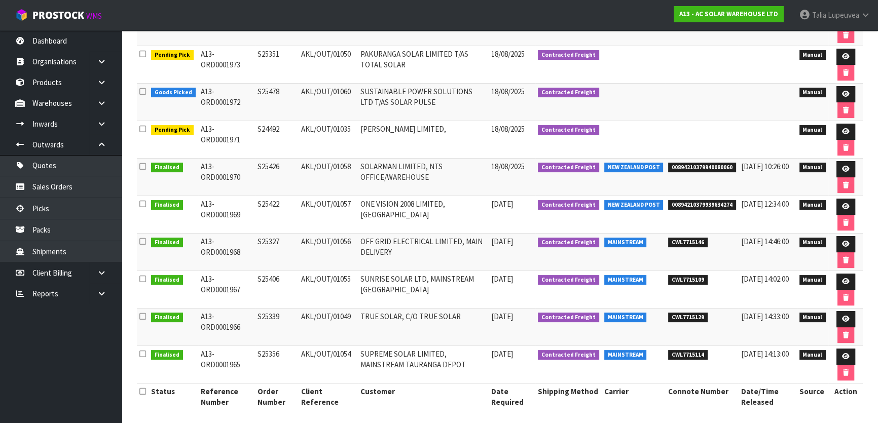
scroll to position [205, 0]
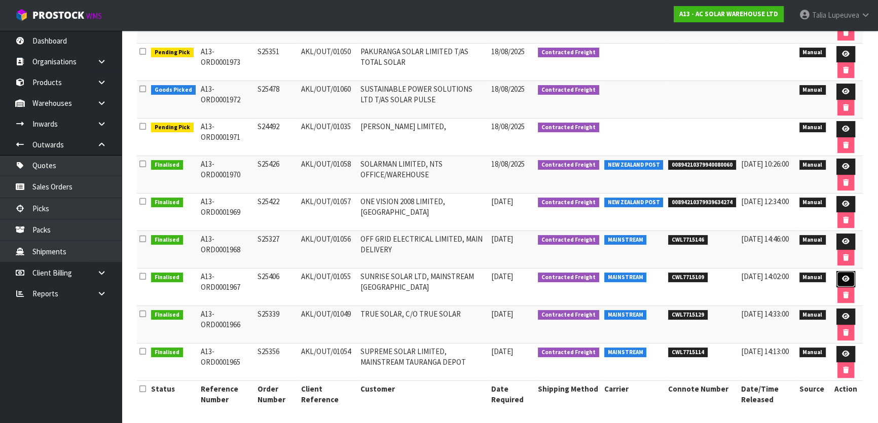
click at [382, 278] on link at bounding box center [846, 279] width 19 height 16
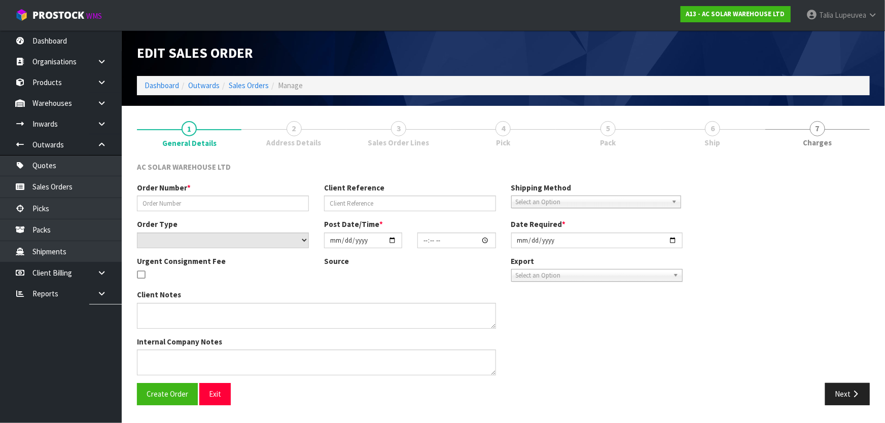
type input "S25406"
type input "AKL/OUT/01055"
select select "number:0"
type input "[DATE]"
type input "10:30:00.000"
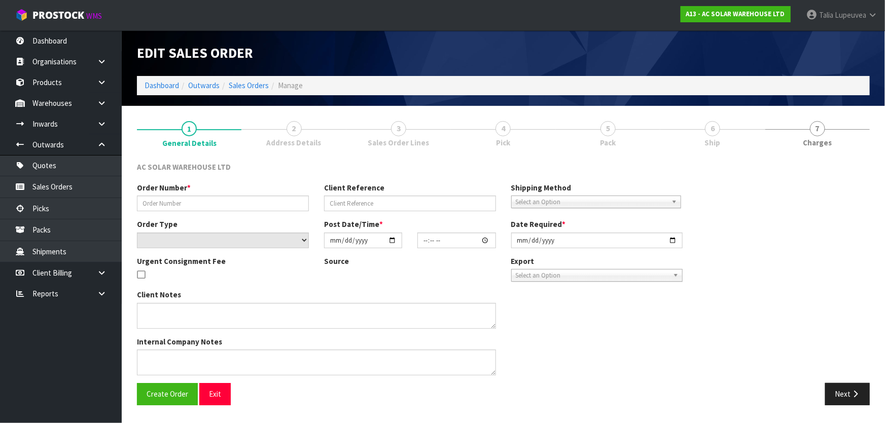
type input "[DATE]"
type textarea "SEND WITH MAINSTREAM"
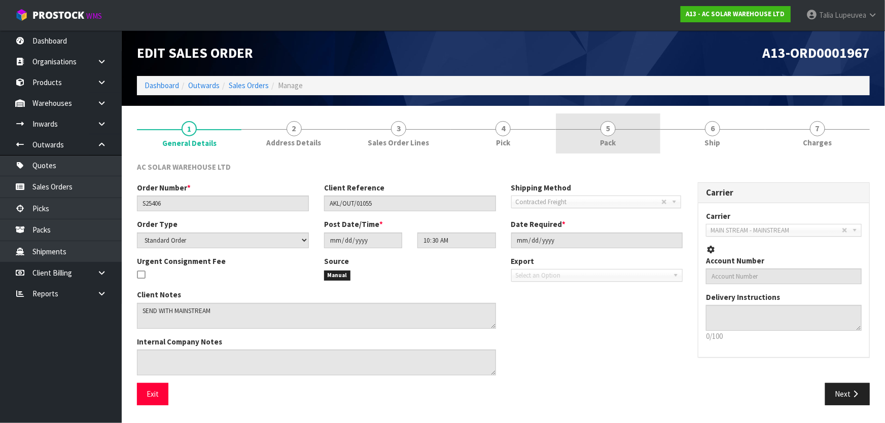
click at [382, 135] on link "5 Pack" at bounding box center [608, 134] width 104 height 40
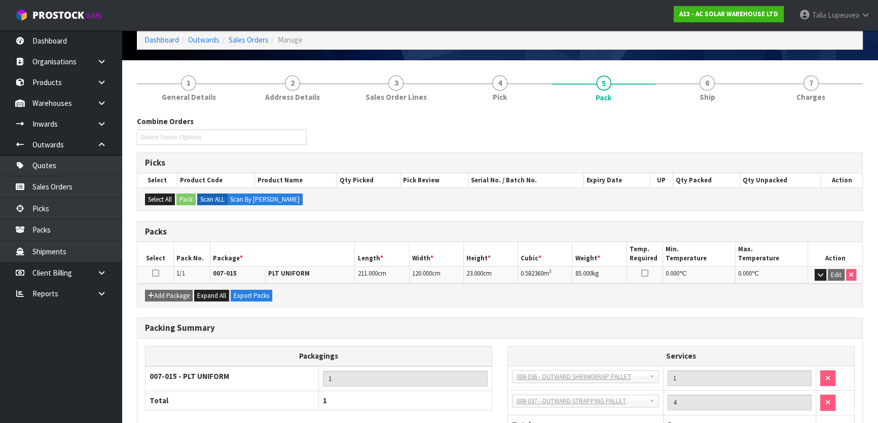
scroll to position [46, 0]
click at [382, 99] on span "Pick" at bounding box center [500, 97] width 14 height 11
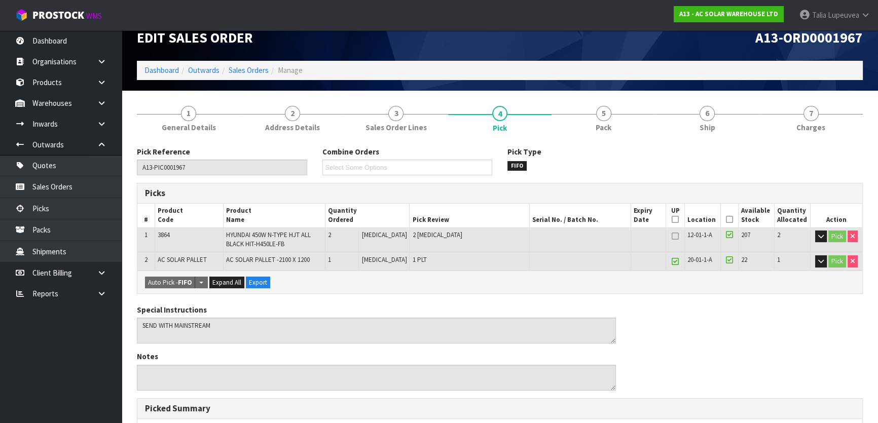
scroll to position [0, 0]
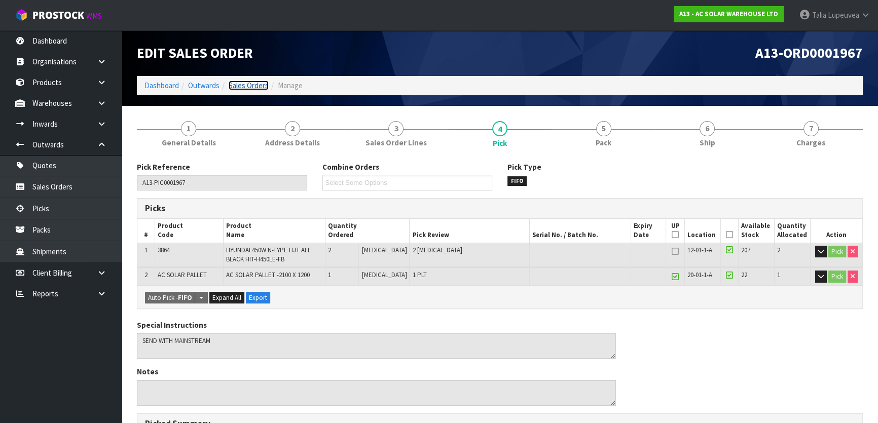
click at [246, 86] on link "Sales Orders" at bounding box center [249, 86] width 40 height 10
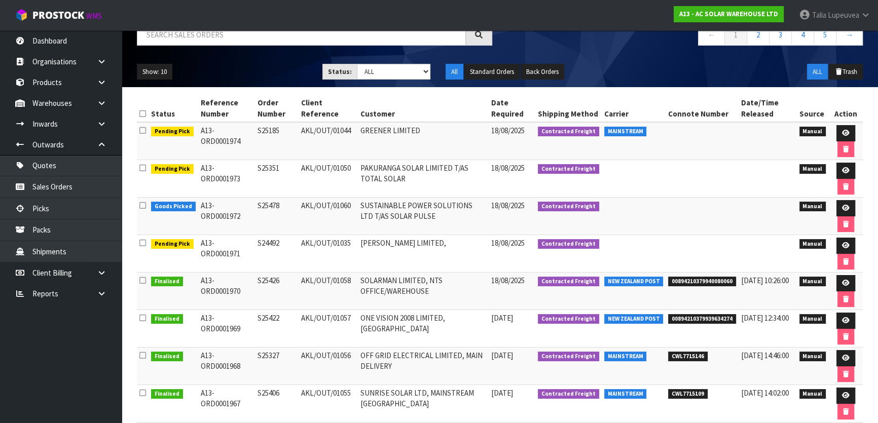
scroll to position [205, 0]
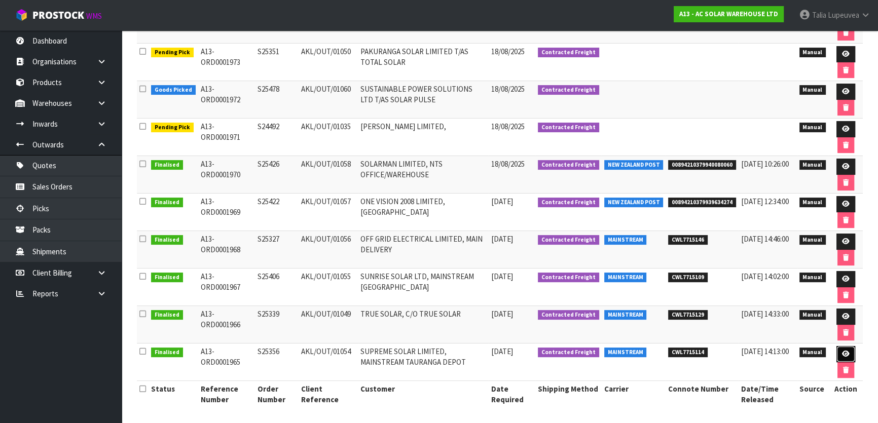
click at [382, 351] on icon at bounding box center [846, 354] width 8 height 7
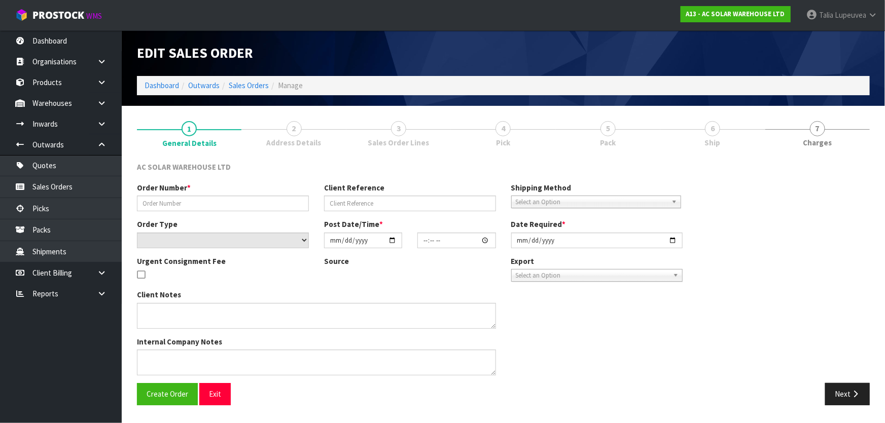
type input "S25356"
type input "AKL/OUT/01054"
select select "number:0"
type input "[DATE]"
type input "16:17:00.000"
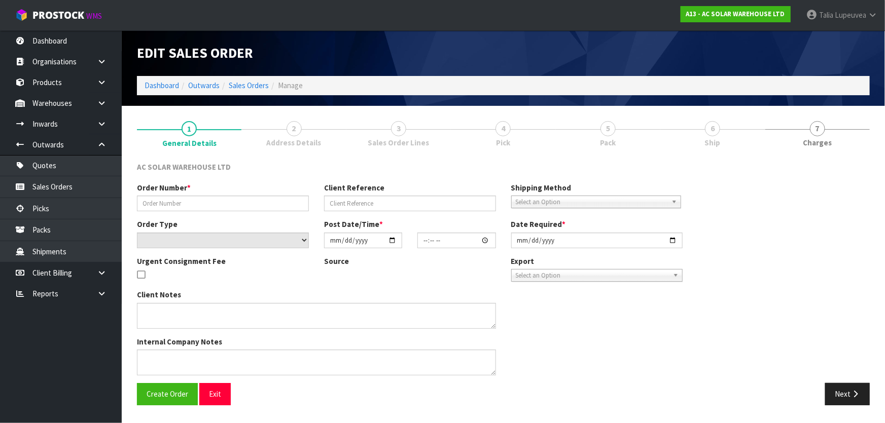
type input "[DATE]"
type textarea "SEND WITH MAINSTREAM"
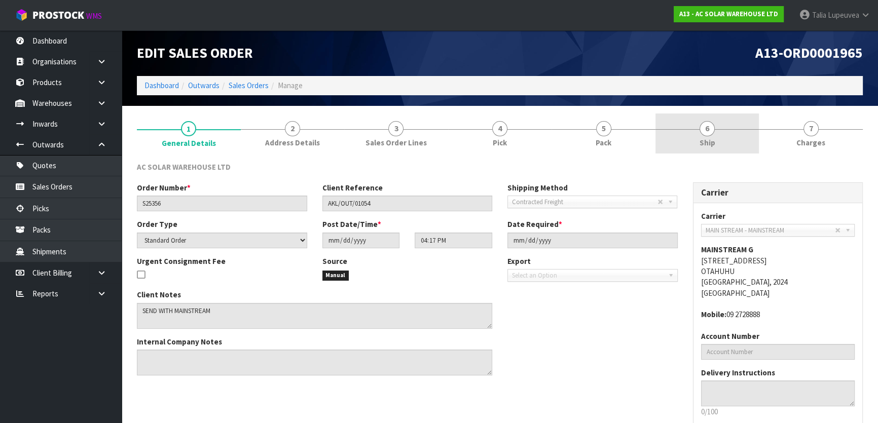
click at [382, 136] on link "6 Ship" at bounding box center [708, 134] width 104 height 40
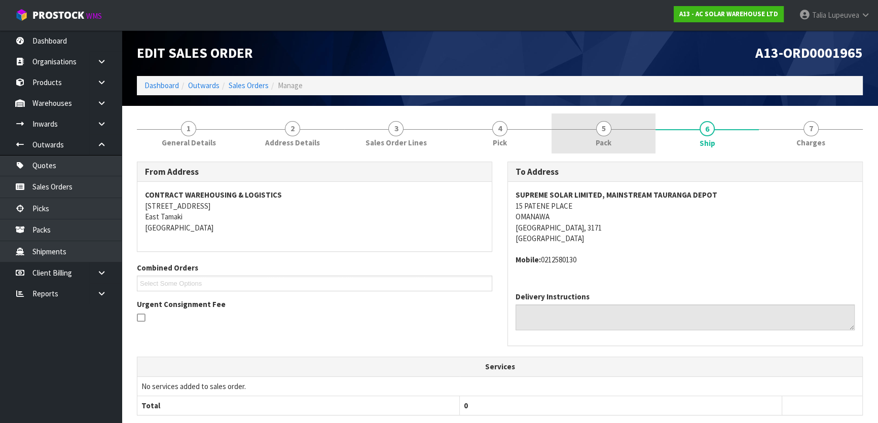
click at [382, 137] on link "5 Pack" at bounding box center [604, 134] width 104 height 40
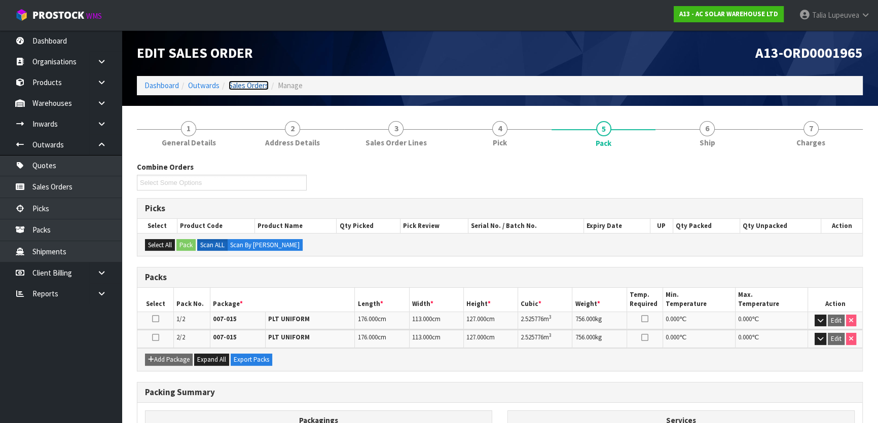
click at [245, 84] on link "Sales Orders" at bounding box center [249, 86] width 40 height 10
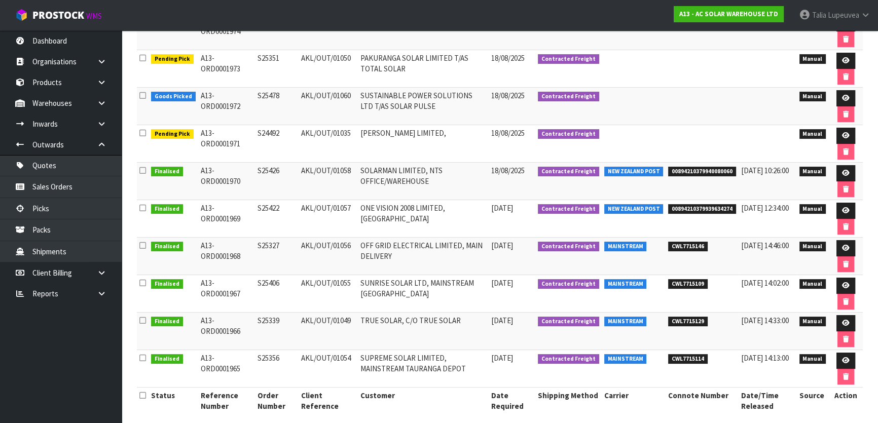
scroll to position [205, 0]
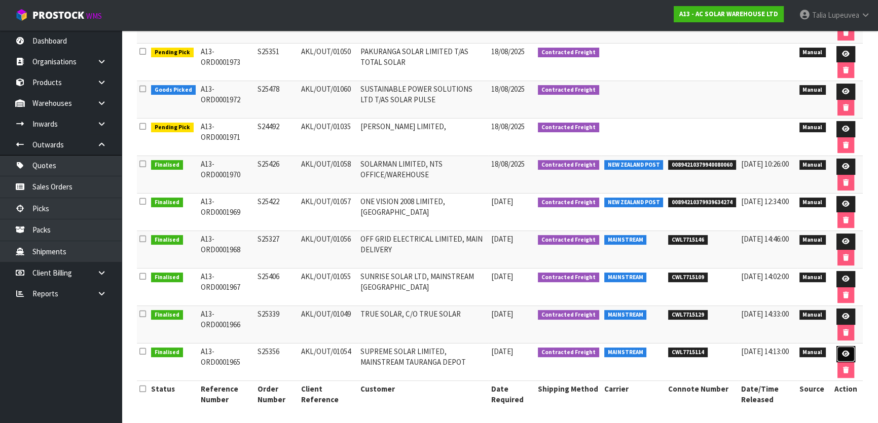
click at [382, 353] on icon at bounding box center [846, 354] width 8 height 7
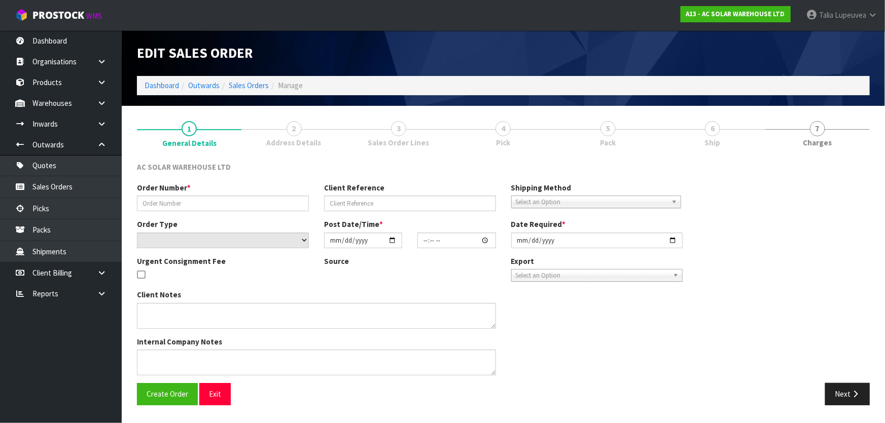
type input "S25356"
type input "AKL/OUT/01054"
select select "number:0"
type input "[DATE]"
type input "16:17:00.000"
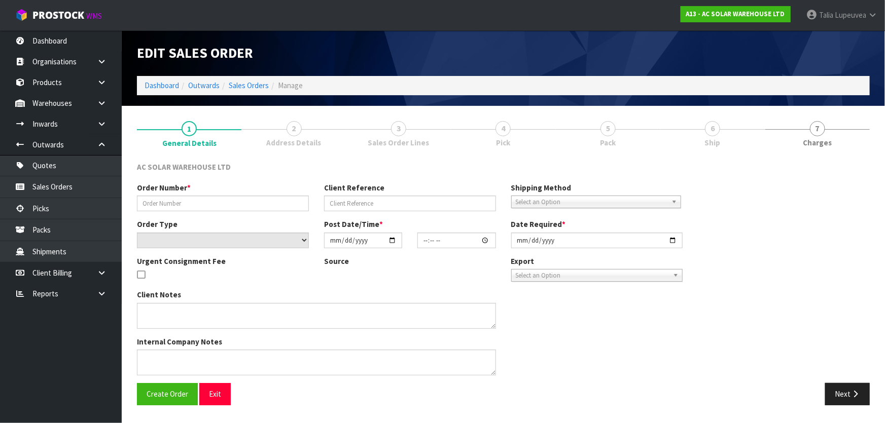
type input "[DATE]"
type textarea "SEND WITH MAINSTREAM"
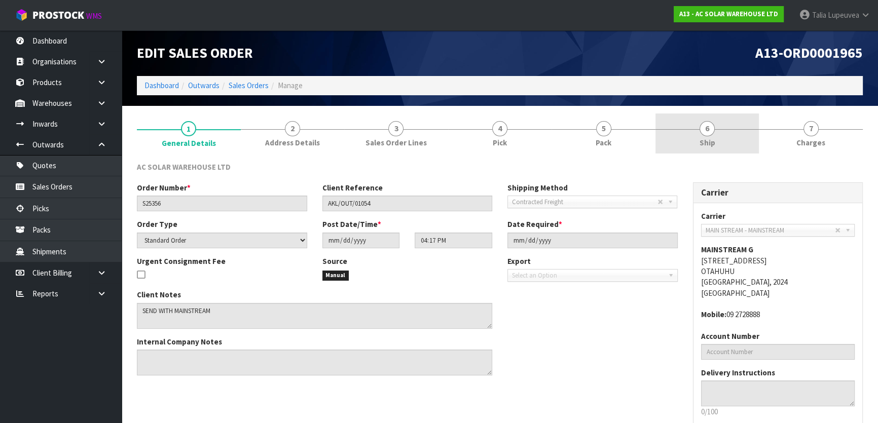
click at [382, 139] on link "6 Ship" at bounding box center [708, 134] width 104 height 40
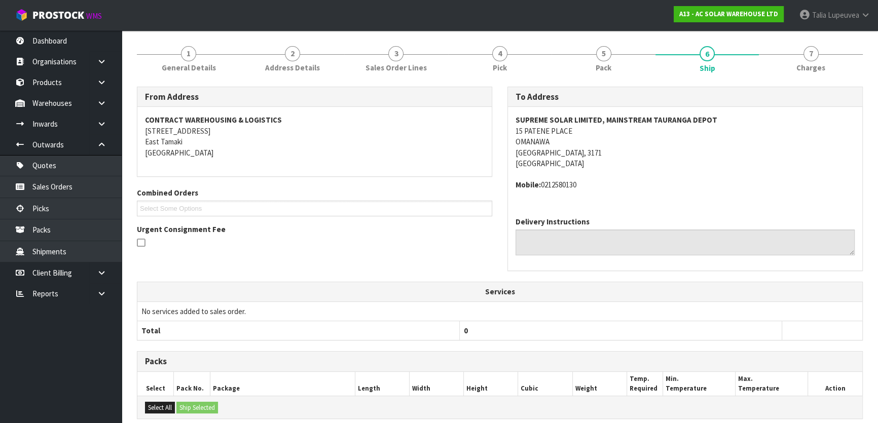
scroll to position [45, 0]
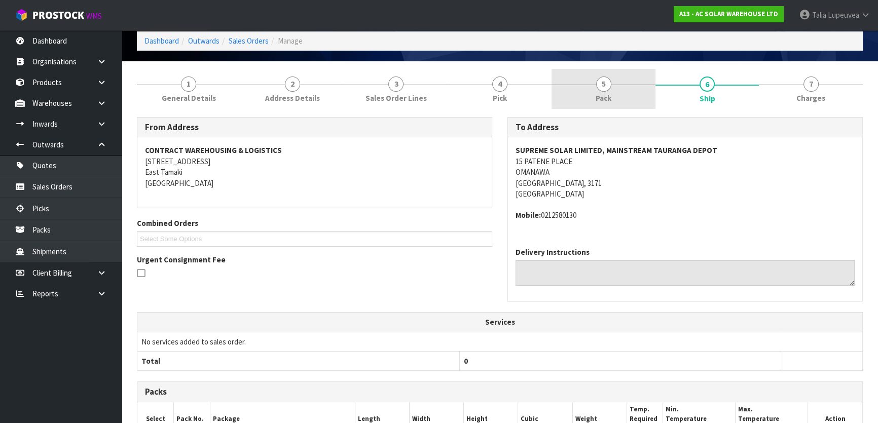
click at [382, 88] on link "5 Pack" at bounding box center [604, 89] width 104 height 40
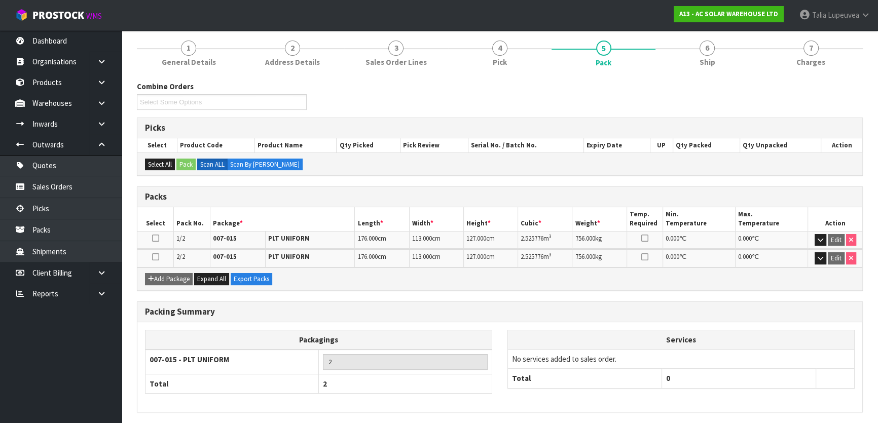
scroll to position [23, 0]
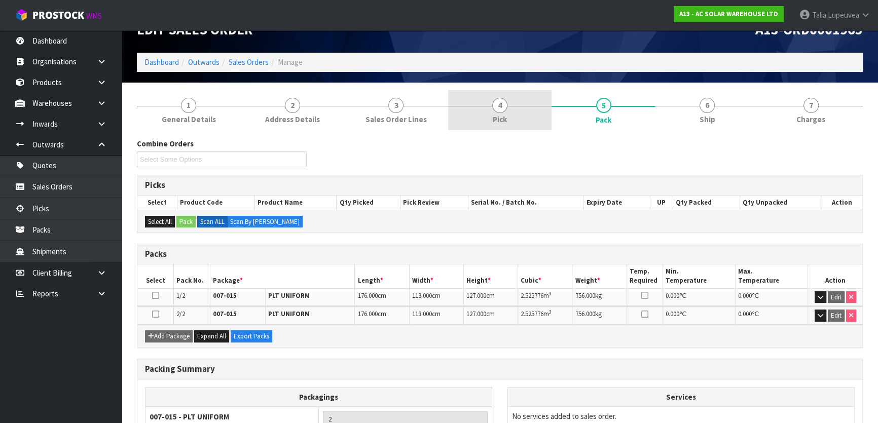
click at [382, 104] on span "4" at bounding box center [499, 105] width 15 height 15
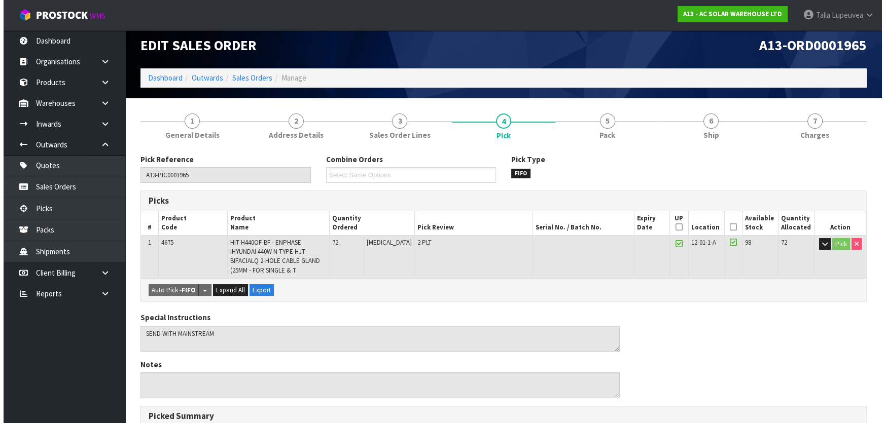
scroll to position [0, 0]
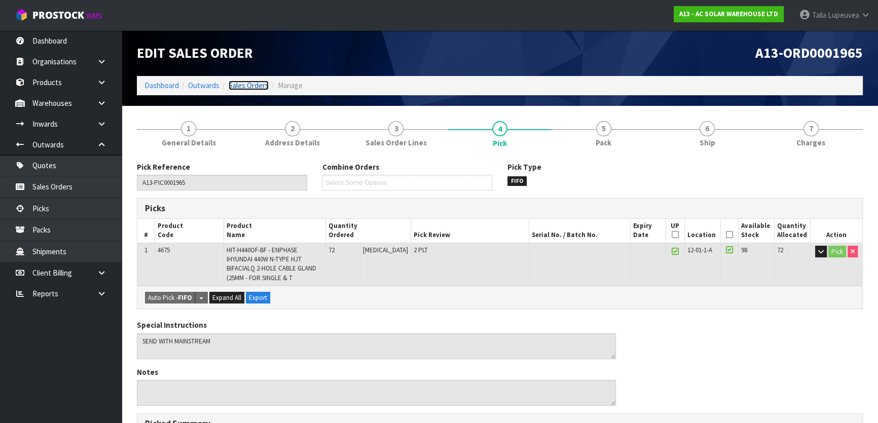
click at [252, 81] on link "Sales Orders" at bounding box center [249, 86] width 40 height 10
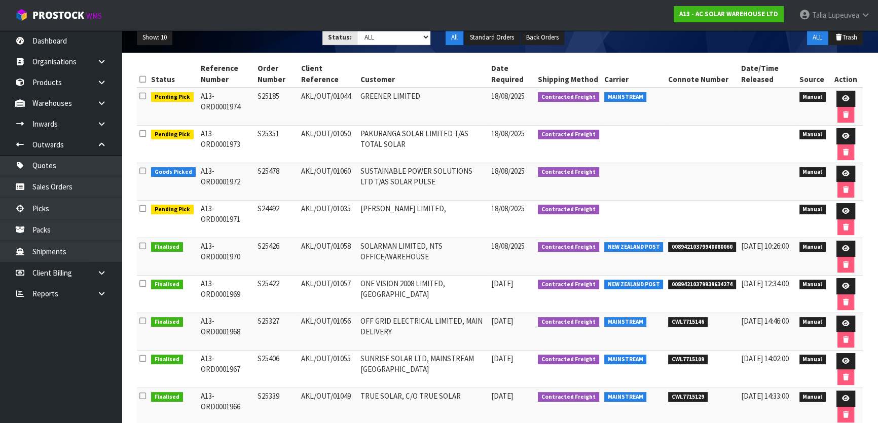
scroll to position [205, 0]
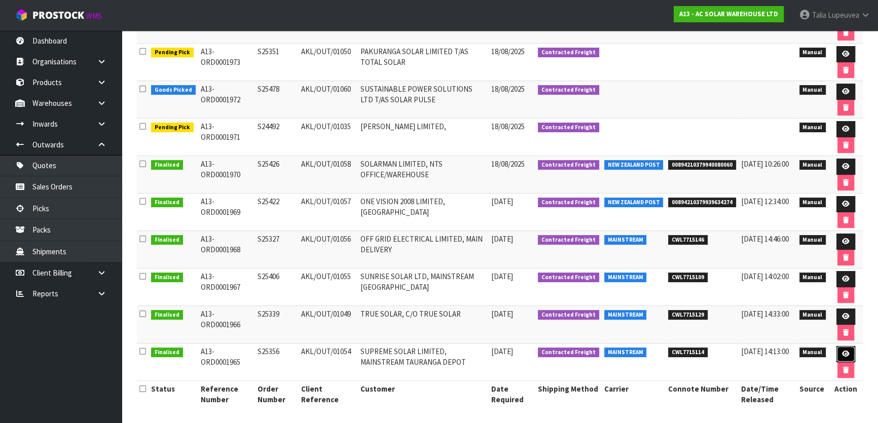
click at [382, 351] on link at bounding box center [846, 354] width 19 height 16
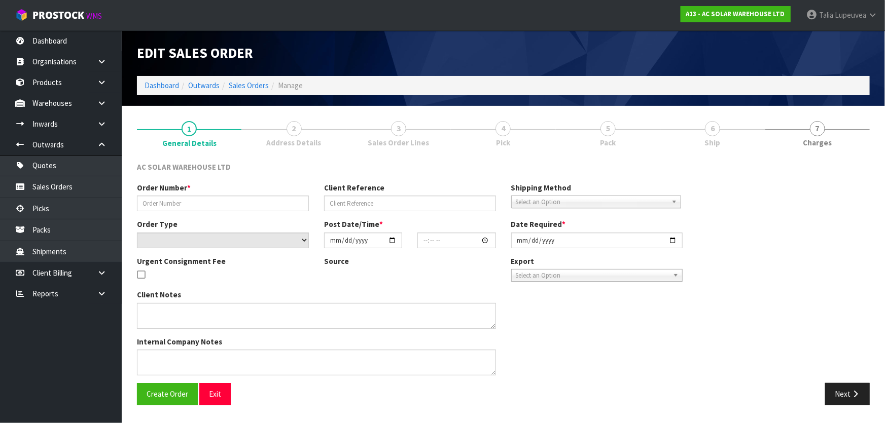
type input "S25356"
type input "AKL/OUT/01054"
select select "number:0"
type input "[DATE]"
type input "16:17:00.000"
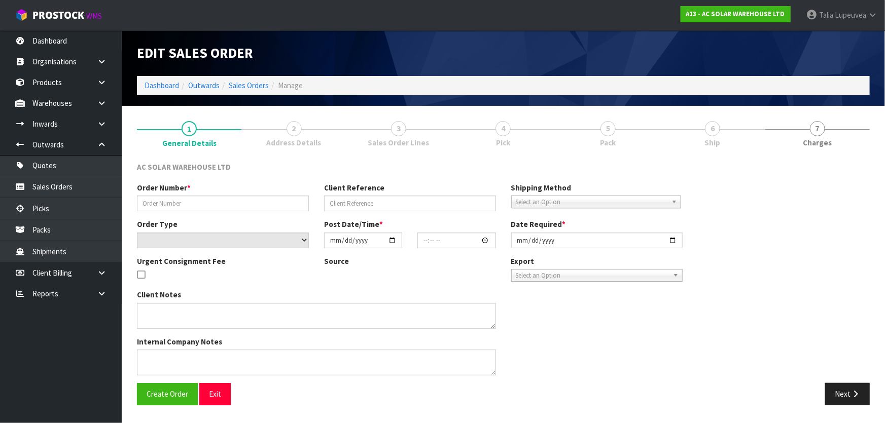
type input "[DATE]"
type textarea "SEND WITH MAINSTREAM"
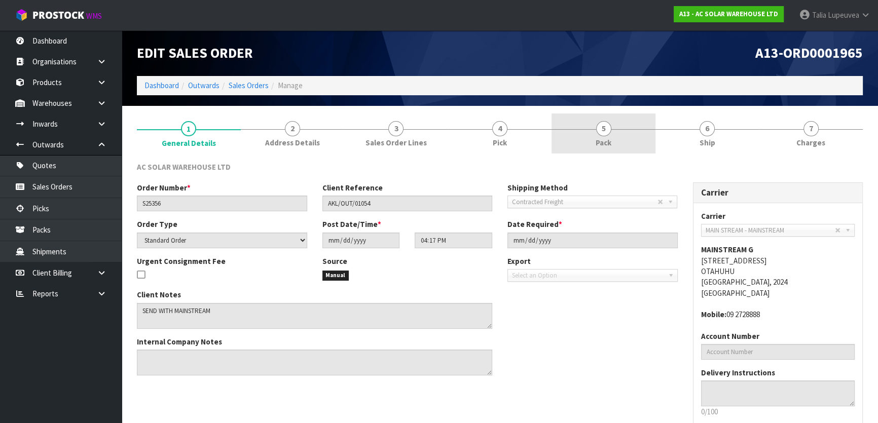
click at [382, 119] on link "5 Pack" at bounding box center [604, 134] width 104 height 40
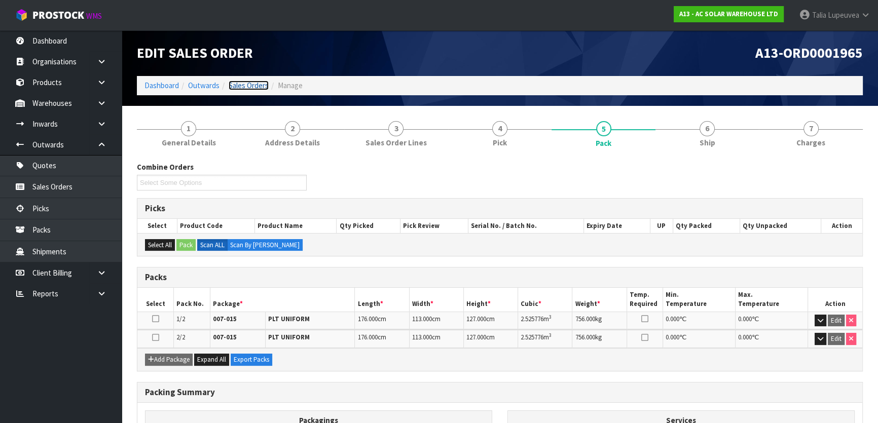
click at [245, 83] on link "Sales Orders" at bounding box center [249, 86] width 40 height 10
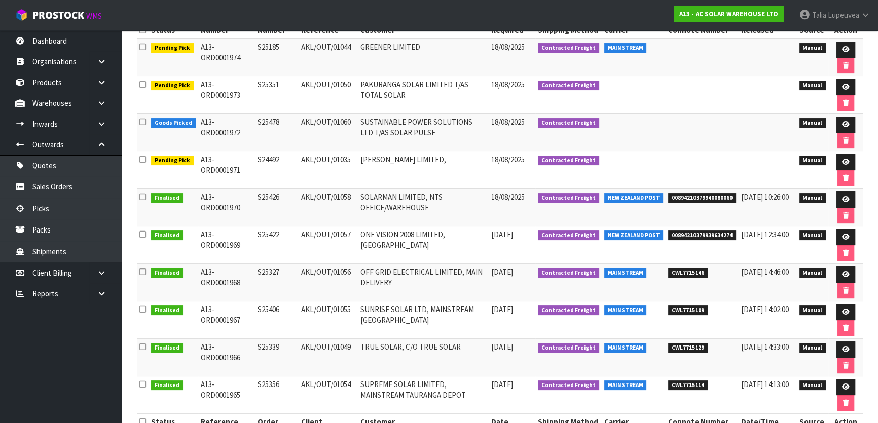
scroll to position [205, 0]
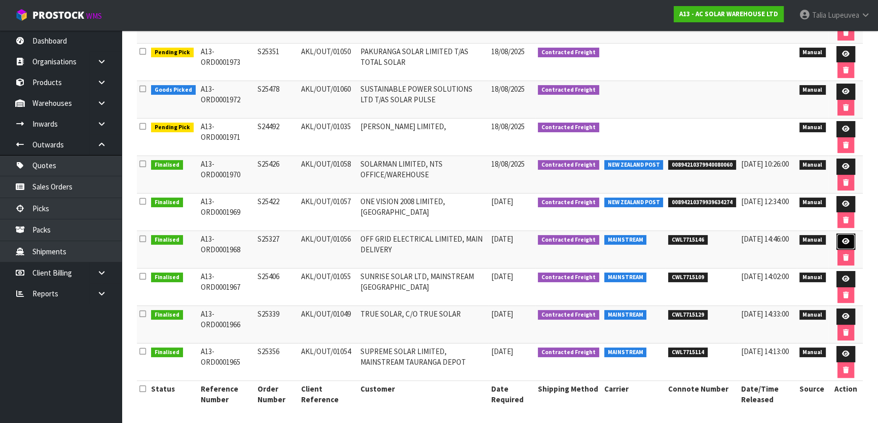
click at [382, 236] on link at bounding box center [846, 242] width 19 height 16
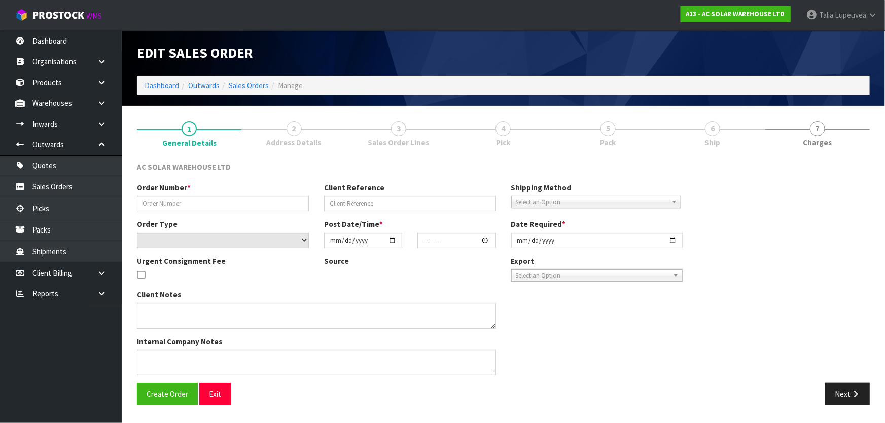
type input "S25327"
type input "AKL/OUT/01056"
select select "number:0"
type input "[DATE]"
type input "10:31:00.000"
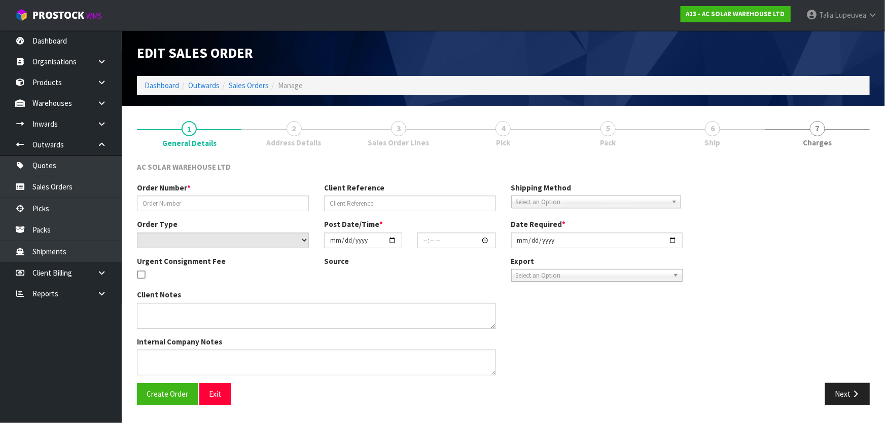
type input "[DATE]"
type textarea "SEND WITH MAINSTREAM"
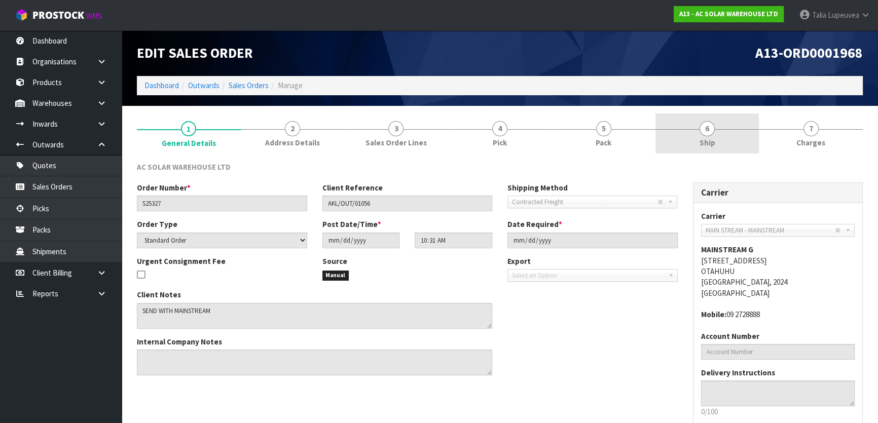
click at [382, 137] on link "6 Ship" at bounding box center [708, 134] width 104 height 40
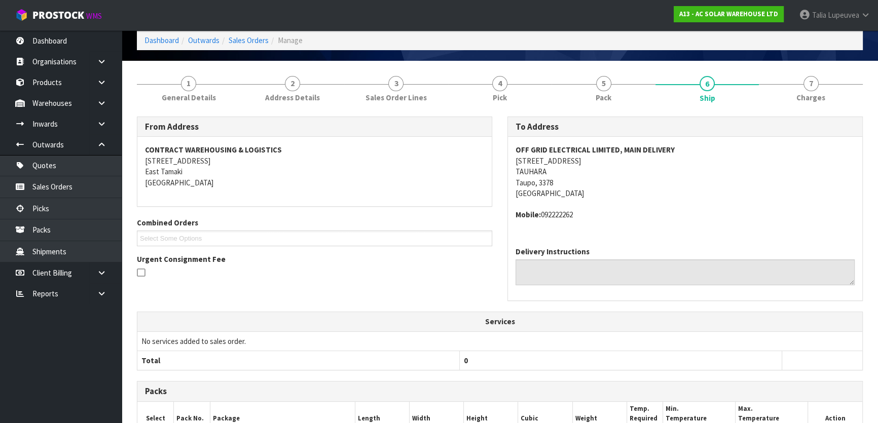
scroll to position [45, 0]
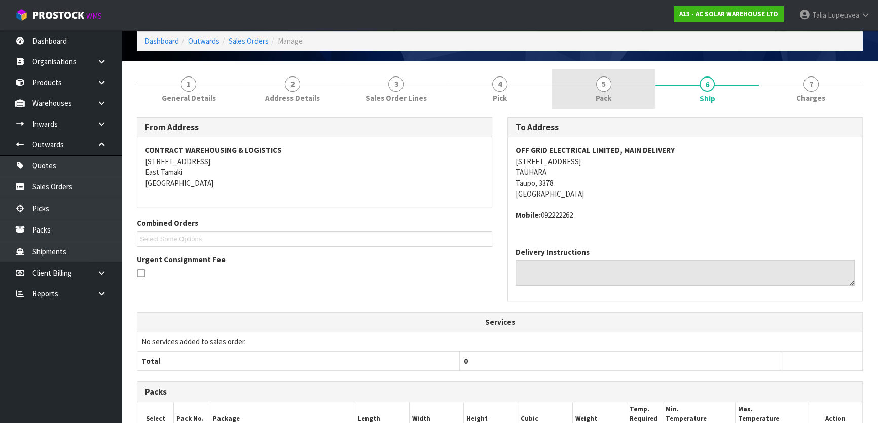
click at [382, 76] on link "5 Pack" at bounding box center [604, 89] width 104 height 40
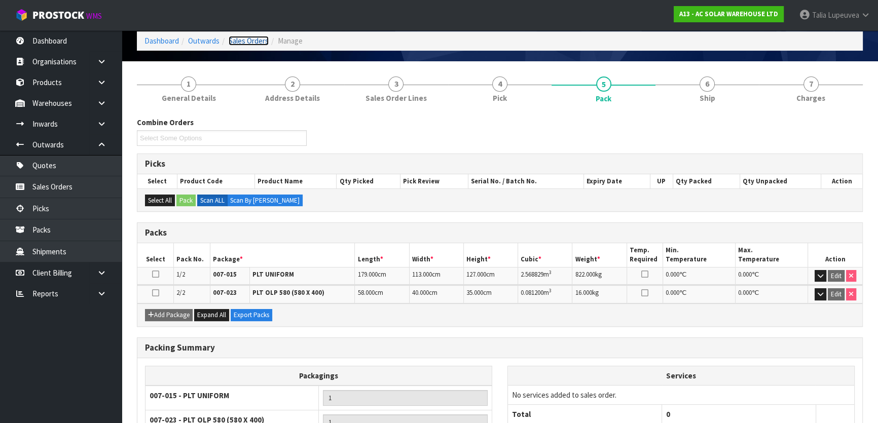
click at [258, 42] on link "Sales Orders" at bounding box center [249, 41] width 40 height 10
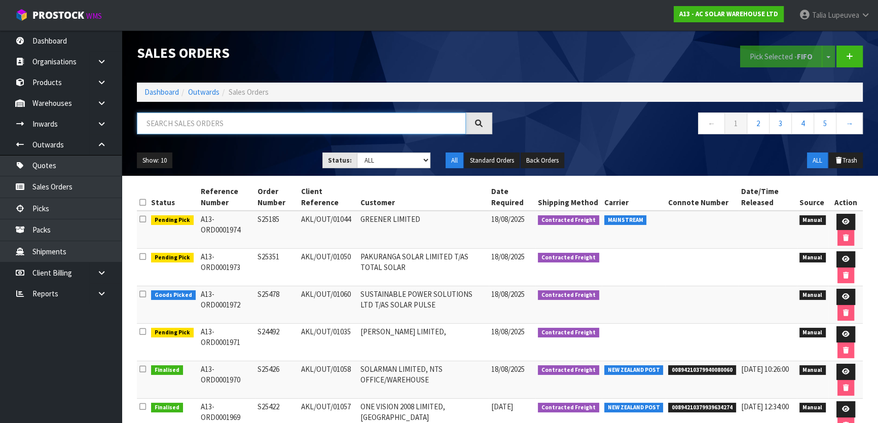
click at [261, 115] on input "text" at bounding box center [301, 124] width 329 height 22
type input "JOB-0408103"
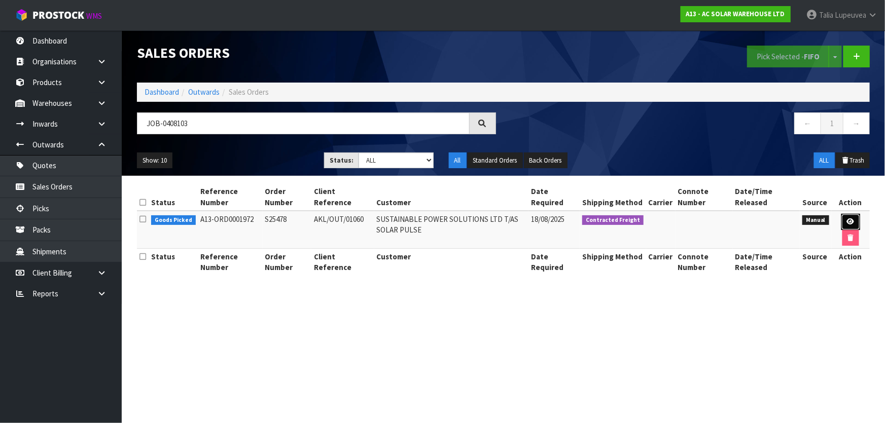
click at [382, 220] on icon at bounding box center [851, 222] width 8 height 7
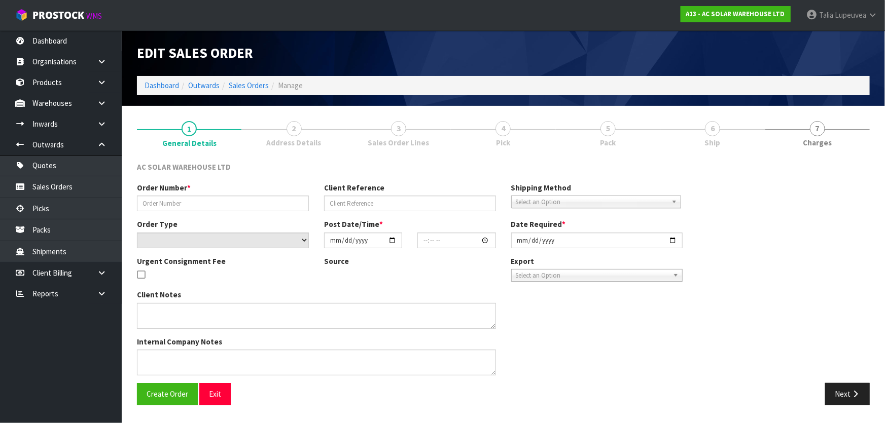
type input "S25478"
type input "AKL/OUT/01060"
select select "number:0"
type input "[DATE]"
type input "08:31:00.000"
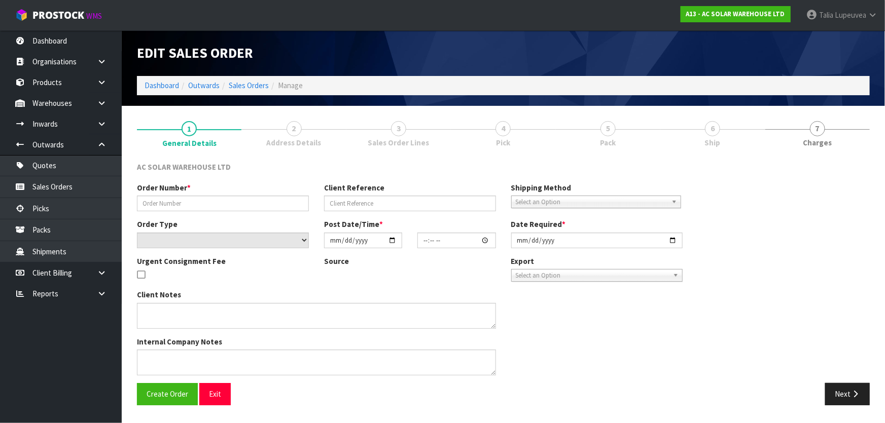
type input "[DATE]"
type textarea "SEND WITH MAINSTREAM"
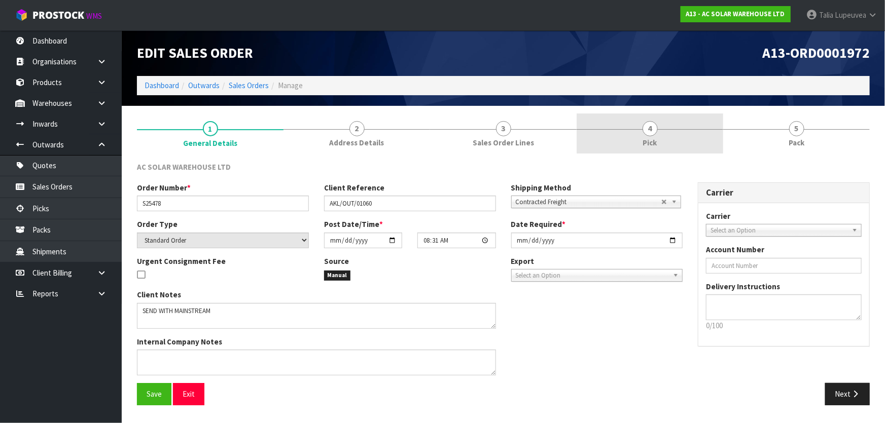
click at [382, 133] on link "4 Pick" at bounding box center [650, 134] width 147 height 40
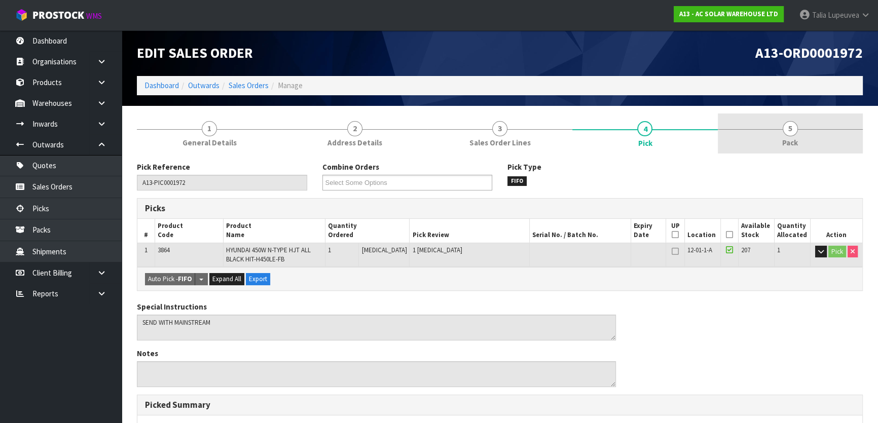
click at [382, 128] on link "5 Pack" at bounding box center [790, 134] width 145 height 40
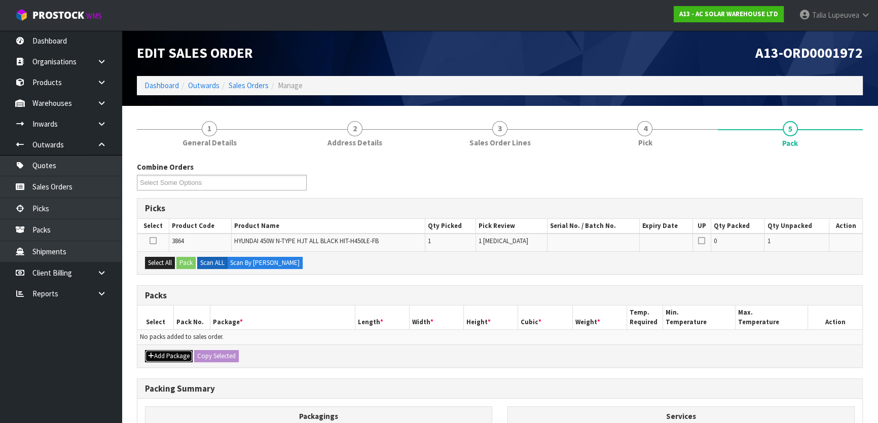
click at [161, 357] on button "Add Package" at bounding box center [169, 356] width 48 height 12
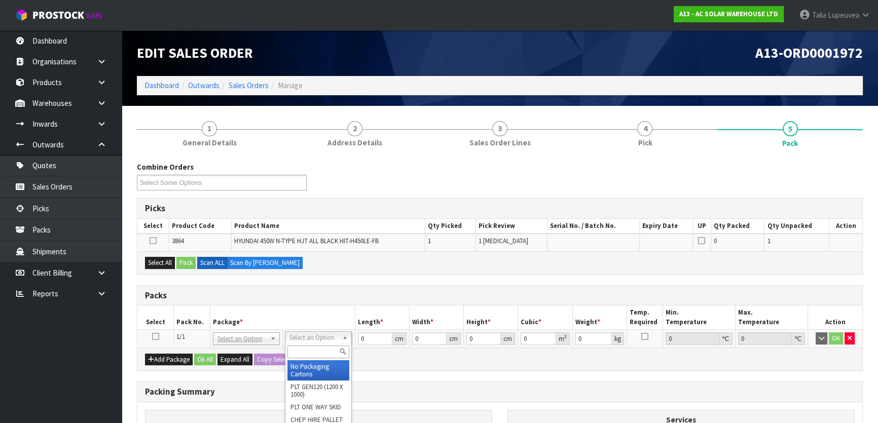
click at [308, 354] on input "text" at bounding box center [319, 352] width 62 height 13
type input "A"
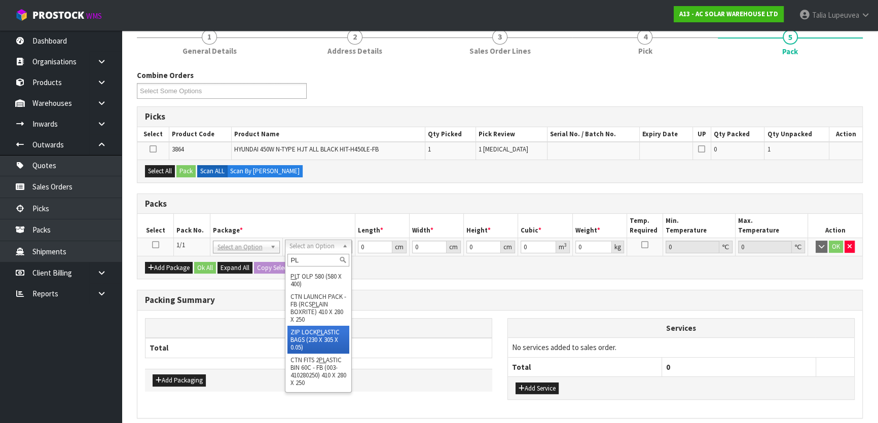
scroll to position [172, 0]
type input "PL"
click at [382, 285] on div "Combine Orders A13-ORD0001962 A13-ORD0001963 A13-ORD0001971 A13-ORD0001972 A13-…" at bounding box center [500, 265] width 726 height 390
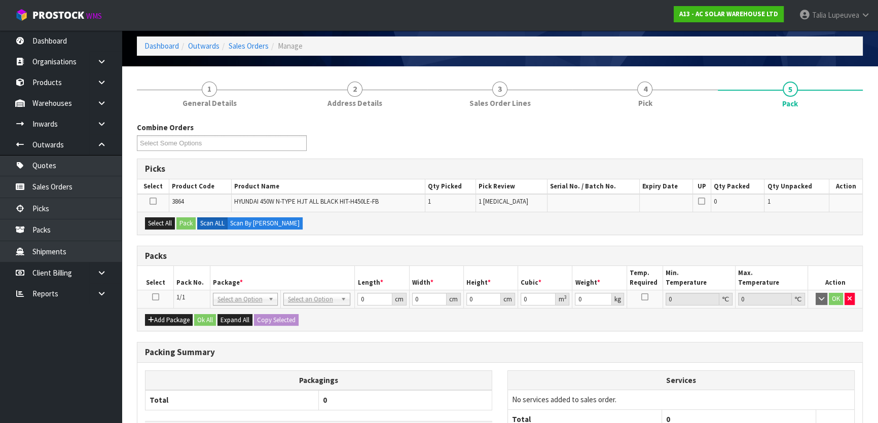
scroll to position [0, 0]
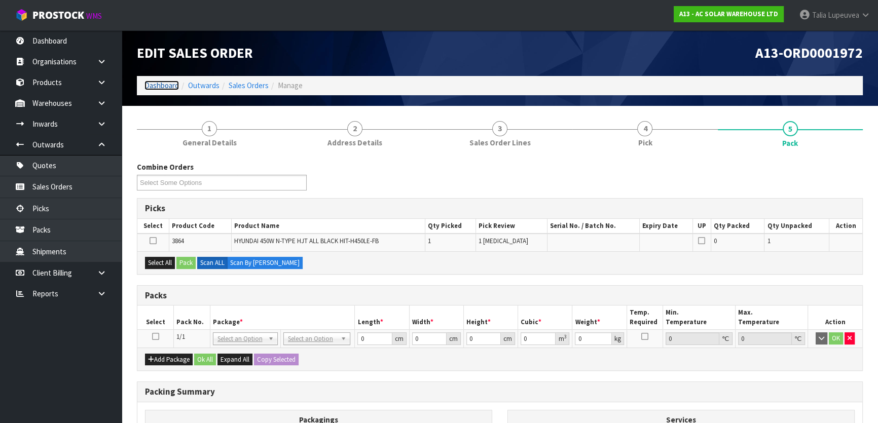
click at [153, 86] on link "Dashboard" at bounding box center [162, 86] width 34 height 10
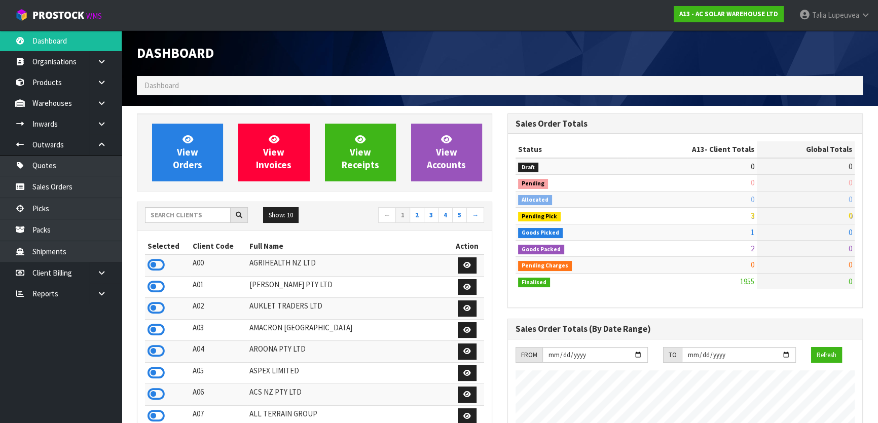
scroll to position [821, 370]
click at [197, 213] on input "text" at bounding box center [188, 215] width 86 height 16
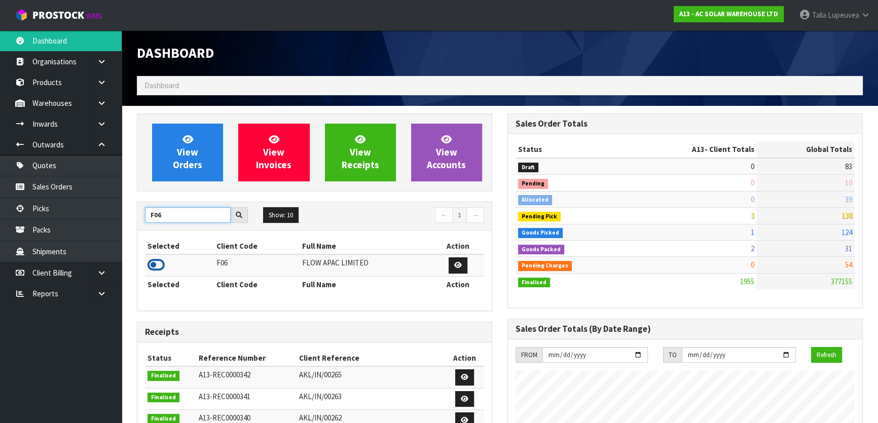
type input "F06"
click at [153, 263] on icon at bounding box center [156, 265] width 17 height 15
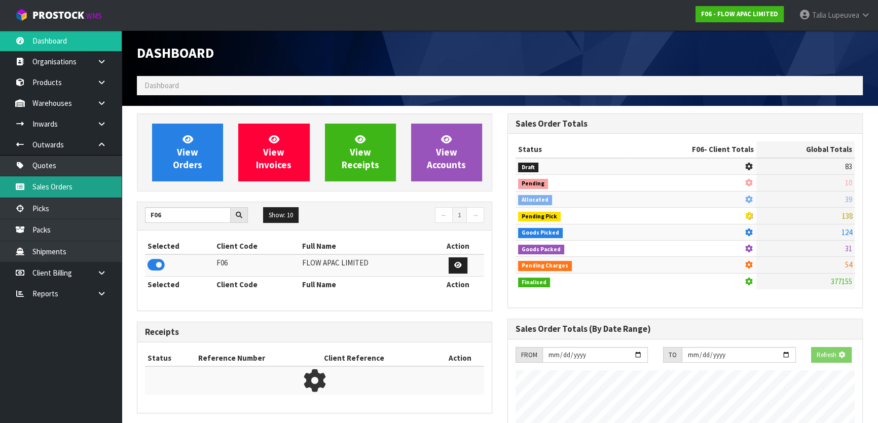
scroll to position [685, 370]
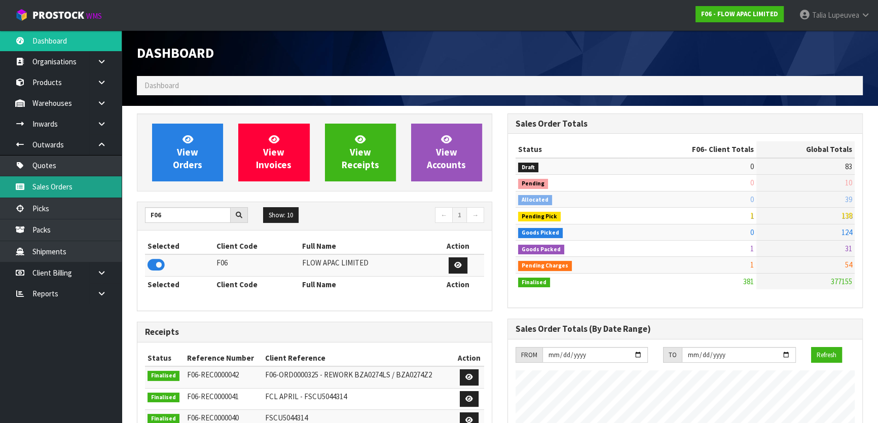
click at [93, 184] on link "Sales Orders" at bounding box center [61, 186] width 122 height 21
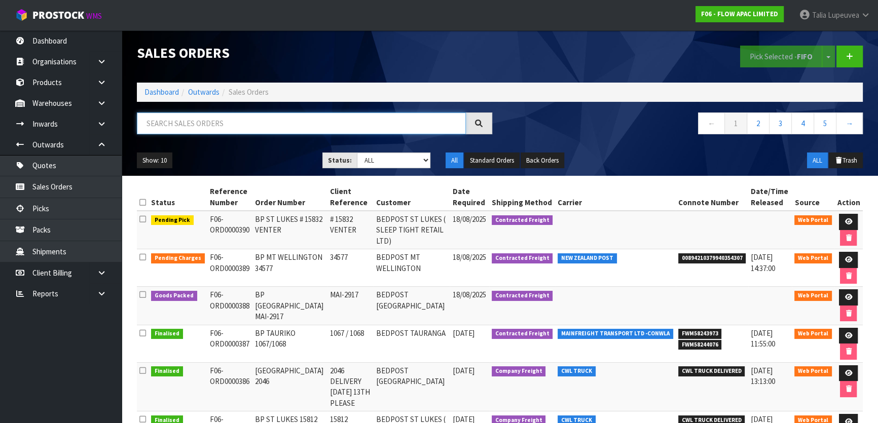
click at [382, 118] on input "text" at bounding box center [301, 124] width 329 height 22
type input "JOB-0408007"
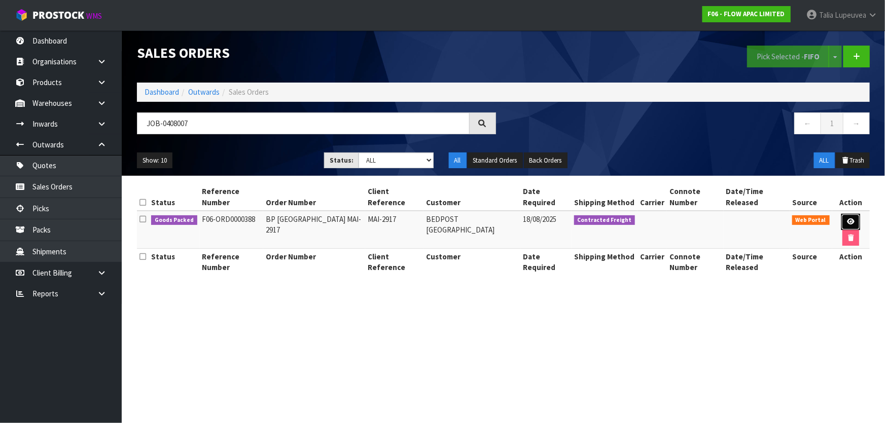
click at [382, 219] on icon at bounding box center [851, 222] width 8 height 7
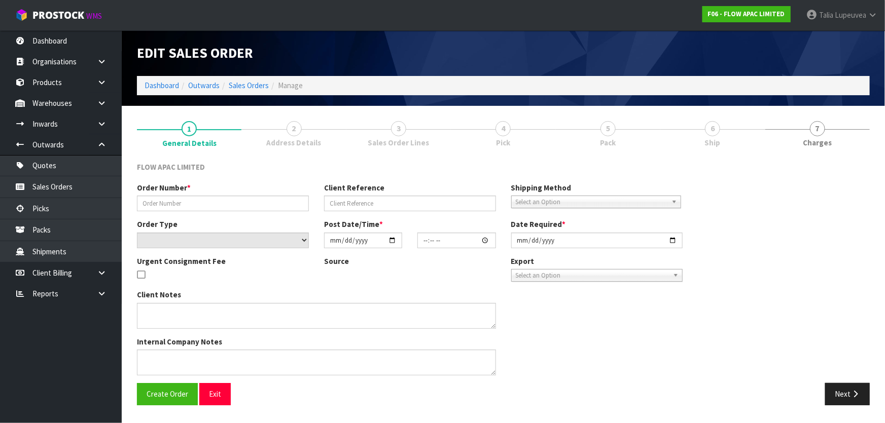
type input "BP [GEOGRAPHIC_DATA] MAI-2917"
type input "MAI-2917"
select select "number:0"
type input "[DATE]"
type input "20:33:00.000"
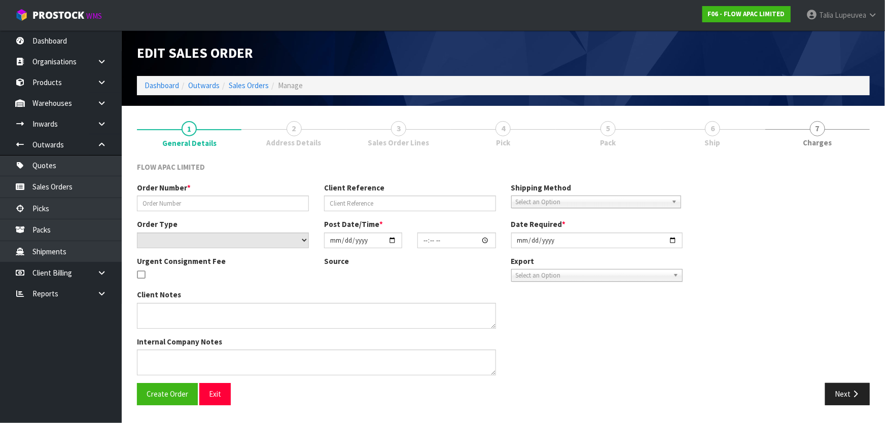
type input "[DATE]"
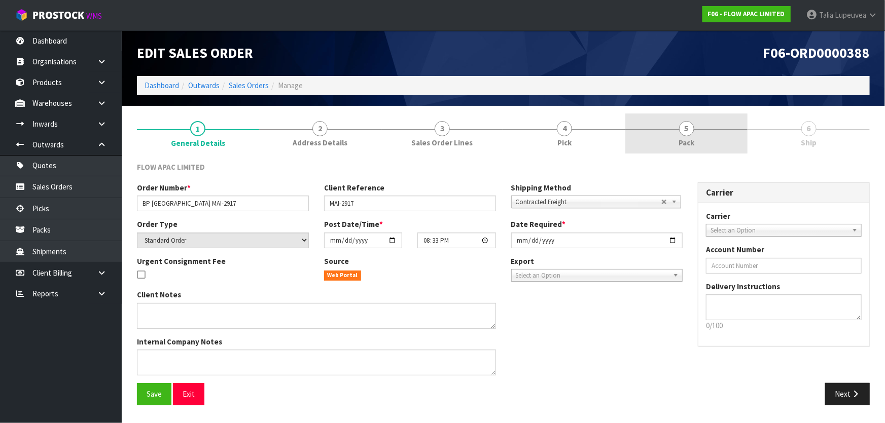
click at [382, 137] on link "5 Pack" at bounding box center [686, 134] width 122 height 40
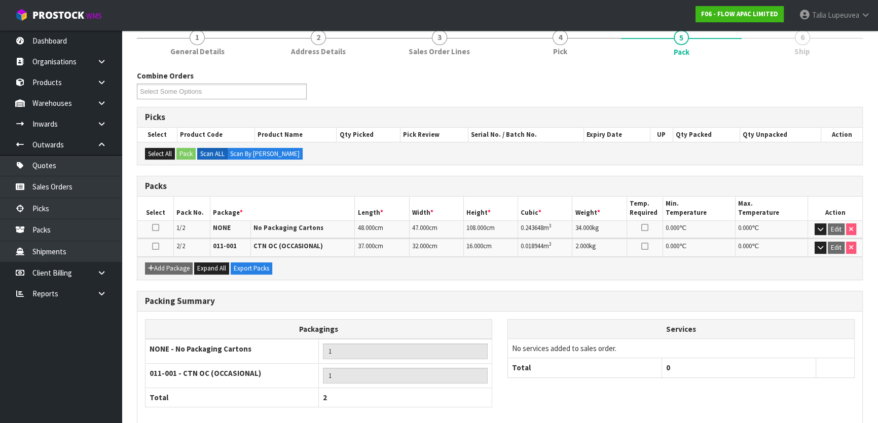
scroll to position [140, 0]
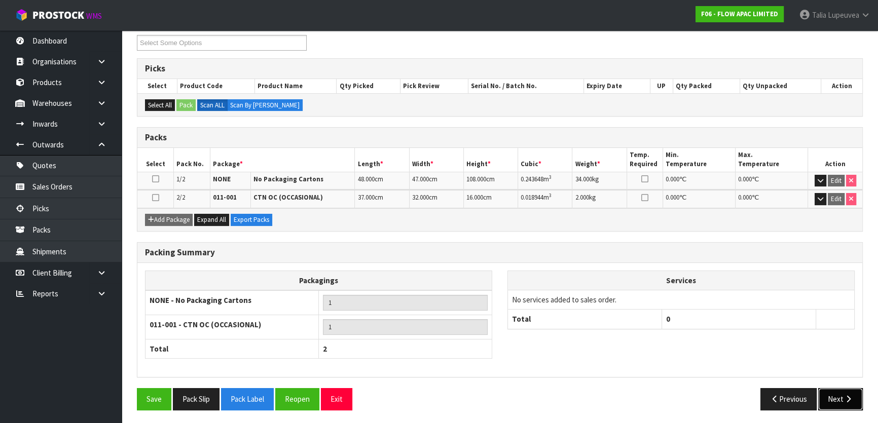
click at [382, 369] on button "Next" at bounding box center [841, 399] width 45 height 22
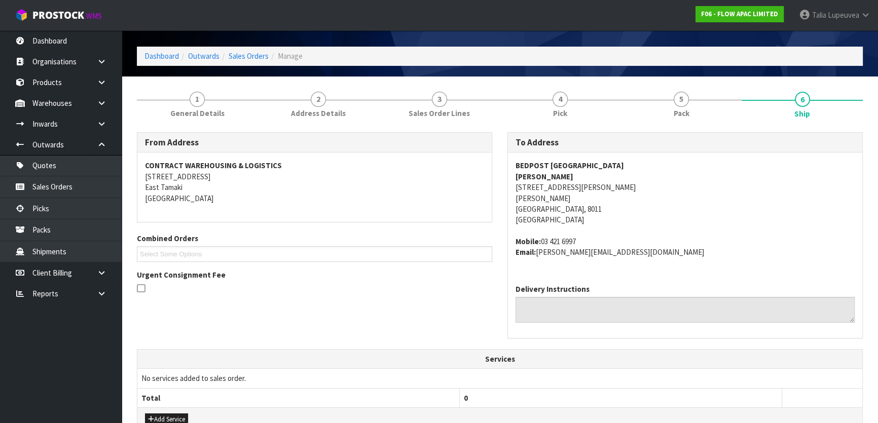
scroll to position [0, 0]
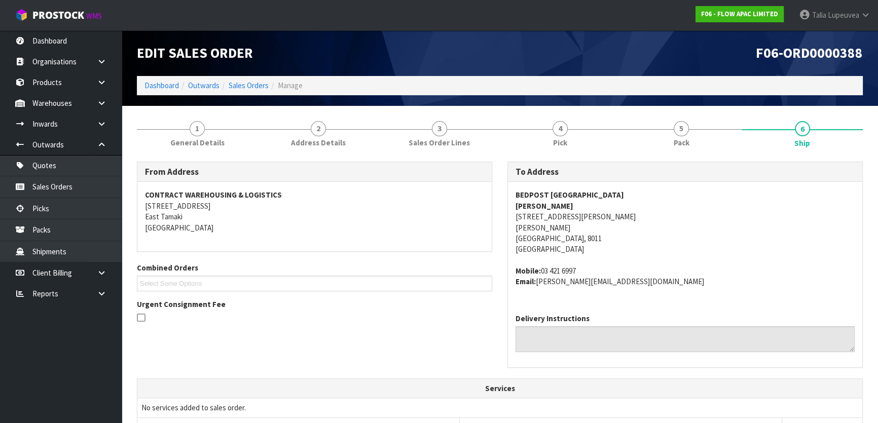
click at [382, 195] on strong "BEDPOST [GEOGRAPHIC_DATA]" at bounding box center [570, 195] width 109 height 10
copy strong "BEDPOST [GEOGRAPHIC_DATA]"
click at [382, 216] on address "BEDPOST [GEOGRAPHIC_DATA] [PERSON_NAME] [STREET_ADDRESS][PERSON_NAME][PERSON_NA…" at bounding box center [685, 222] width 339 height 65
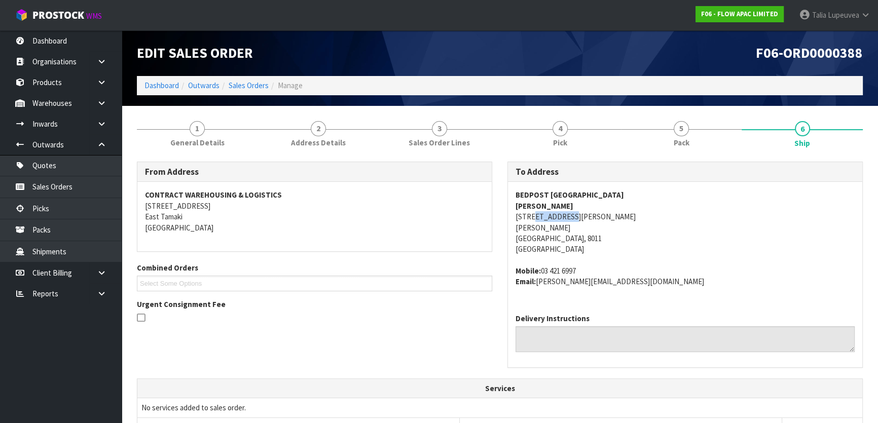
click at [382, 216] on address "BEDPOST [GEOGRAPHIC_DATA] [PERSON_NAME] [STREET_ADDRESS][PERSON_NAME][PERSON_NA…" at bounding box center [685, 222] width 339 height 65
copy address "[STREET_ADDRESS][PERSON_NAME]"
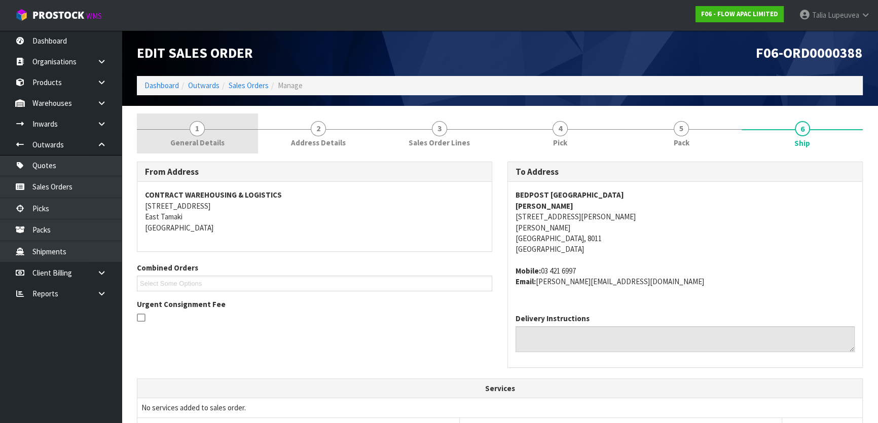
click at [230, 127] on link "1 General Details" at bounding box center [197, 134] width 121 height 40
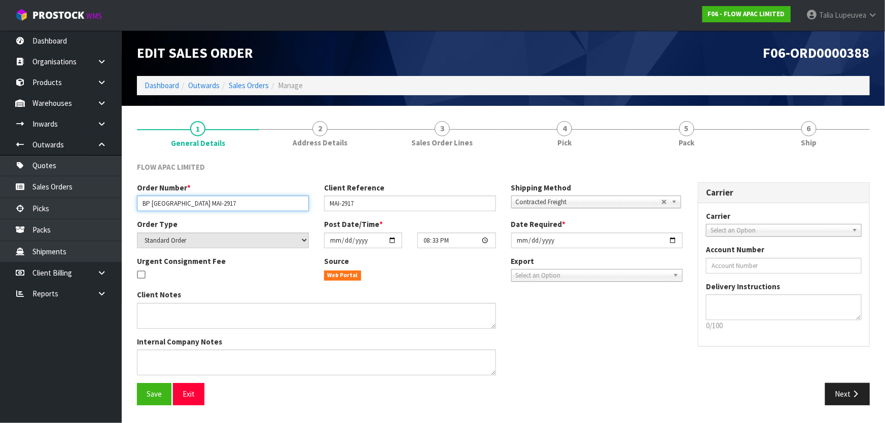
click at [196, 200] on input "BP [GEOGRAPHIC_DATA] MAI-2917" at bounding box center [223, 204] width 172 height 16
click at [195, 201] on input "BP [GEOGRAPHIC_DATA] MAI-2917" at bounding box center [223, 204] width 172 height 16
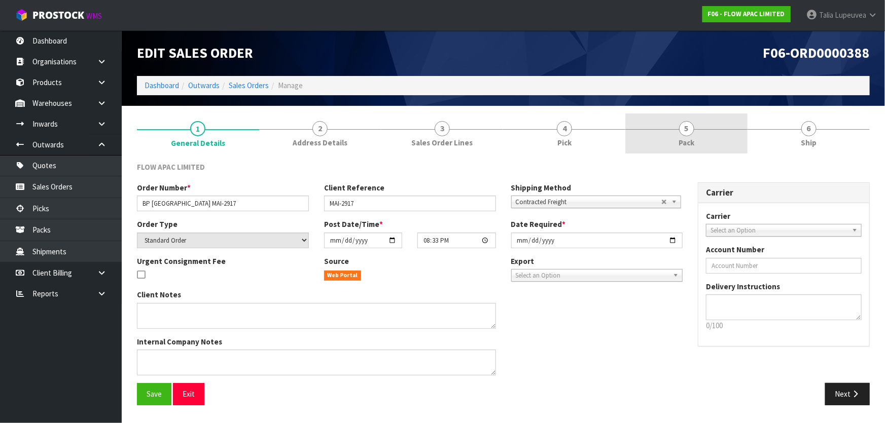
click at [382, 132] on span "5" at bounding box center [686, 128] width 15 height 15
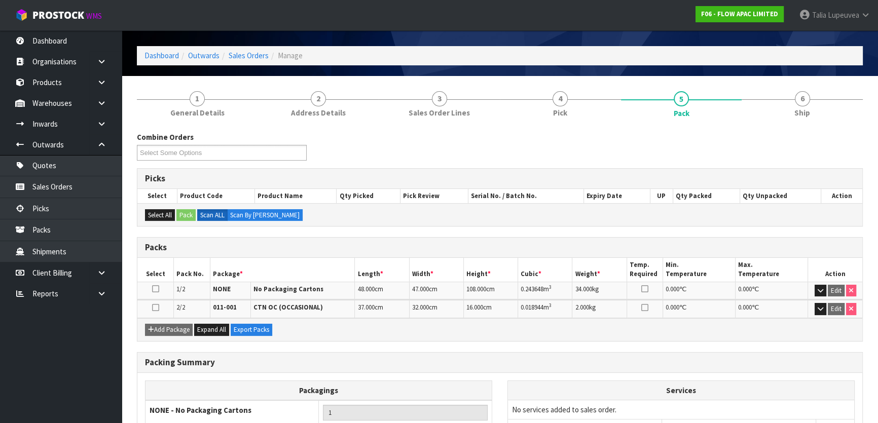
scroll to position [46, 0]
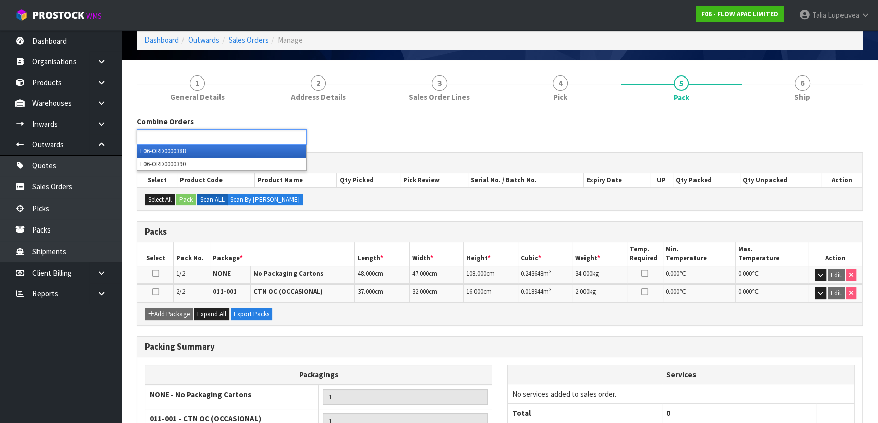
type input "Select Some Options"
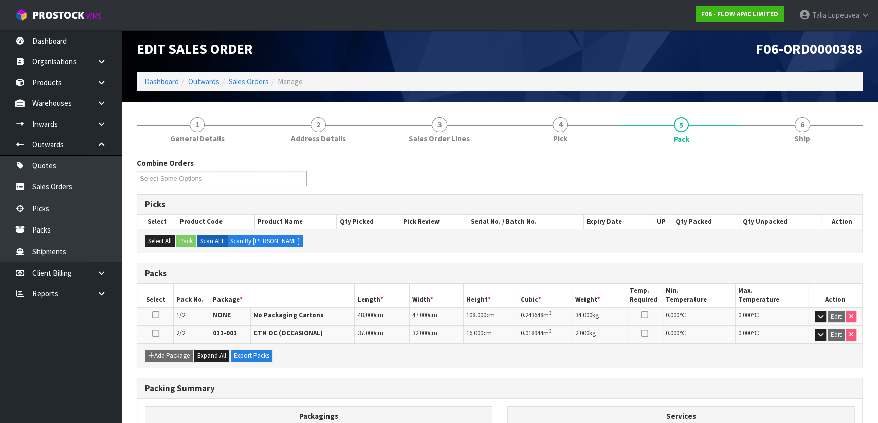
scroll to position [0, 0]
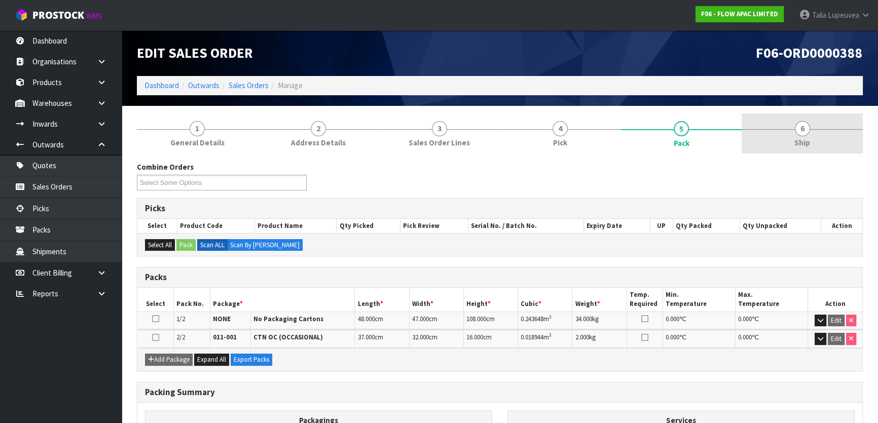
drag, startPoint x: 809, startPoint y: 121, endPoint x: 796, endPoint y: 133, distance: 17.9
click at [382, 121] on link "6 Ship" at bounding box center [802, 134] width 121 height 40
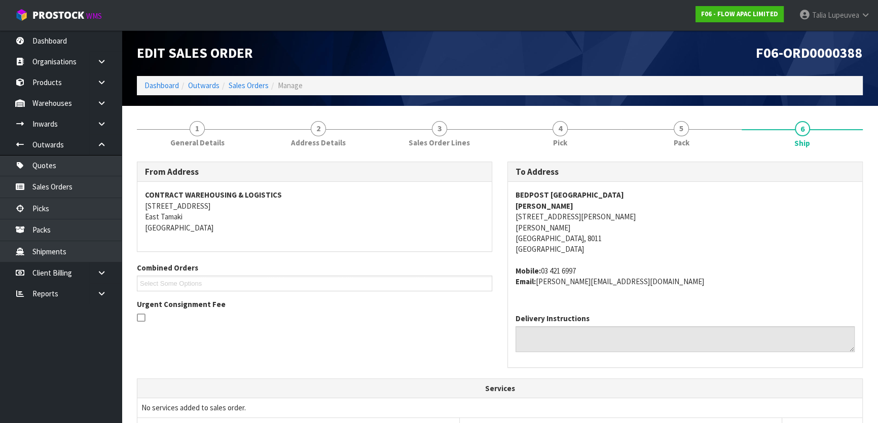
click at [382, 193] on strong "BEDPOST [GEOGRAPHIC_DATA]" at bounding box center [570, 195] width 109 height 10
copy strong "BEDPOST [GEOGRAPHIC_DATA]"
click at [382, 216] on address "BEDPOST [GEOGRAPHIC_DATA] [PERSON_NAME] [STREET_ADDRESS][PERSON_NAME][PERSON_NA…" at bounding box center [685, 222] width 339 height 65
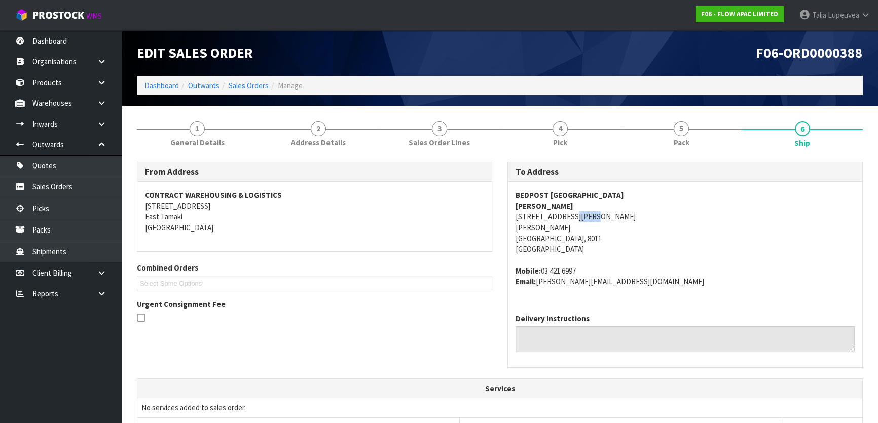
click at [382, 216] on address "BEDPOST [GEOGRAPHIC_DATA] [PERSON_NAME] [STREET_ADDRESS][PERSON_NAME][PERSON_NA…" at bounding box center [685, 222] width 339 height 65
copy address "[STREET_ADDRESS][PERSON_NAME]"
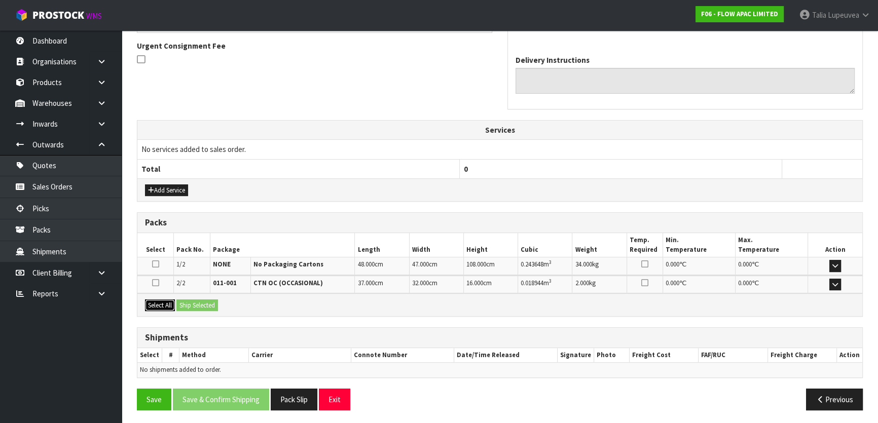
click at [162, 302] on button "Select All" at bounding box center [160, 306] width 30 height 12
click at [206, 305] on button "Ship Selected" at bounding box center [197, 306] width 42 height 12
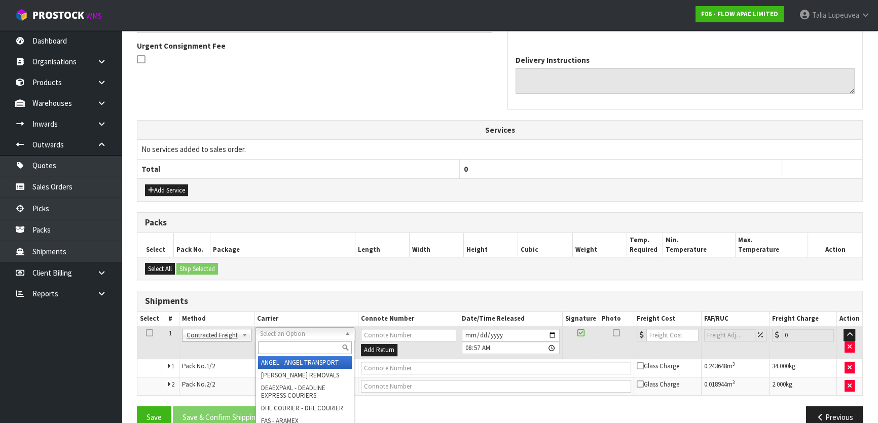
click at [291, 347] on input "text" at bounding box center [305, 348] width 94 height 13
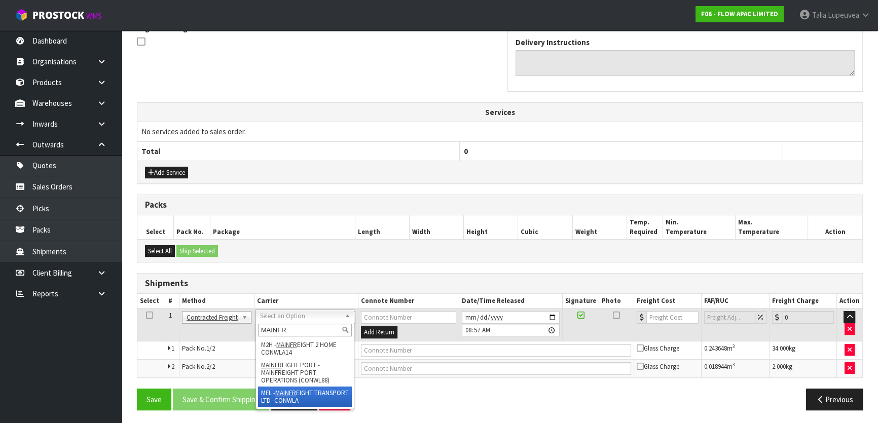
type input "MAINFR"
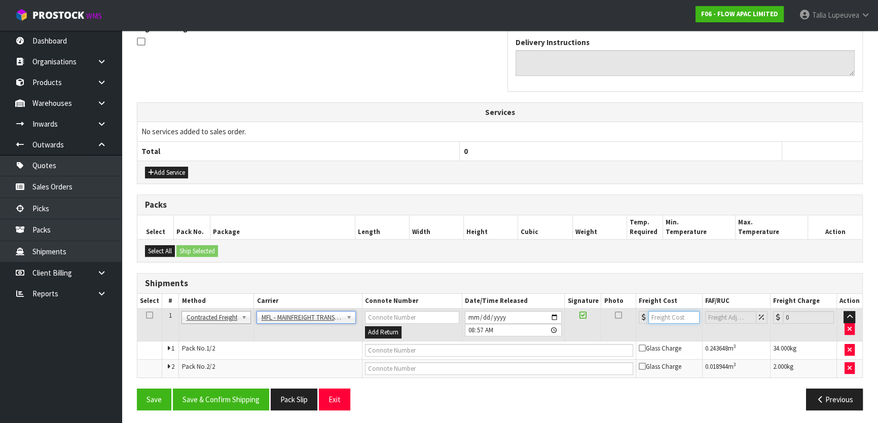
click at [382, 316] on input "number" at bounding box center [674, 317] width 51 height 13
type input "61"
click at [382, 369] on div "Previous" at bounding box center [685, 400] width 371 height 22
click at [382, 350] on input "text" at bounding box center [499, 350] width 268 height 13
type input "FWM58311631"
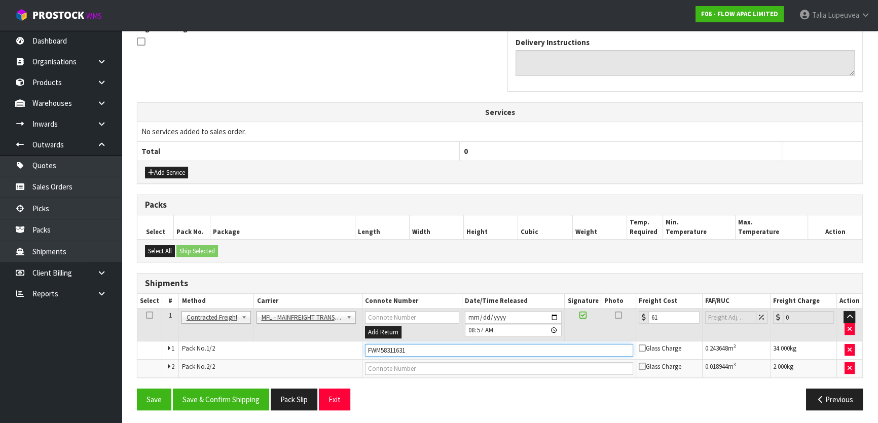
click at [137, 369] on button "Save" at bounding box center [154, 400] width 34 height 22
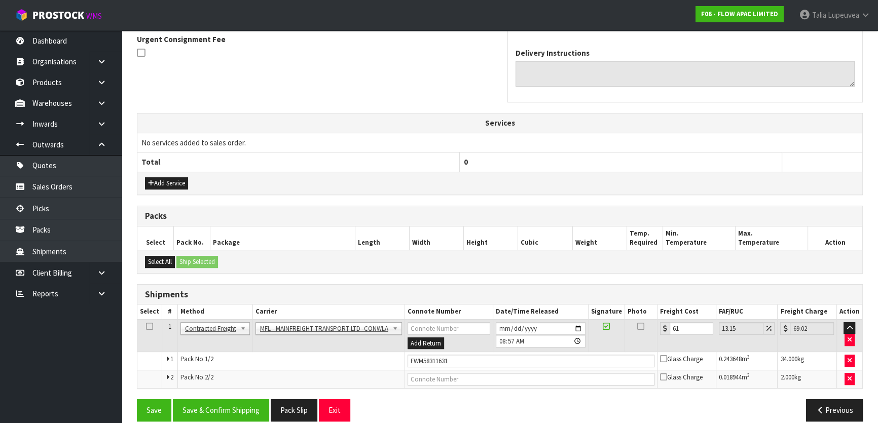
scroll to position [313, 0]
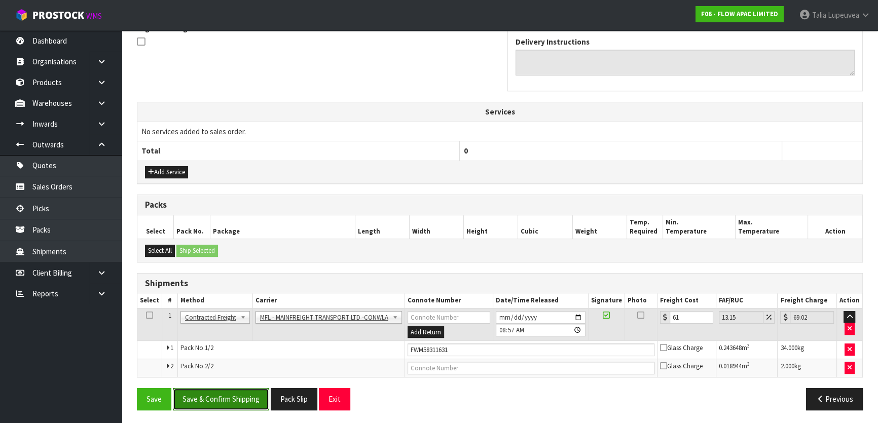
click at [248, 369] on button "Save & Confirm Shipping" at bounding box center [221, 399] width 96 height 22
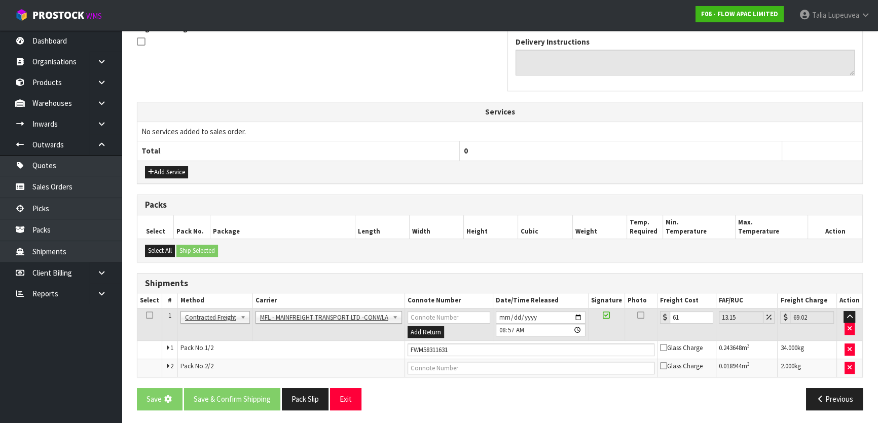
scroll to position [0, 0]
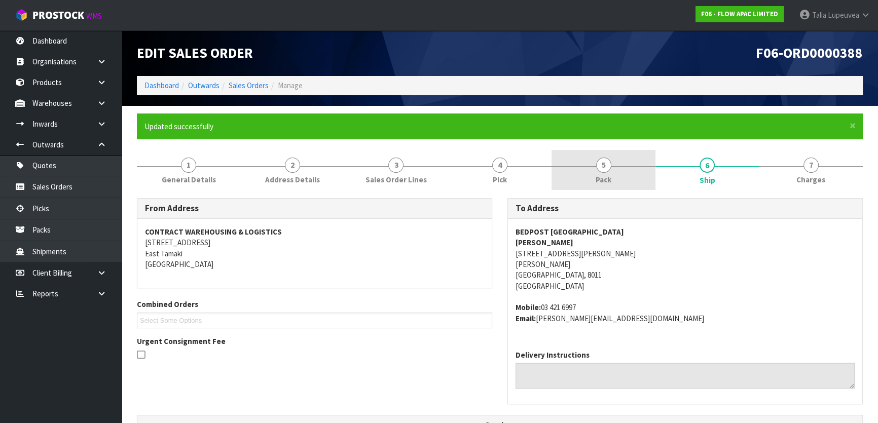
click at [382, 170] on link "5 Pack" at bounding box center [604, 170] width 104 height 40
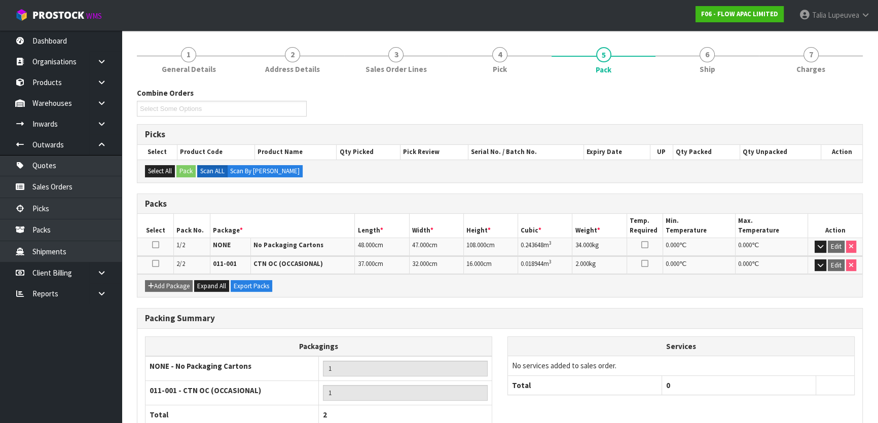
scroll to position [177, 0]
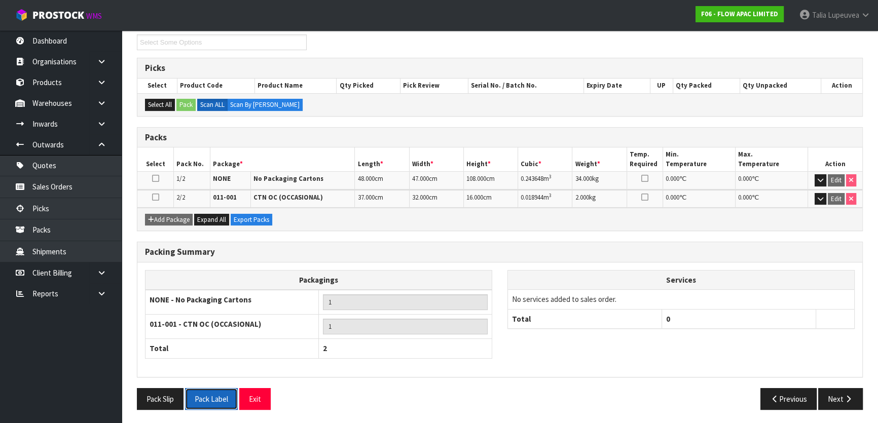
click at [227, 369] on button "Pack Label" at bounding box center [211, 399] width 53 height 22
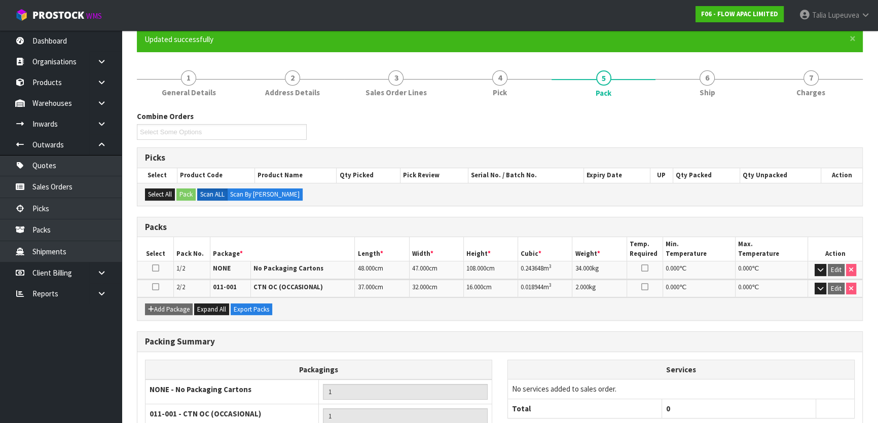
scroll to position [0, 0]
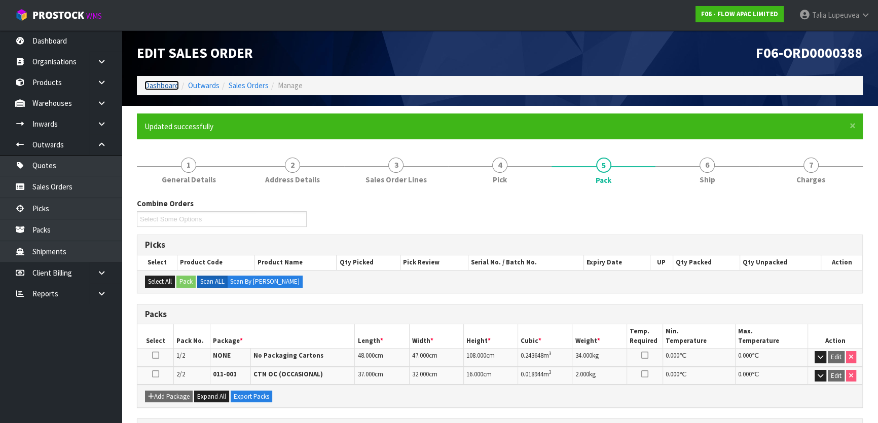
click at [171, 84] on link "Dashboard" at bounding box center [162, 86] width 34 height 10
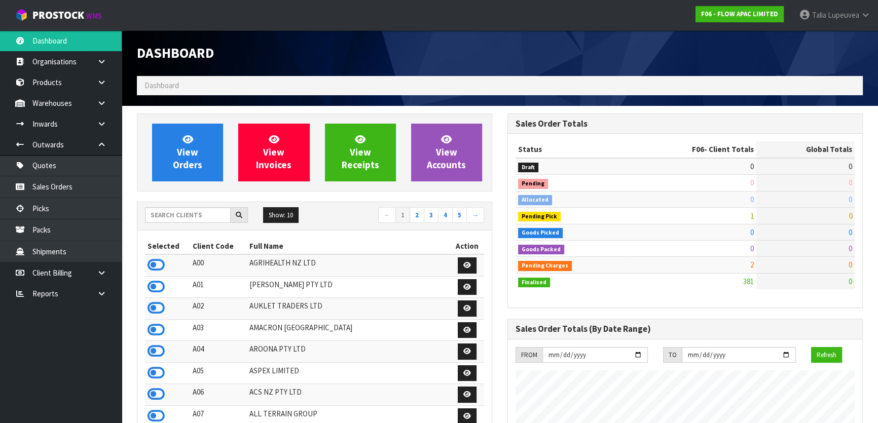
scroll to position [685, 370]
click at [171, 217] on input "text" at bounding box center [188, 215] width 86 height 16
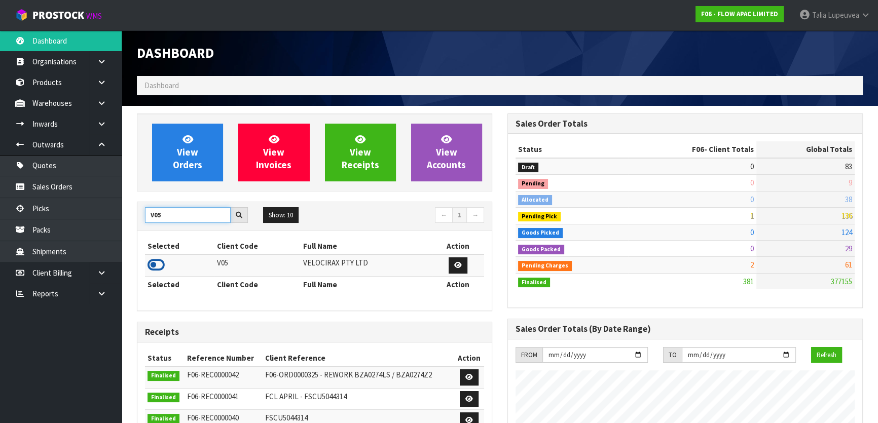
type input "V05"
click at [162, 267] on icon at bounding box center [156, 265] width 17 height 15
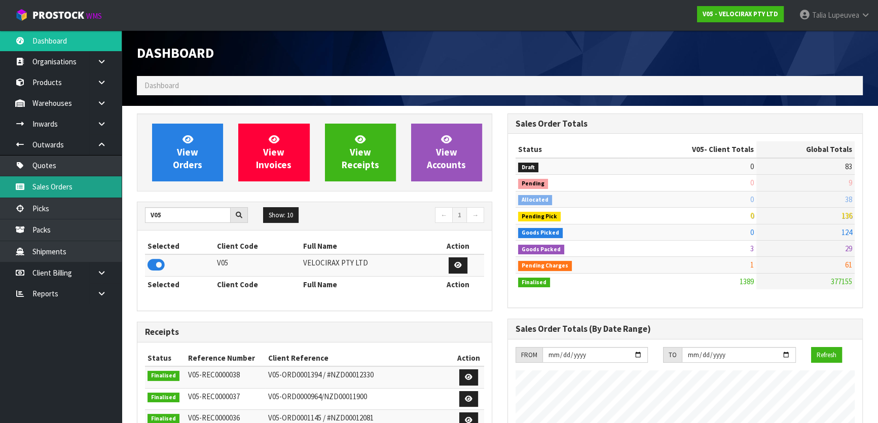
scroll to position [789, 370]
click at [95, 189] on link "Sales Orders" at bounding box center [61, 186] width 122 height 21
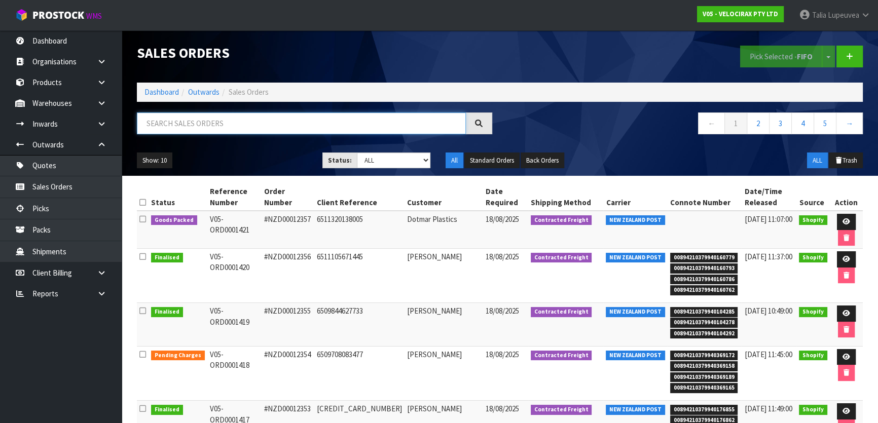
click at [382, 125] on input "text" at bounding box center [301, 124] width 329 height 22
type input "JOB-0408063"
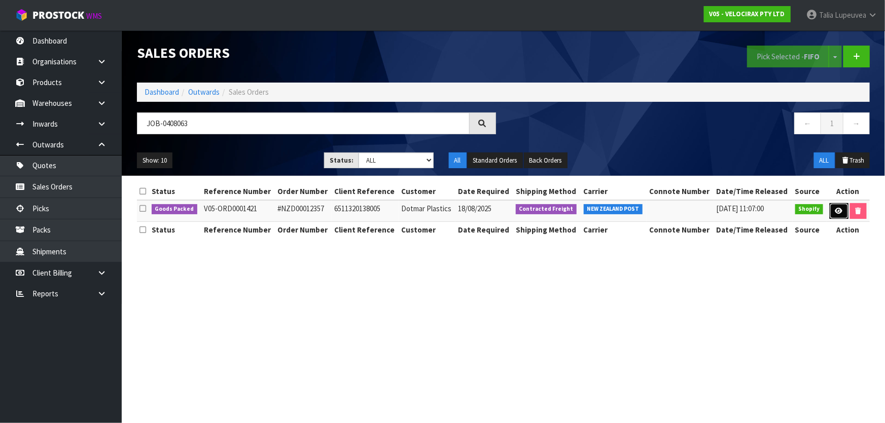
click at [382, 209] on link at bounding box center [839, 211] width 19 height 16
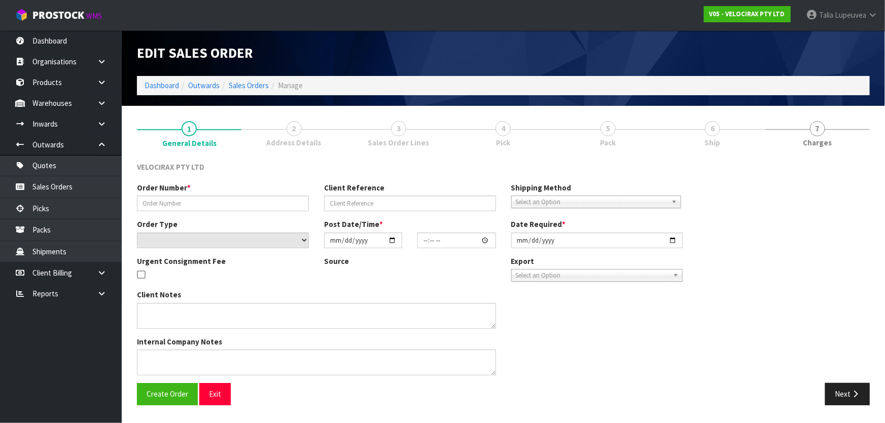
type input "#NZD00012357"
type input "6511320138005"
select select "number:0"
type input "[DATE]"
type input "08:48:32.000"
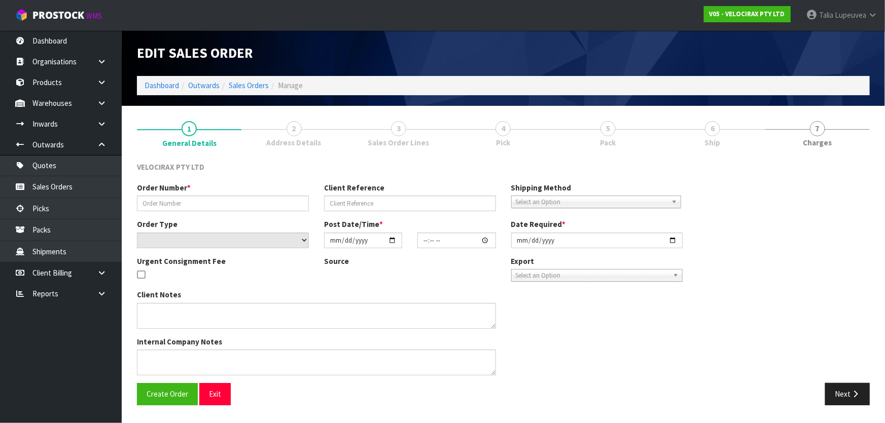
type input "[DATE]"
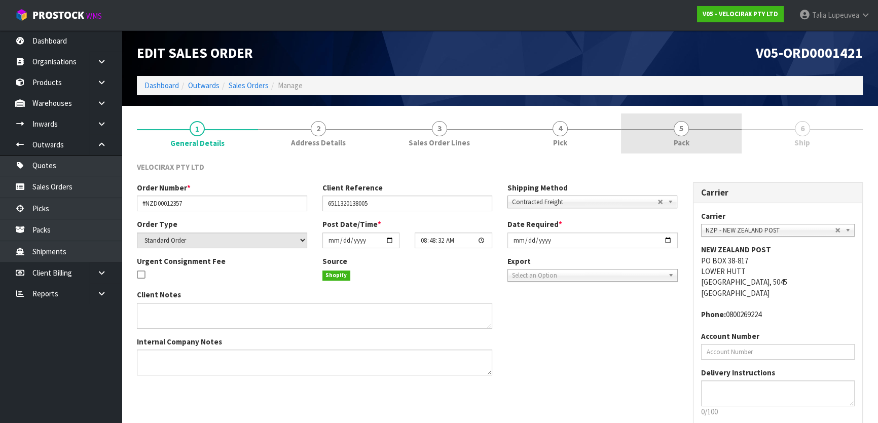
click at [382, 135] on span "5" at bounding box center [681, 128] width 15 height 15
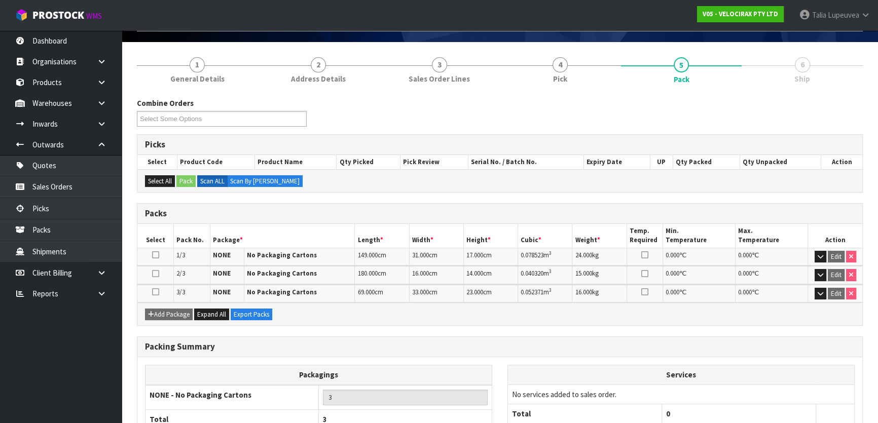
scroll to position [134, 0]
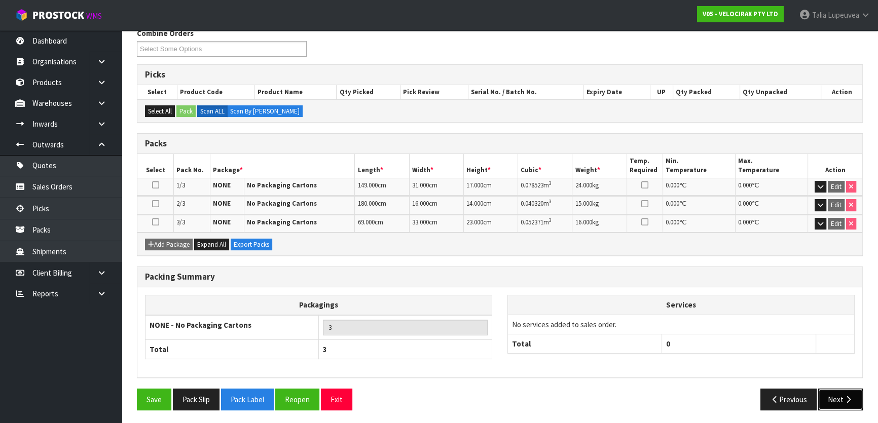
click at [382, 369] on button "Next" at bounding box center [841, 400] width 45 height 22
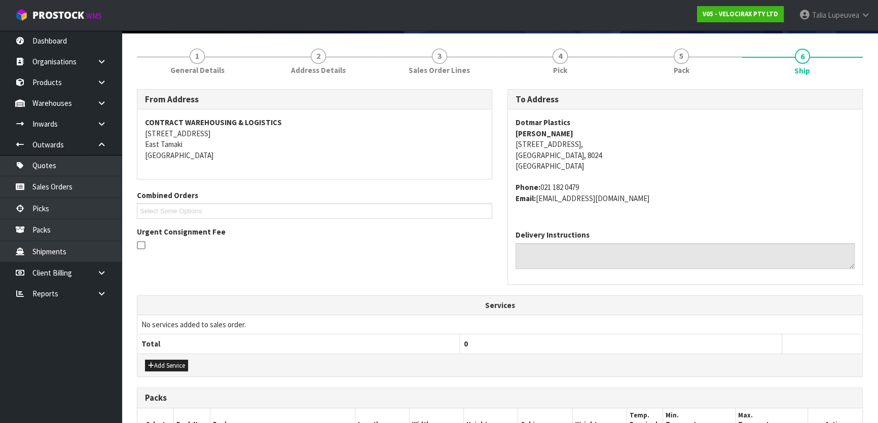
scroll to position [53, 0]
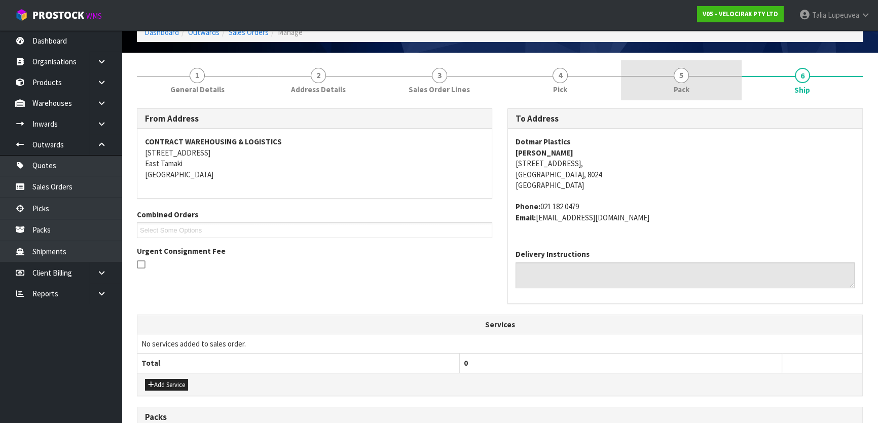
click at [382, 84] on span "Pack" at bounding box center [682, 89] width 16 height 11
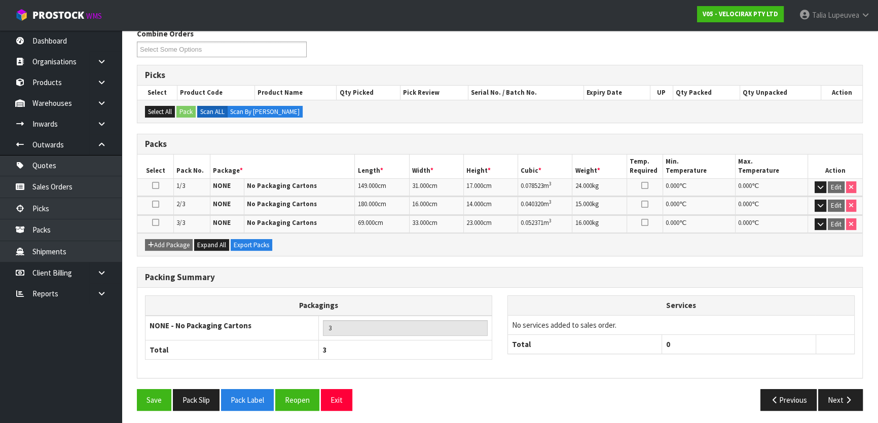
scroll to position [134, 0]
click at [382, 369] on icon "button" at bounding box center [849, 400] width 10 height 8
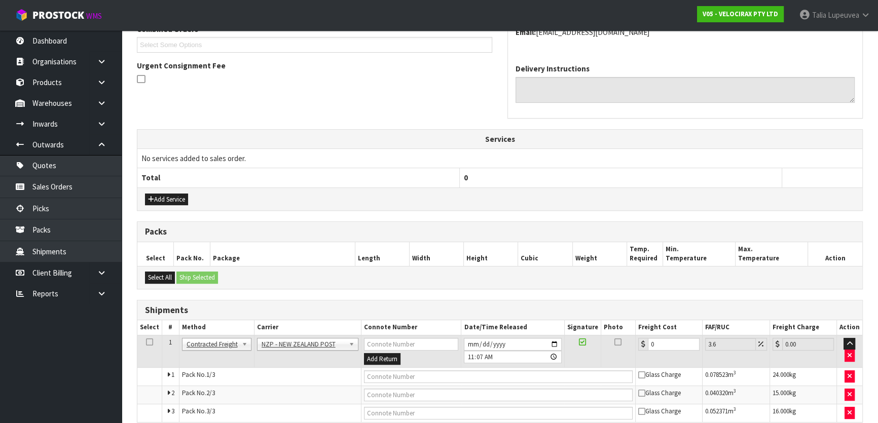
scroll to position [284, 0]
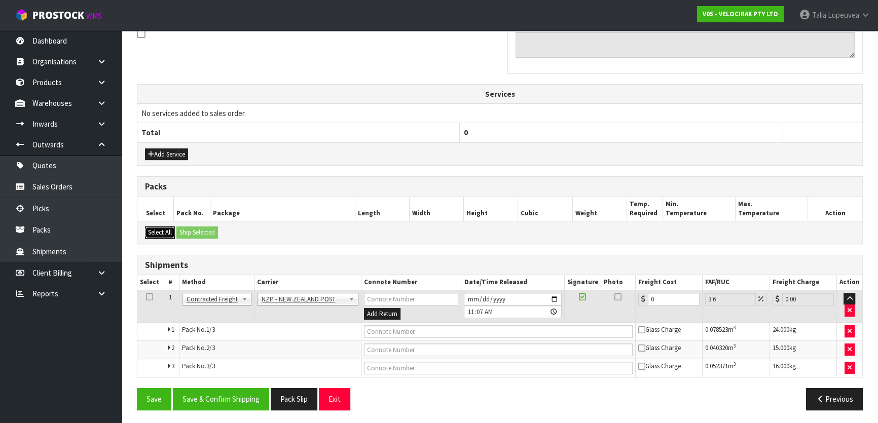
click at [169, 230] on button "Select All" at bounding box center [160, 233] width 30 height 12
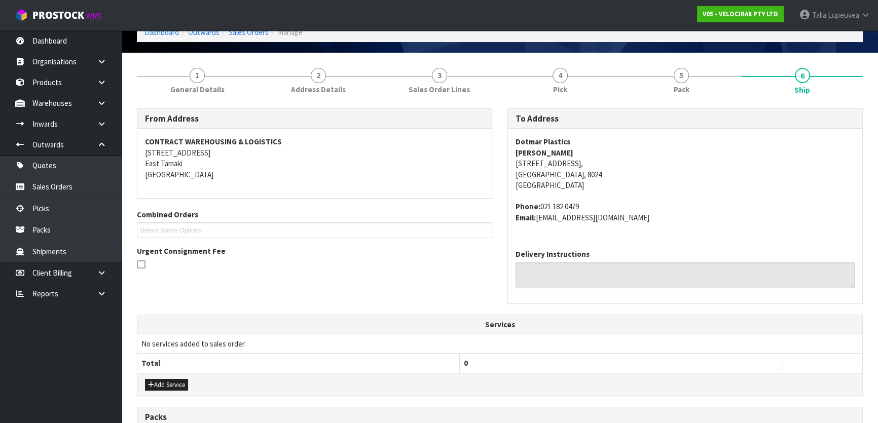
scroll to position [0, 0]
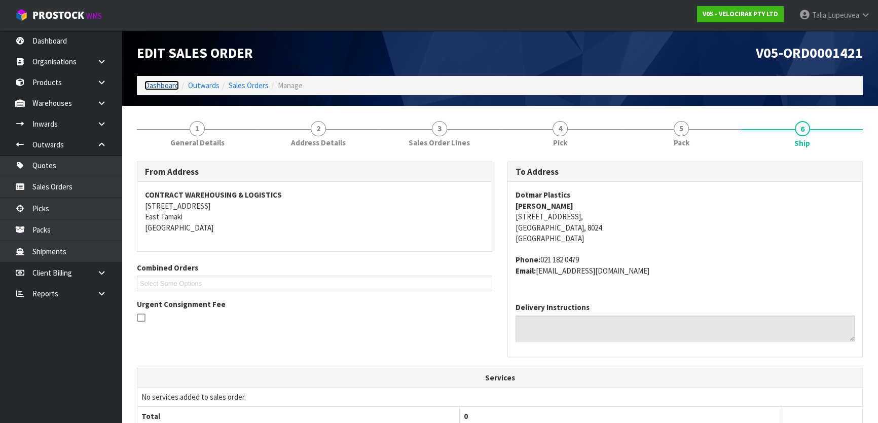
click at [158, 84] on link "Dashboard" at bounding box center [162, 86] width 34 height 10
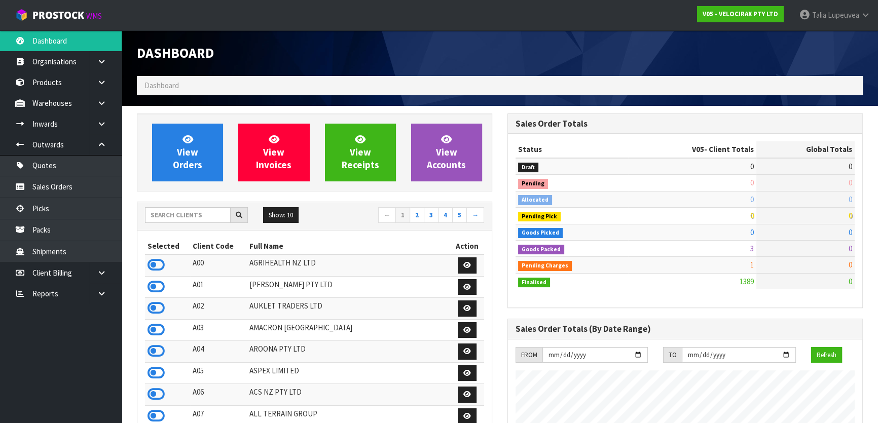
scroll to position [789, 370]
click at [194, 212] on input "text" at bounding box center [188, 215] width 86 height 16
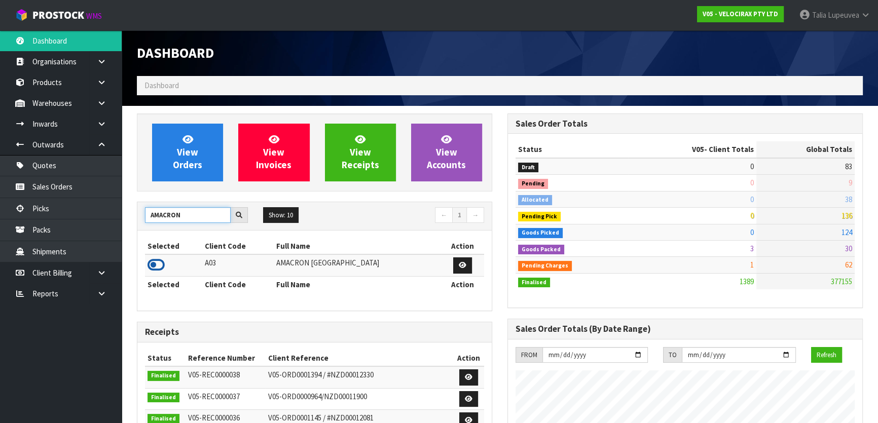
type input "AMACRON"
click at [162, 261] on icon at bounding box center [156, 265] width 17 height 15
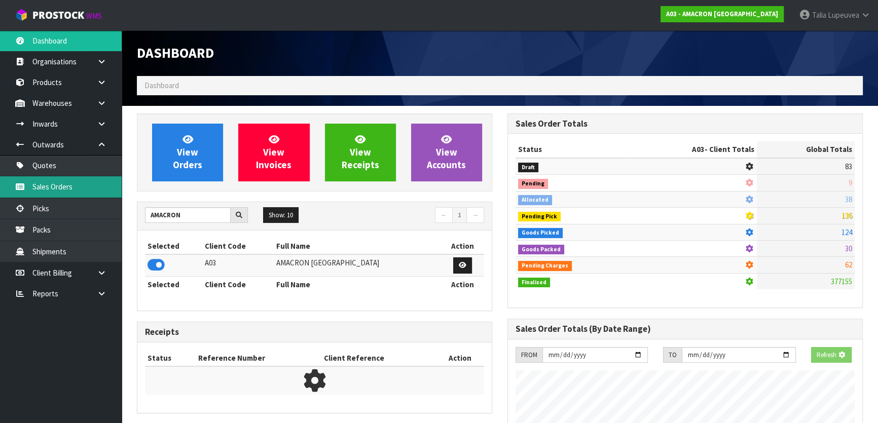
scroll to position [635, 370]
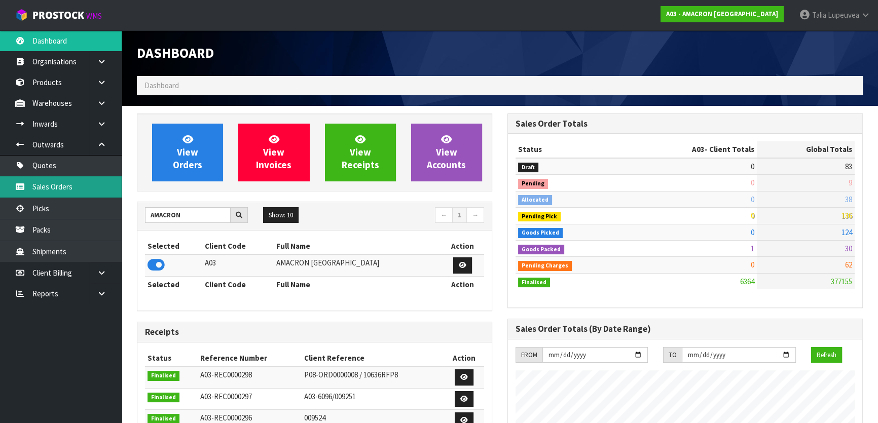
click at [57, 185] on link "Sales Orders" at bounding box center [61, 186] width 122 height 21
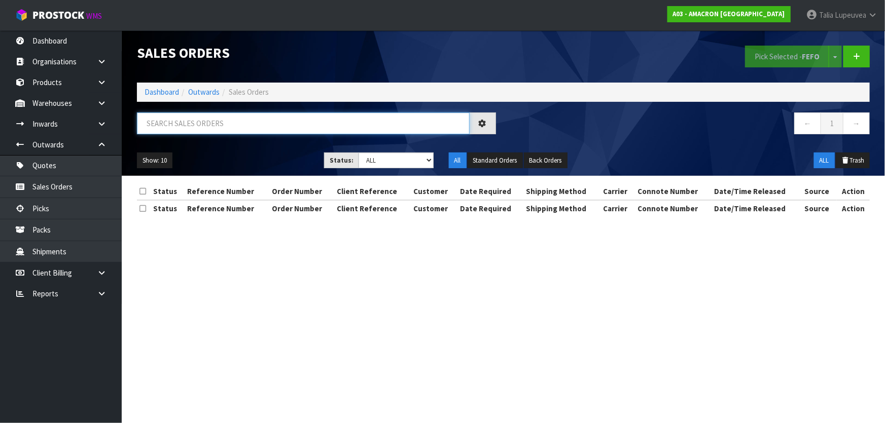
click at [248, 114] on input "text" at bounding box center [303, 124] width 333 height 22
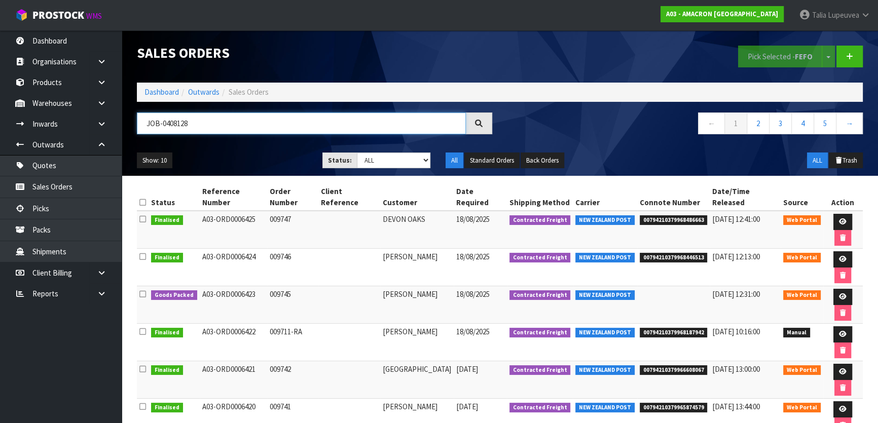
type input "JOB-0408128"
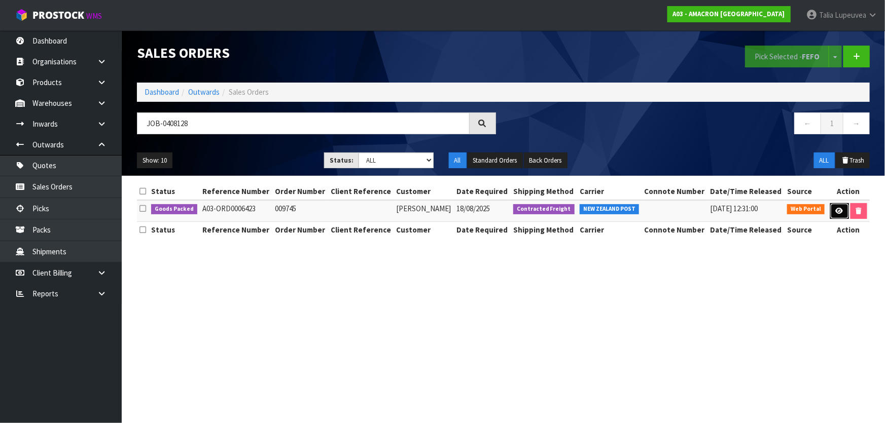
drag, startPoint x: 842, startPoint y: 213, endPoint x: 835, endPoint y: 213, distance: 6.6
click at [382, 213] on icon at bounding box center [840, 211] width 8 height 7
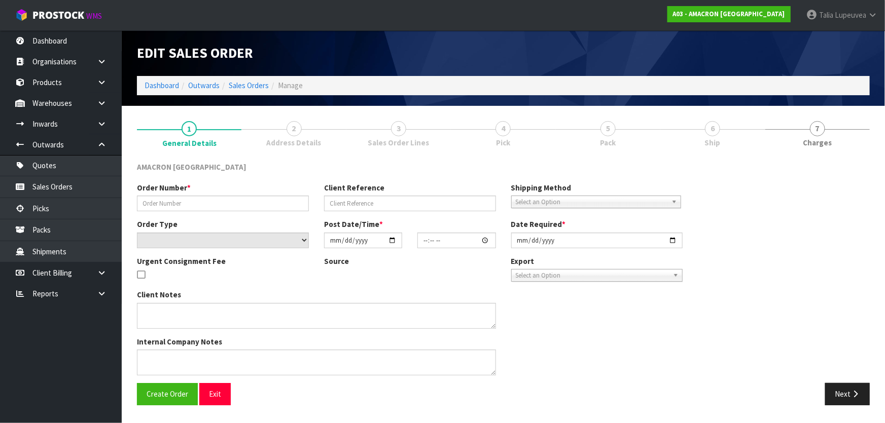
type input "009745"
select select "number:0"
type input "[DATE]"
type input "09:37:00.000"
type input "[DATE]"
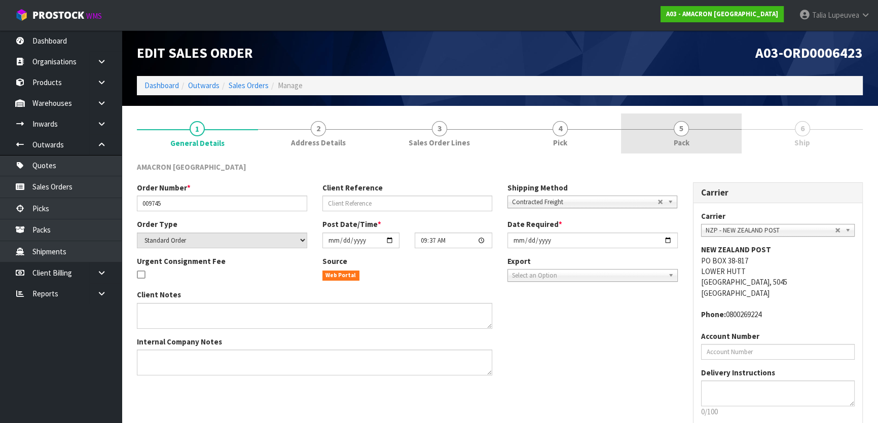
click at [382, 137] on link "5 Pack" at bounding box center [681, 134] width 121 height 40
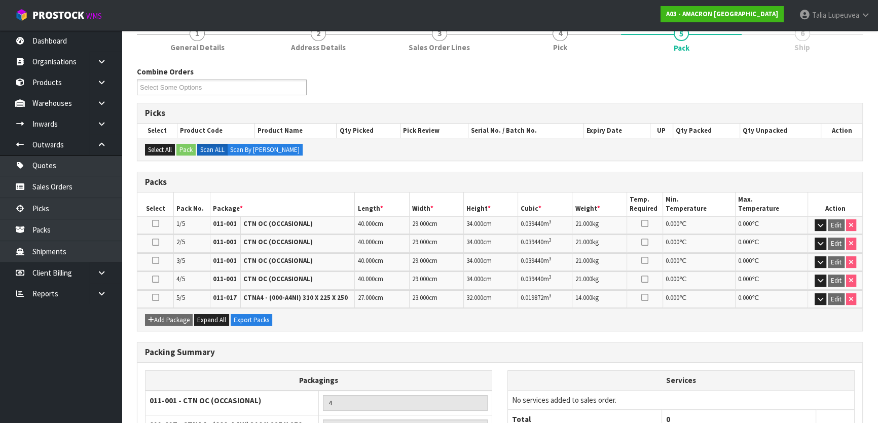
scroll to position [195, 0]
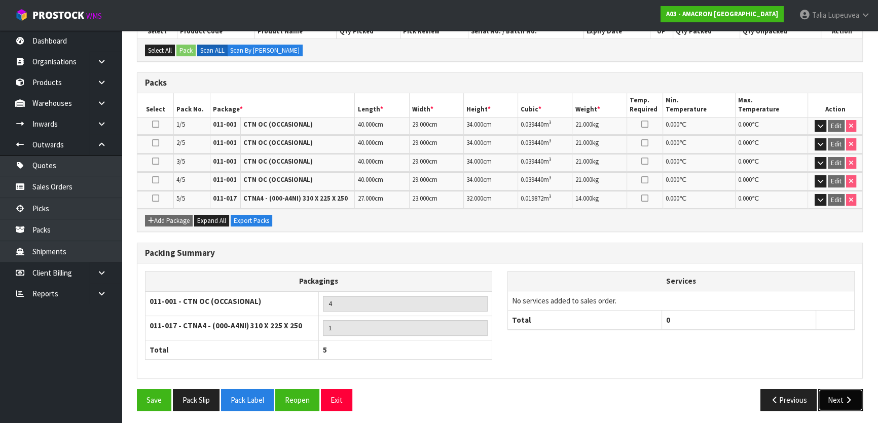
click at [382, 369] on button "Next" at bounding box center [841, 401] width 45 height 22
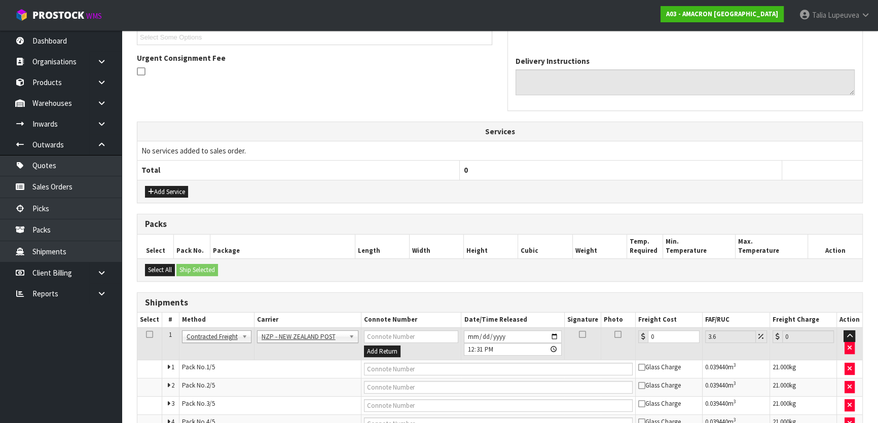
scroll to position [320, 0]
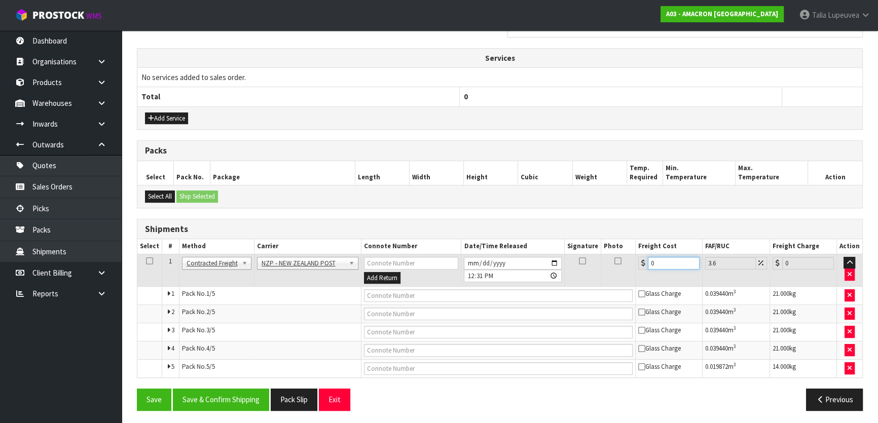
drag, startPoint x: 658, startPoint y: 260, endPoint x: 640, endPoint y: 261, distance: 17.8
click at [382, 261] on div "0" at bounding box center [669, 263] width 61 height 13
type input "7"
type input "7.25"
type input "79"
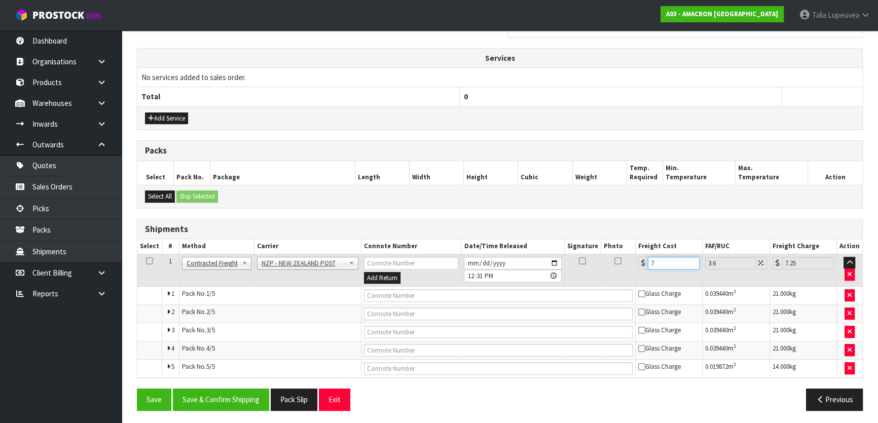
type input "81.84"
type input "79.01"
type input "81.85"
type input "79.01"
click at [382, 295] on input "text" at bounding box center [498, 296] width 269 height 13
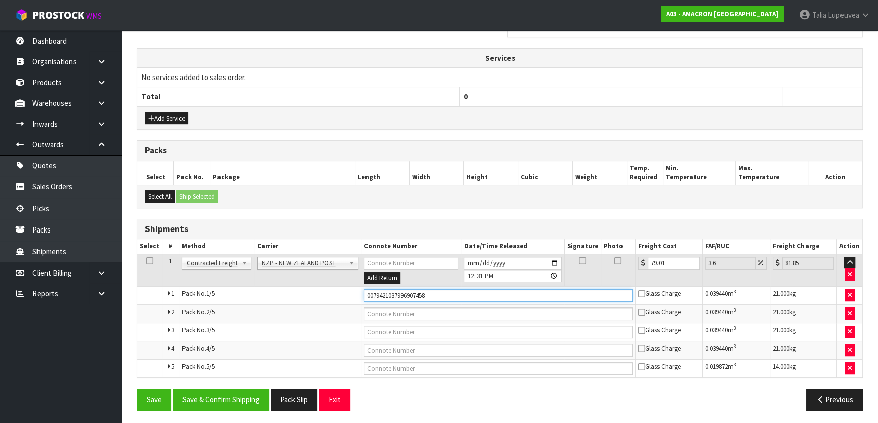
type input "00794210379969074586"
click at [137, 369] on button "Save" at bounding box center [154, 400] width 34 height 22
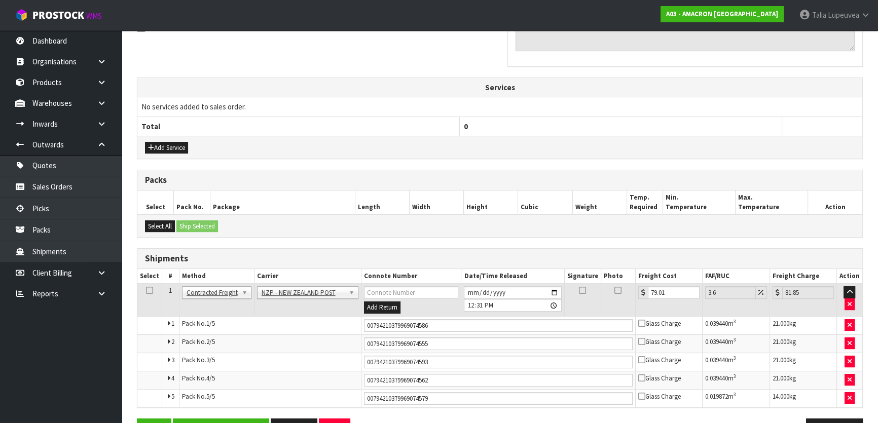
scroll to position [357, 0]
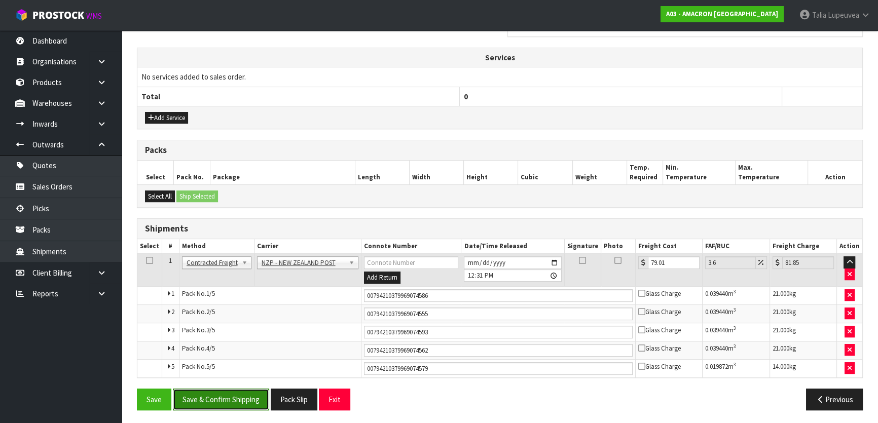
click at [227, 369] on button "Save & Confirm Shipping" at bounding box center [221, 400] width 96 height 22
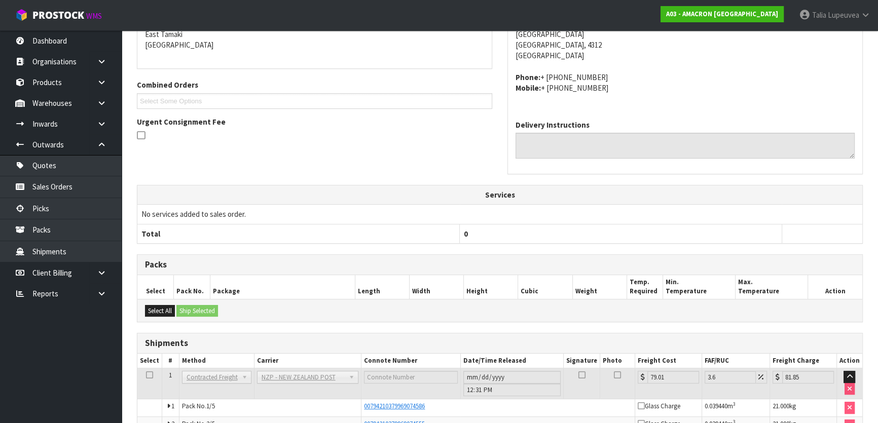
scroll to position [0, 0]
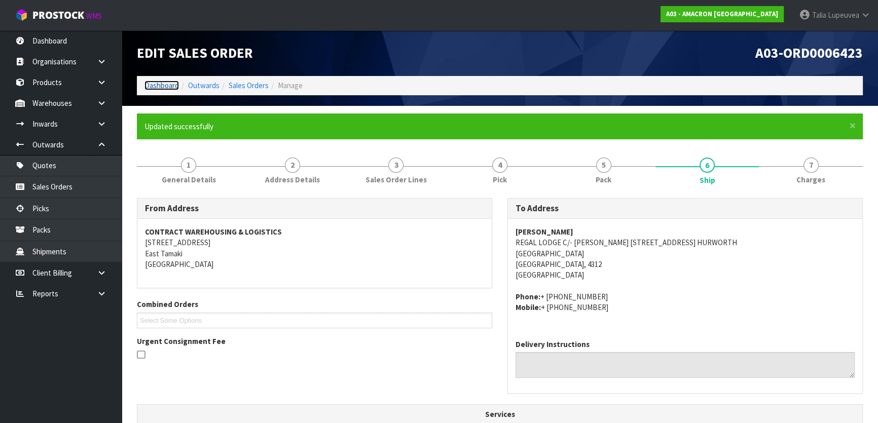
click at [175, 85] on link "Dashboard" at bounding box center [162, 86] width 34 height 10
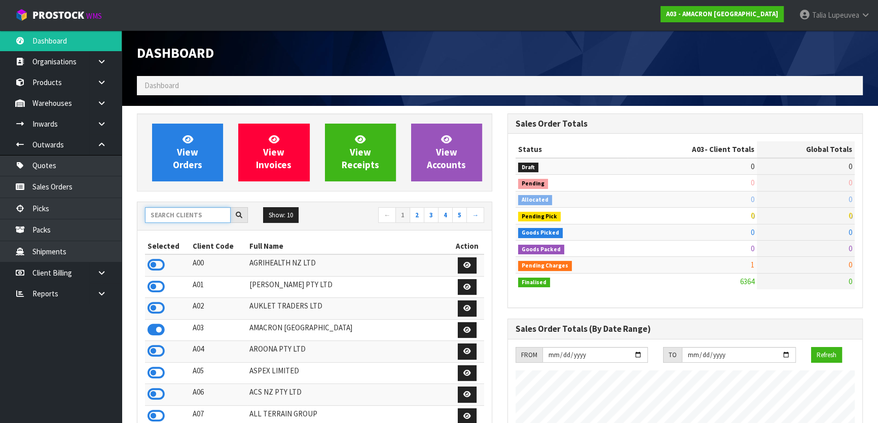
scroll to position [635, 370]
click at [181, 218] on input "text" at bounding box center [188, 215] width 86 height 16
type input "ENSYSTEX"
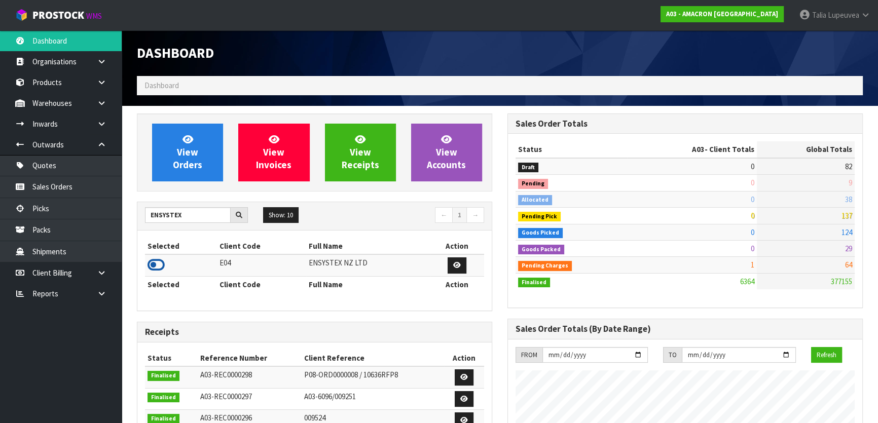
click at [150, 269] on icon at bounding box center [156, 265] width 17 height 15
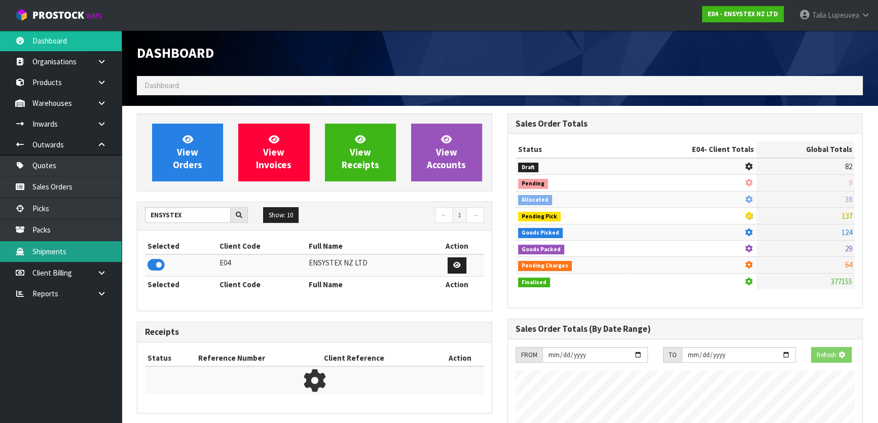
drag, startPoint x: 132, startPoint y: 258, endPoint x: 120, endPoint y: 253, distance: 13.2
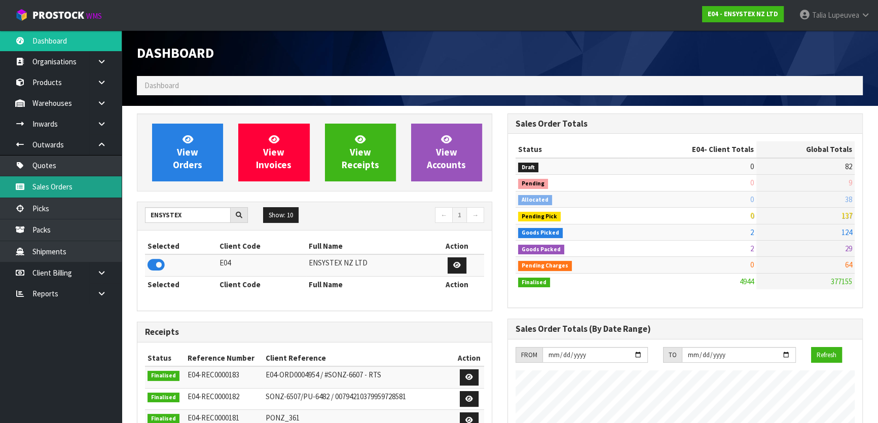
drag, startPoint x: 120, startPoint y: 253, endPoint x: 84, endPoint y: 184, distance: 78.3
click at [84, 184] on link "Sales Orders" at bounding box center [61, 186] width 122 height 21
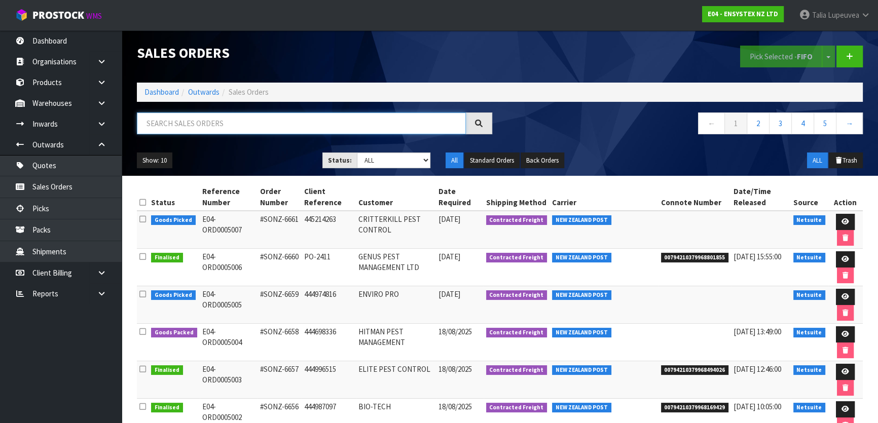
click at [218, 127] on input "text" at bounding box center [301, 124] width 329 height 22
type input "JOB-0408177"
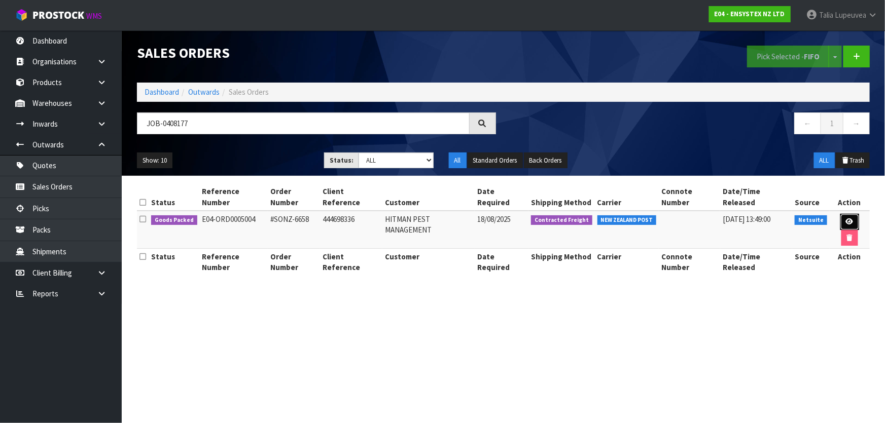
click at [382, 219] on icon at bounding box center [850, 222] width 8 height 7
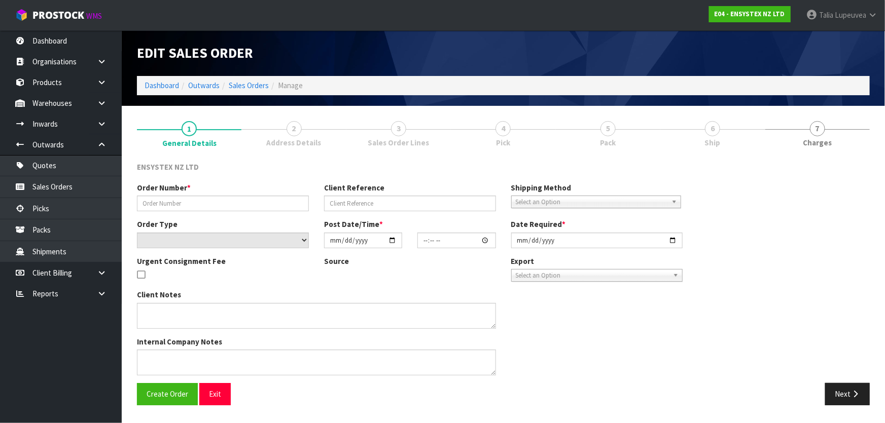
type input "#SONZ-6658"
type input "444698336"
select select "number:0"
type input "[DATE]"
type input "11:30:07.000"
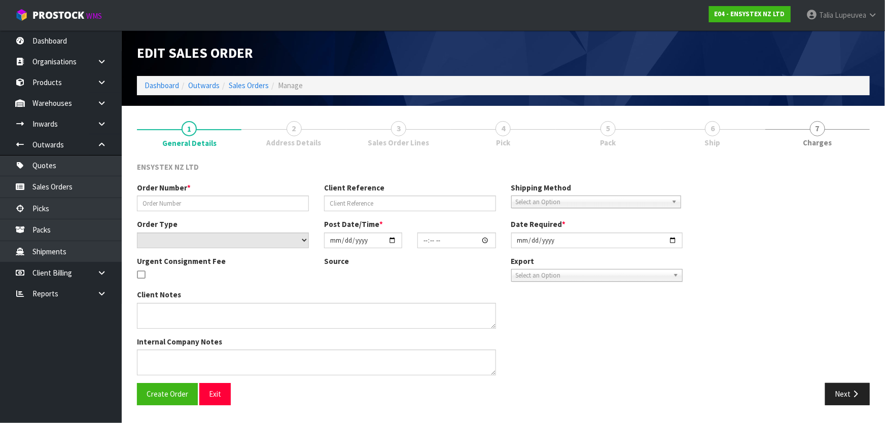
type input "[DATE]"
type textarea "This is urgent. Overnight required"
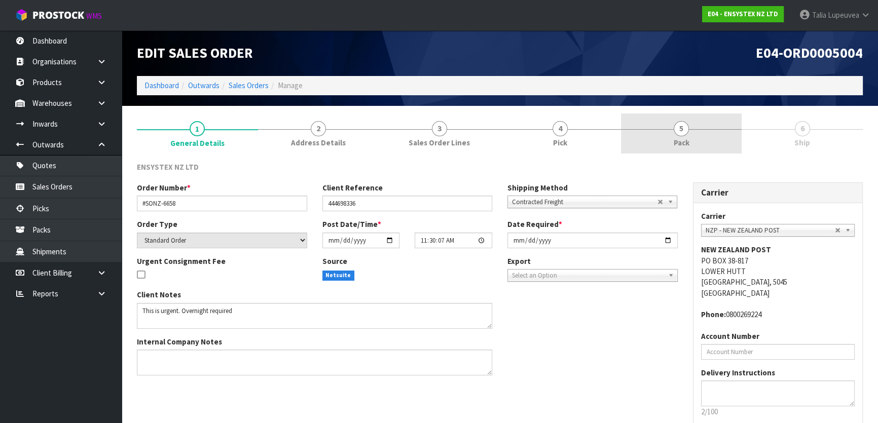
click at [382, 133] on link "5 Pack" at bounding box center [681, 134] width 121 height 40
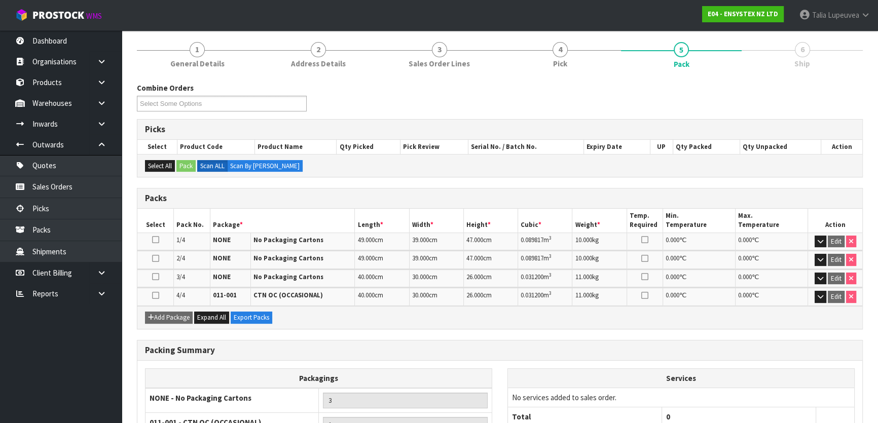
scroll to position [176, 0]
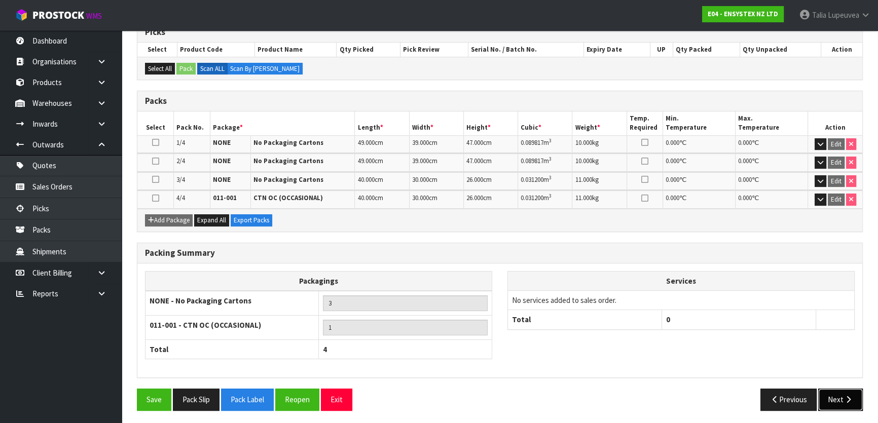
click at [382, 369] on button "Next" at bounding box center [841, 400] width 45 height 22
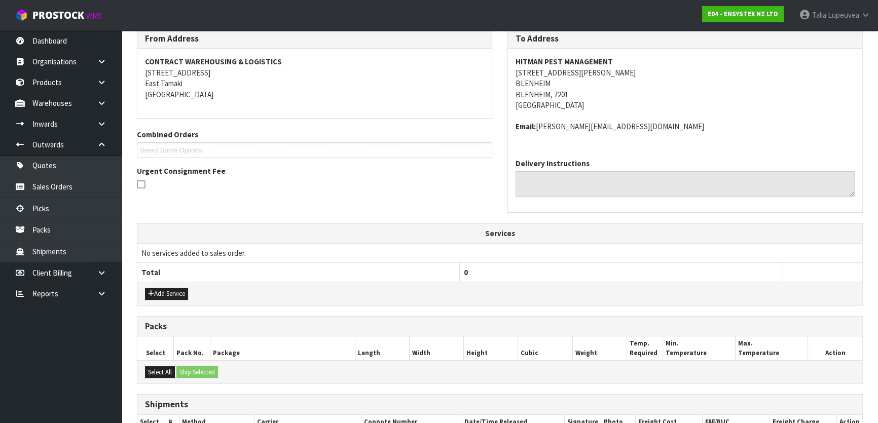
scroll to position [291, 0]
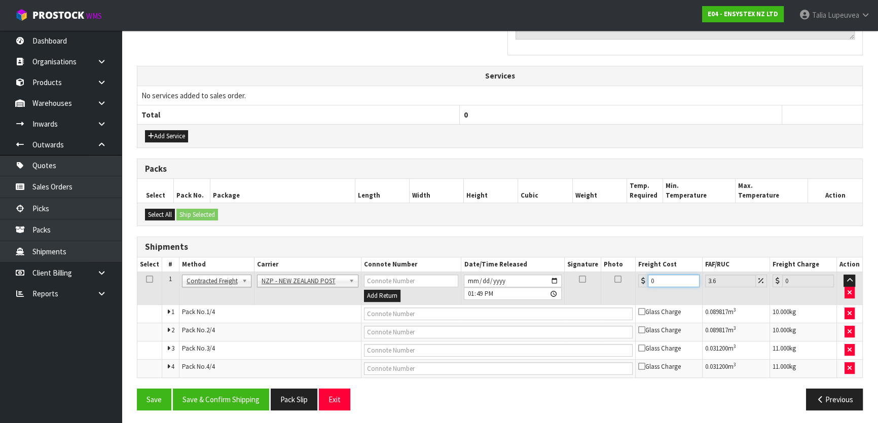
click at [382, 279] on input "0" at bounding box center [674, 281] width 52 height 13
type input "7"
type input "7.25"
type input "74"
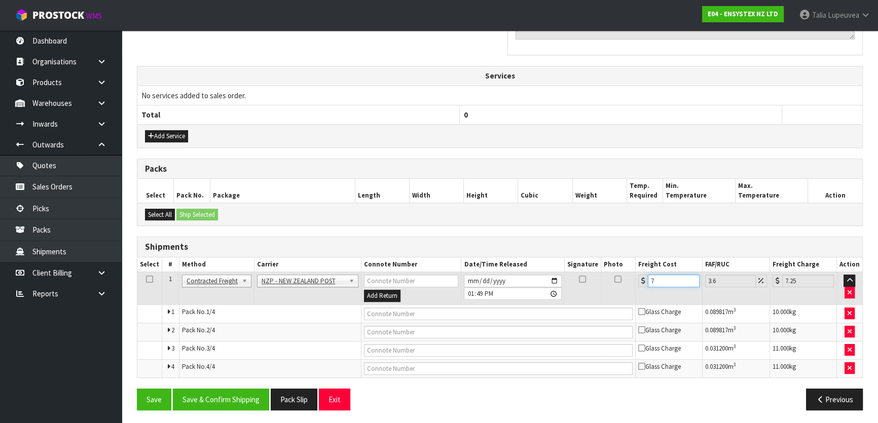
type input "76.66"
type input "74.6"
type input "77.29"
type input "74.62"
type input "77.31"
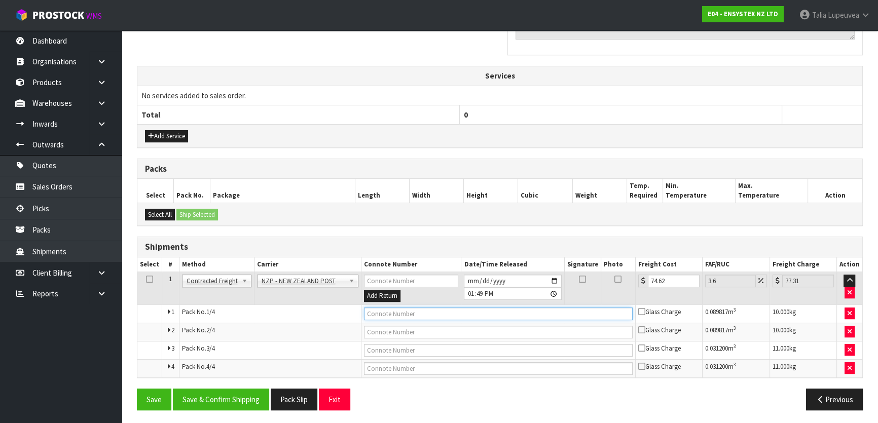
click at [382, 318] on input "text" at bounding box center [498, 314] width 269 height 13
click at [137, 369] on button "Save" at bounding box center [154, 400] width 34 height 22
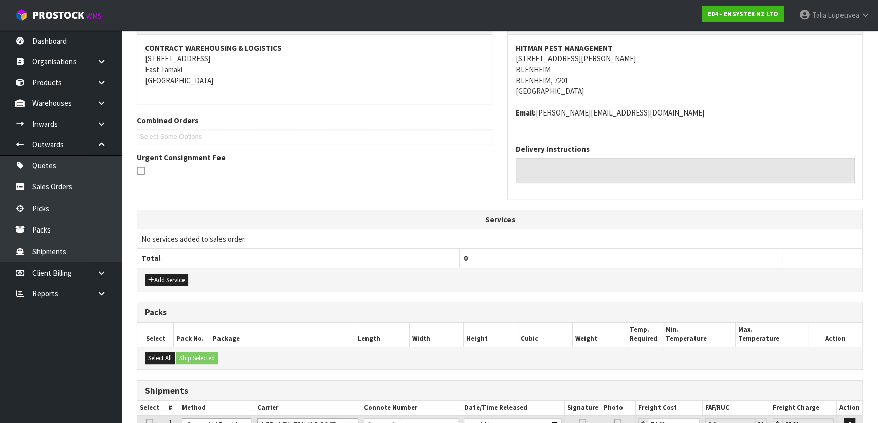
scroll to position [328, 0]
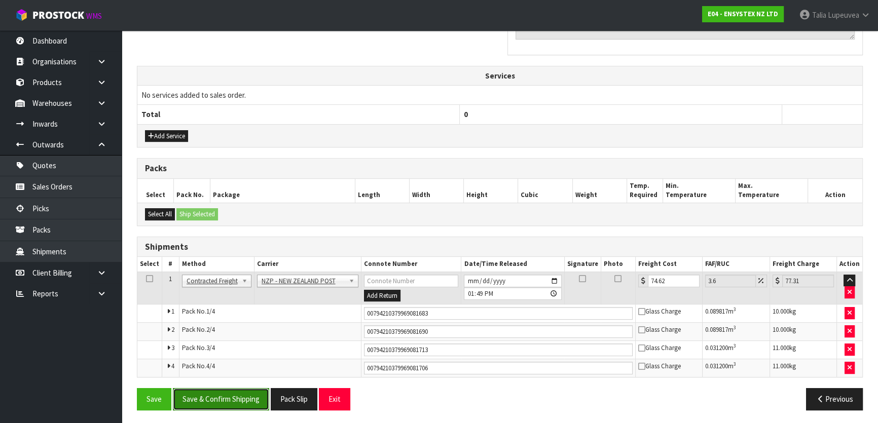
click at [259, 369] on button "Save & Confirm Shipping" at bounding box center [221, 399] width 96 height 22
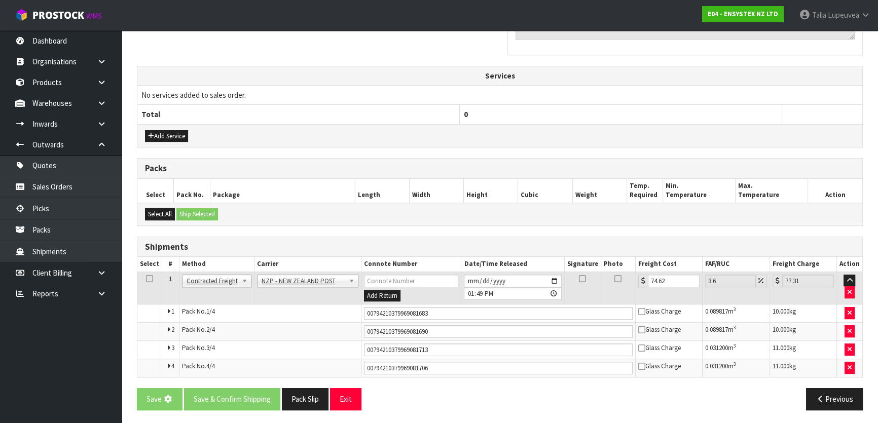
scroll to position [0, 0]
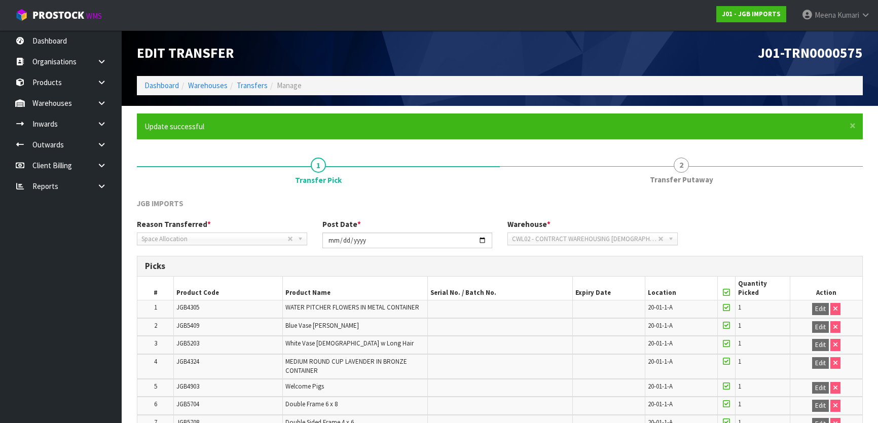
scroll to position [1590, 0]
